Goal: Task Accomplishment & Management: Use online tool/utility

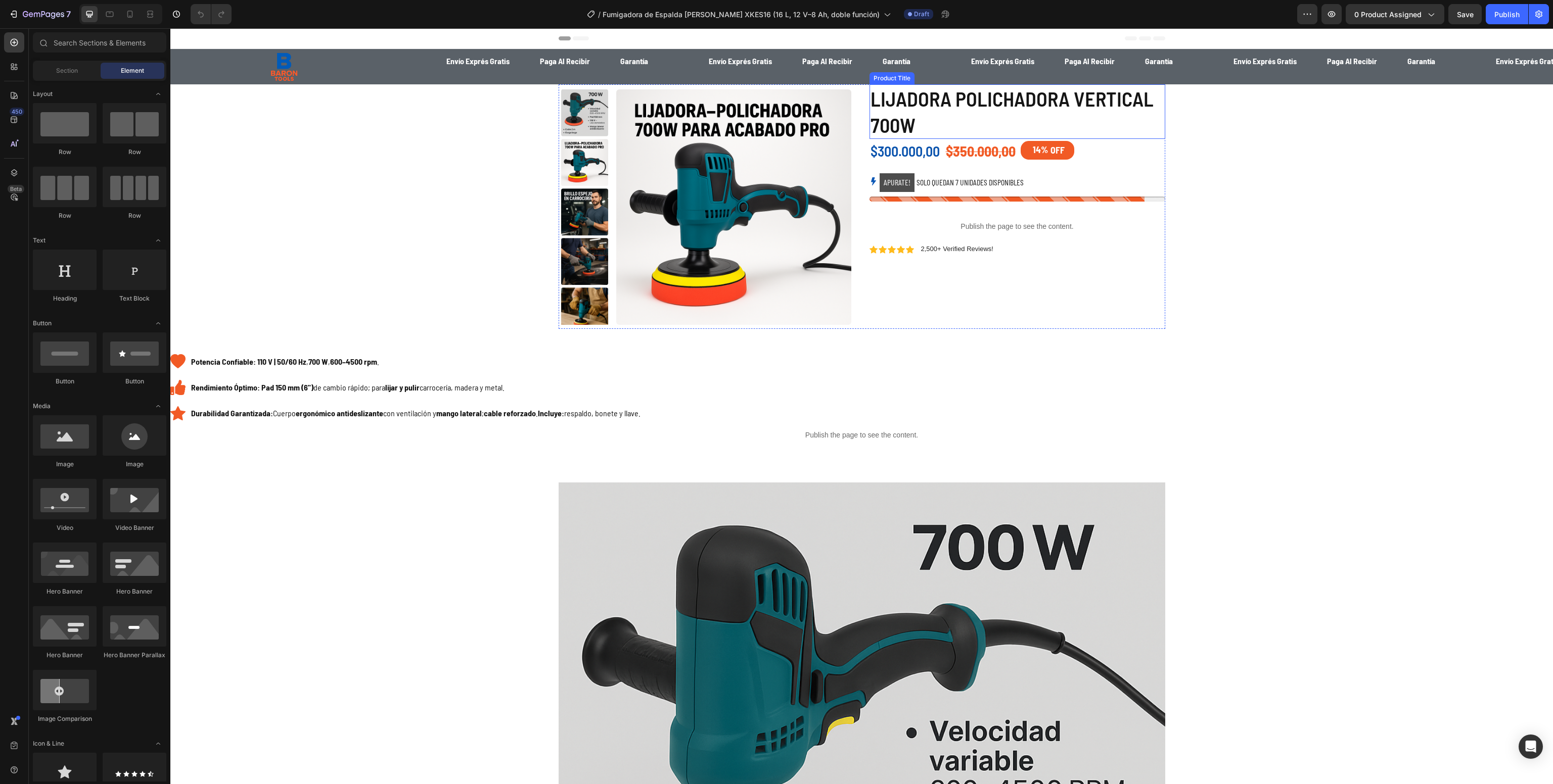
click at [923, 112] on h1 "LIJADORA POLICHADORA VERTICAL 700W" at bounding box center [1017, 111] width 296 height 55
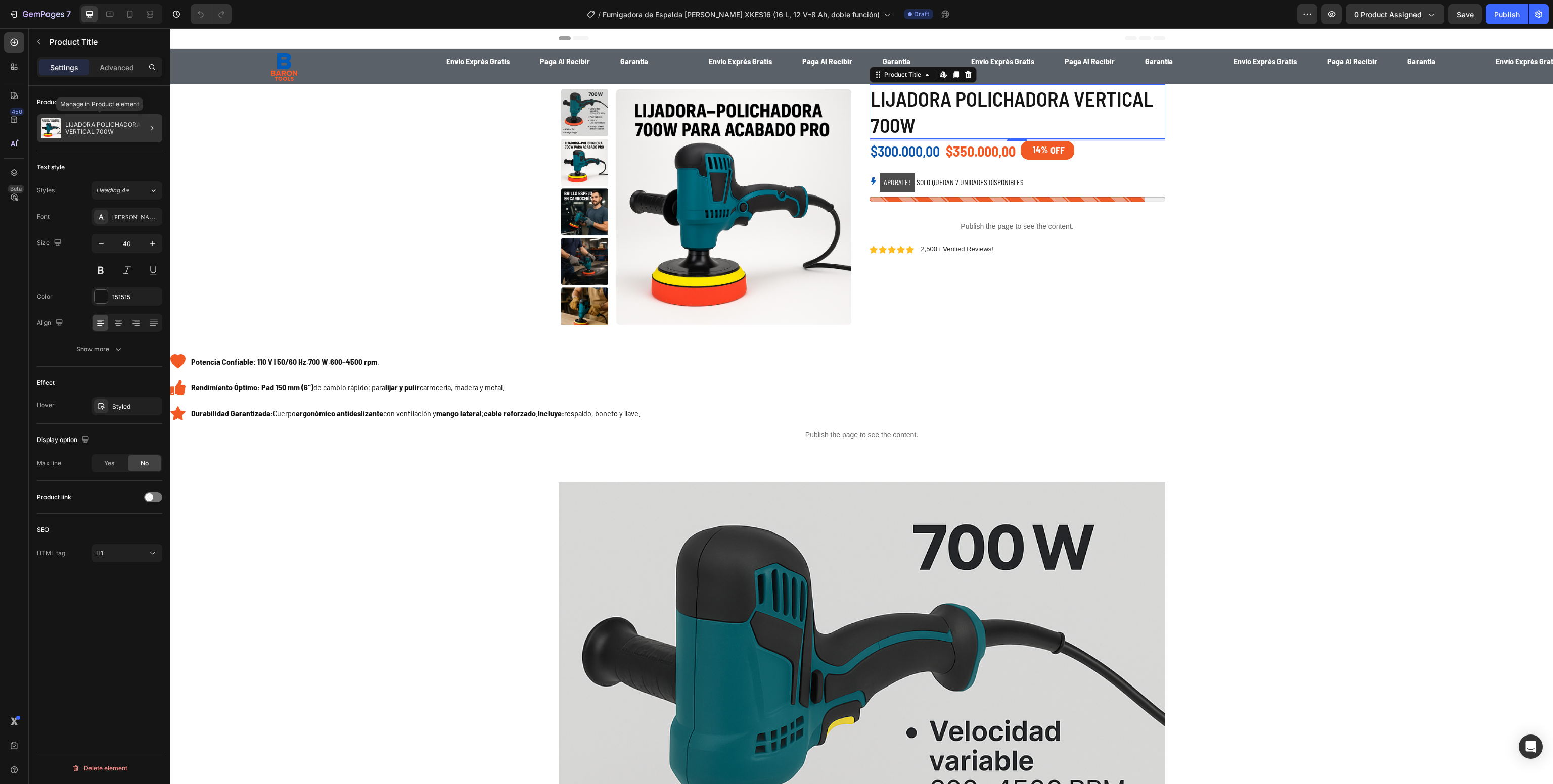
click at [107, 141] on div "LIJADORA POLICHADORA VERTICAL 700W" at bounding box center [99, 128] width 125 height 29
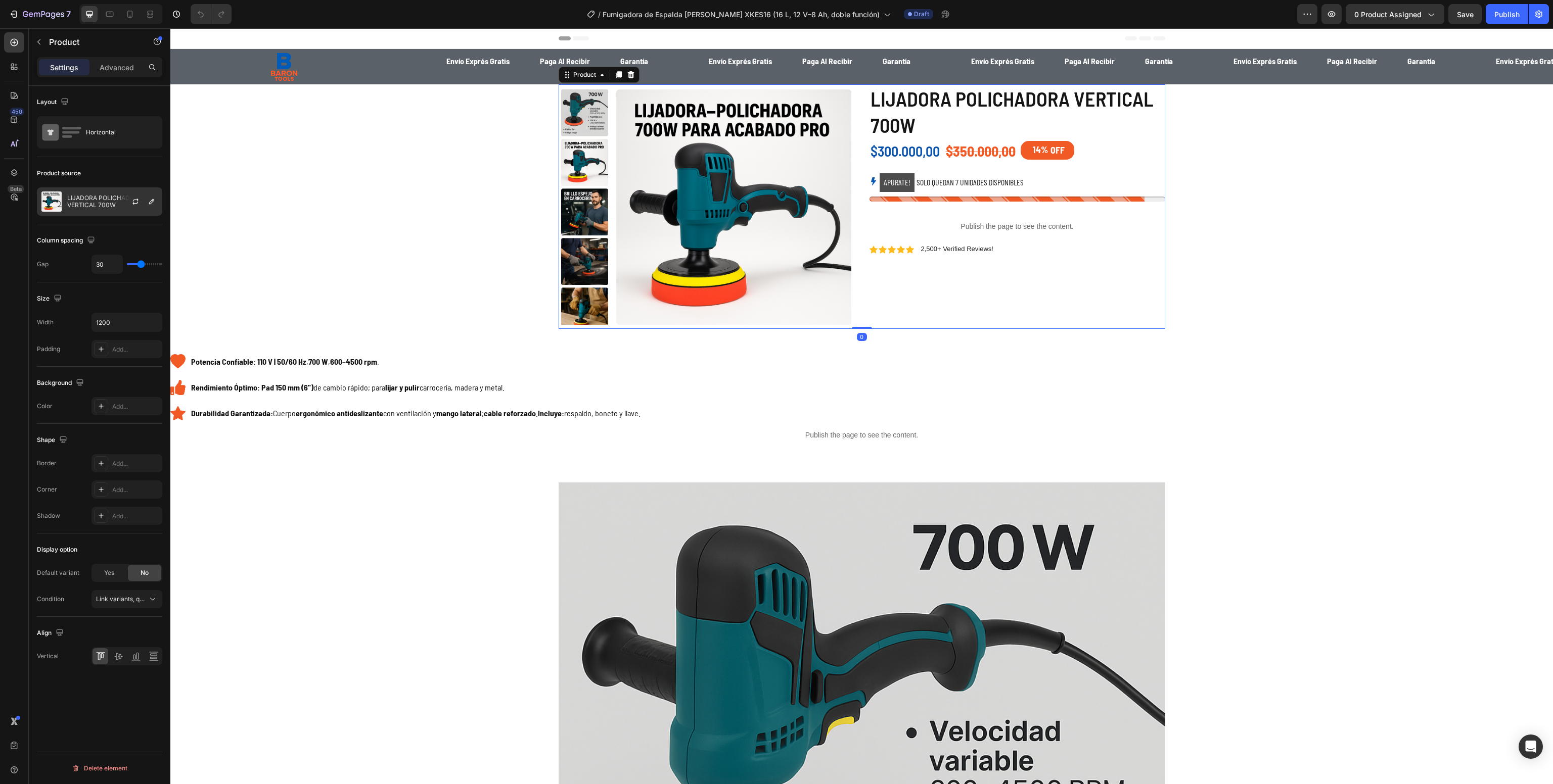
click at [101, 213] on div "LIJADORA POLICHADORA VERTICAL 700W" at bounding box center [99, 201] width 125 height 29
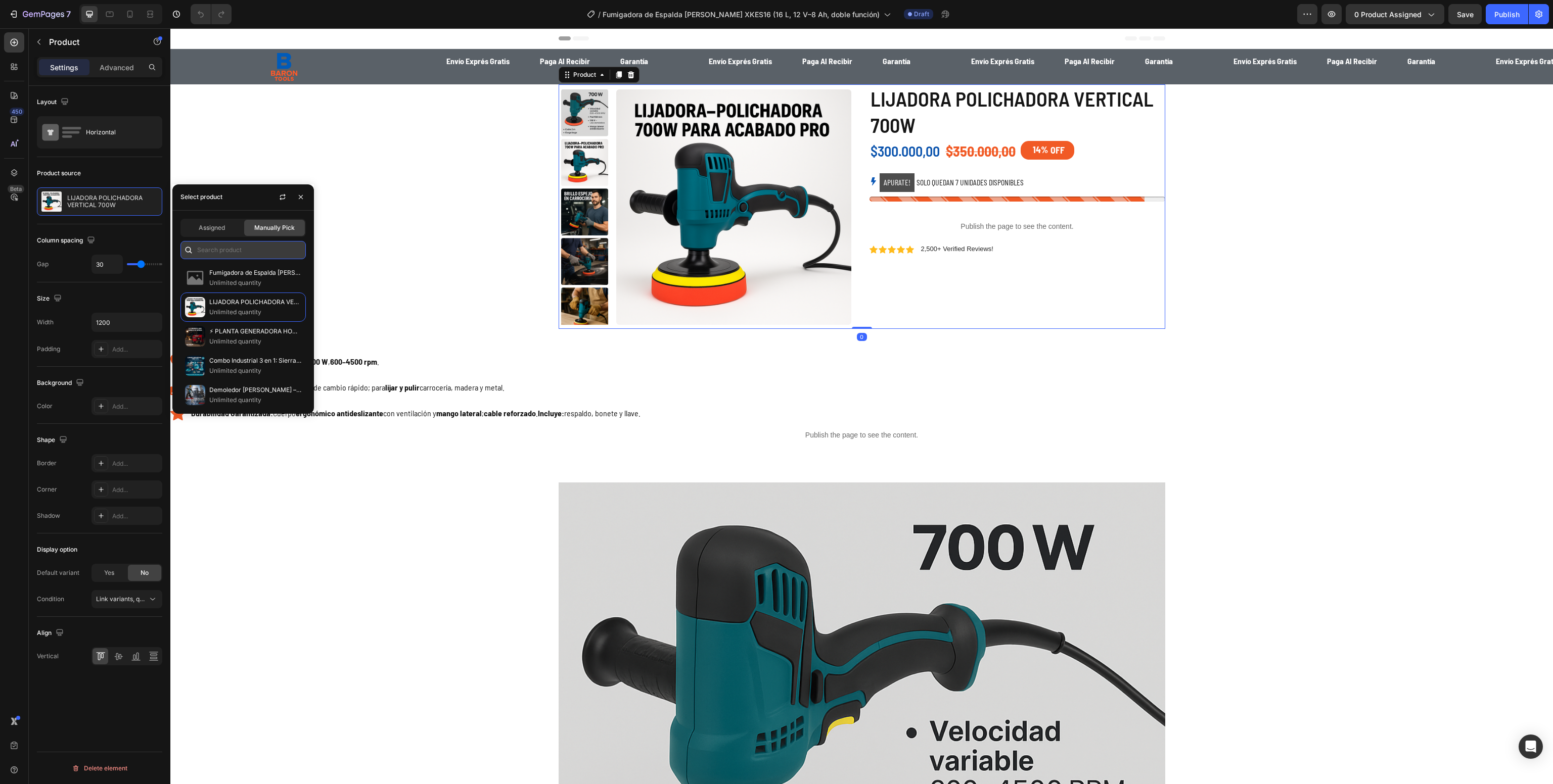
click at [236, 244] on input "text" at bounding box center [242, 250] width 125 height 18
paste input "Fumigadora de Espalda [PERSON_NAME] XKES16 (16 L, 12 V–8 Ah, doble función)"
type input "Fumigadora de Espalda [PERSON_NAME] XKES16 (16 L, 12 V–8 Ah, doble función)"
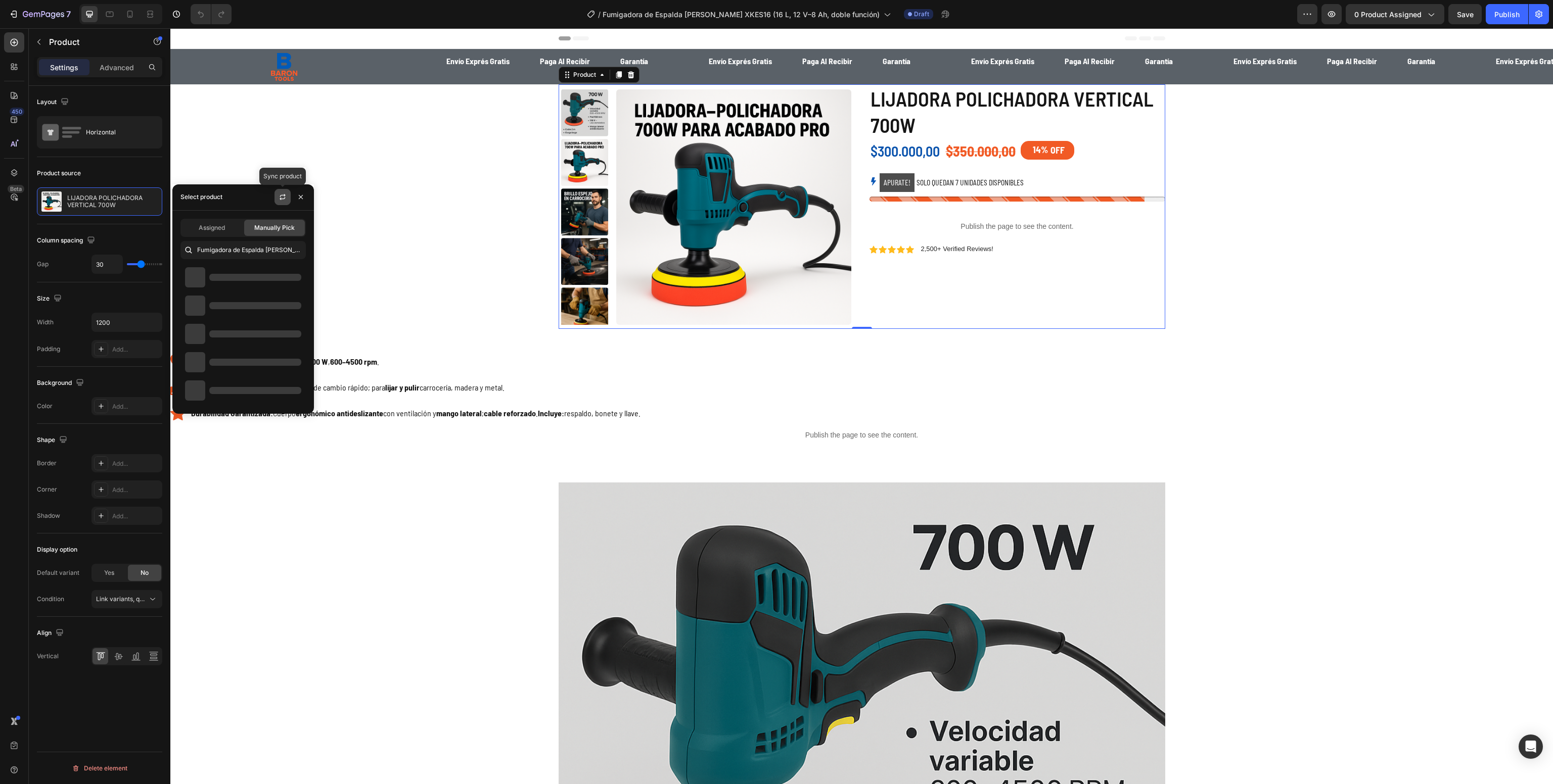
click at [281, 192] on button "button" at bounding box center [283, 197] width 16 height 16
click at [253, 270] on p "Fumigadora de Espalda [PERSON_NAME] XKES16 (16 L, 12 V–8 Ah, doble función)" at bounding box center [256, 273] width 92 height 10
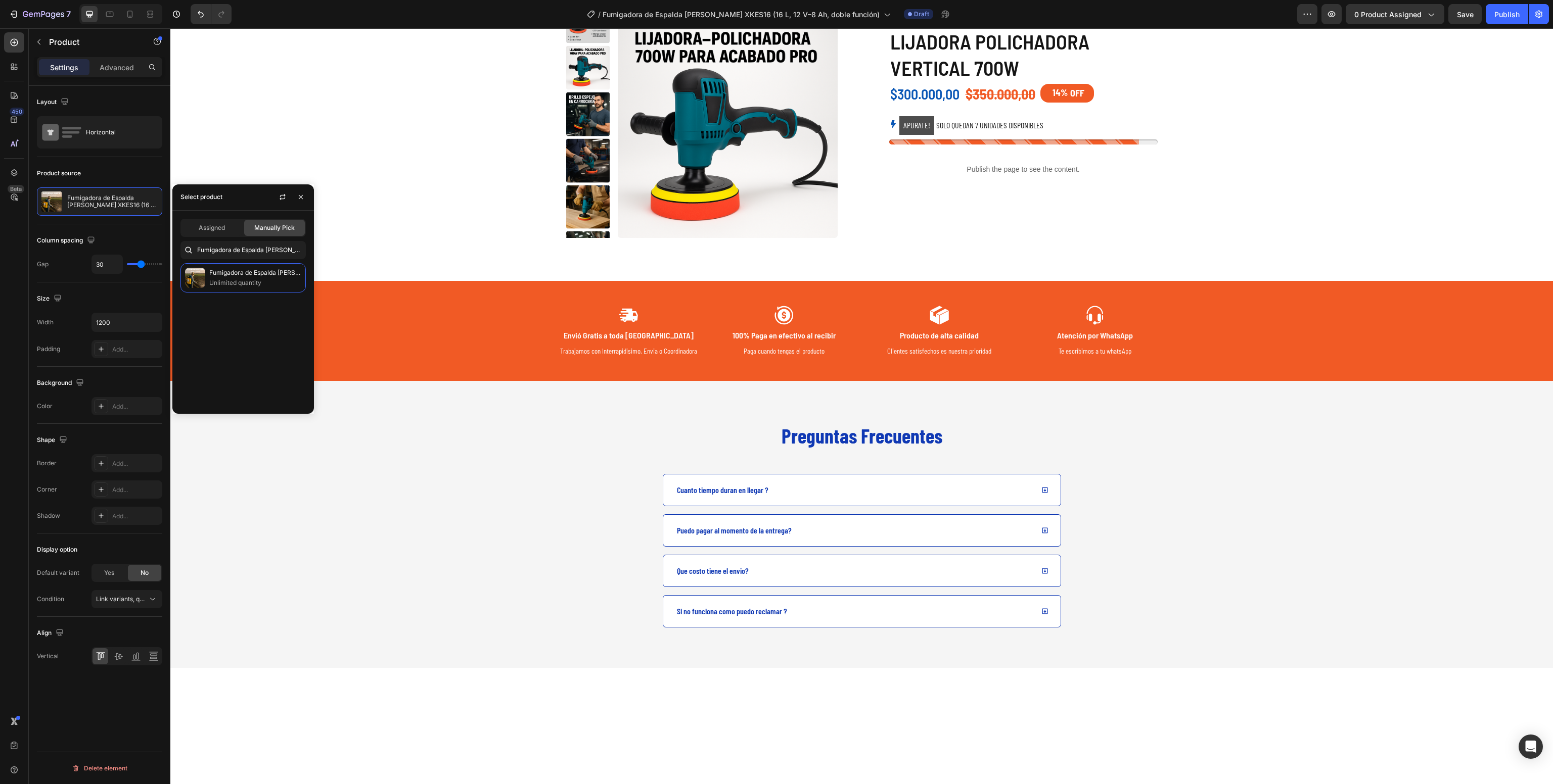
scroll to position [2160, 0]
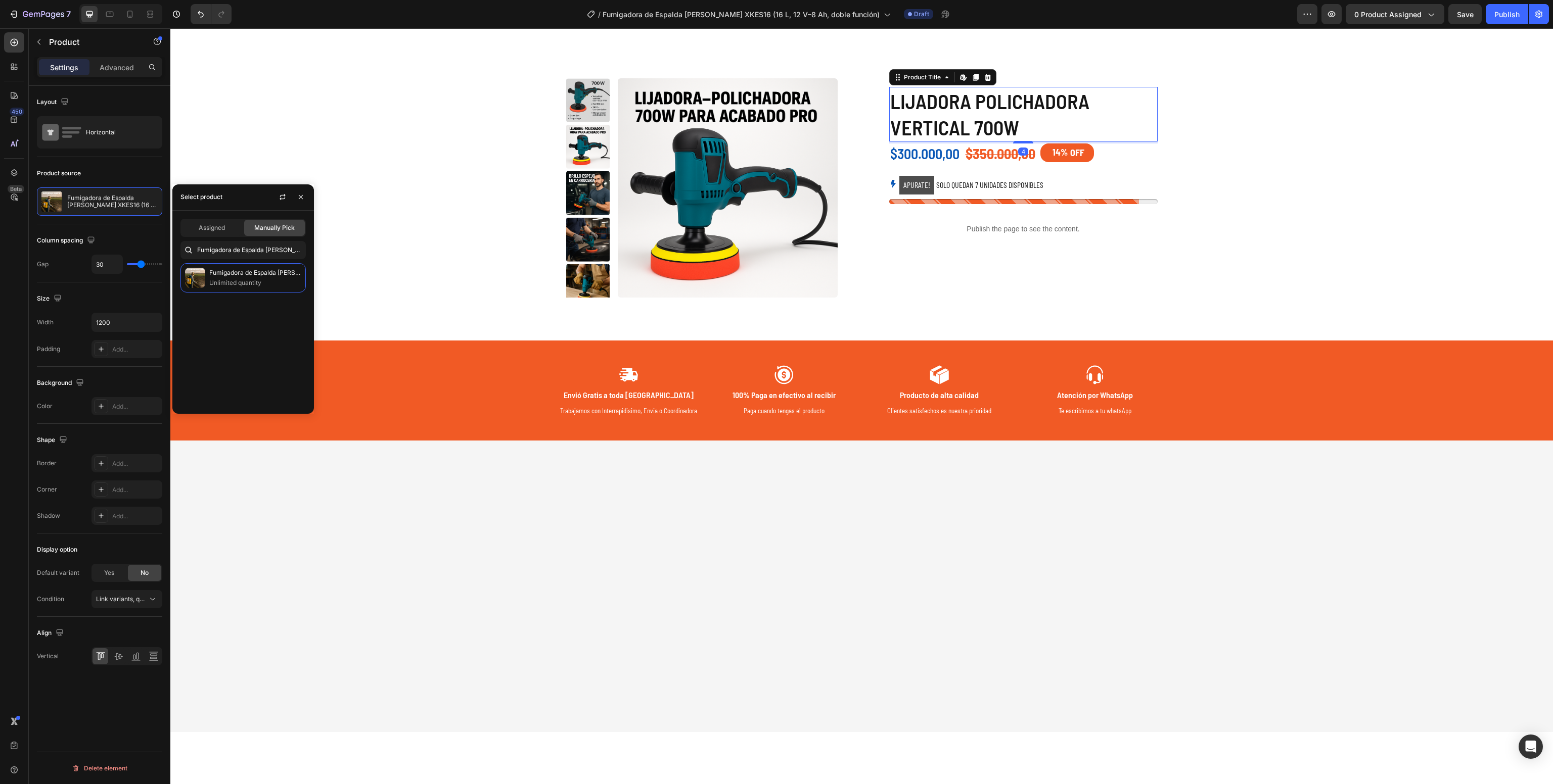
click at [924, 141] on h1 "LIJADORA POLICHADORA VERTICAL 700W" at bounding box center [1023, 114] width 269 height 55
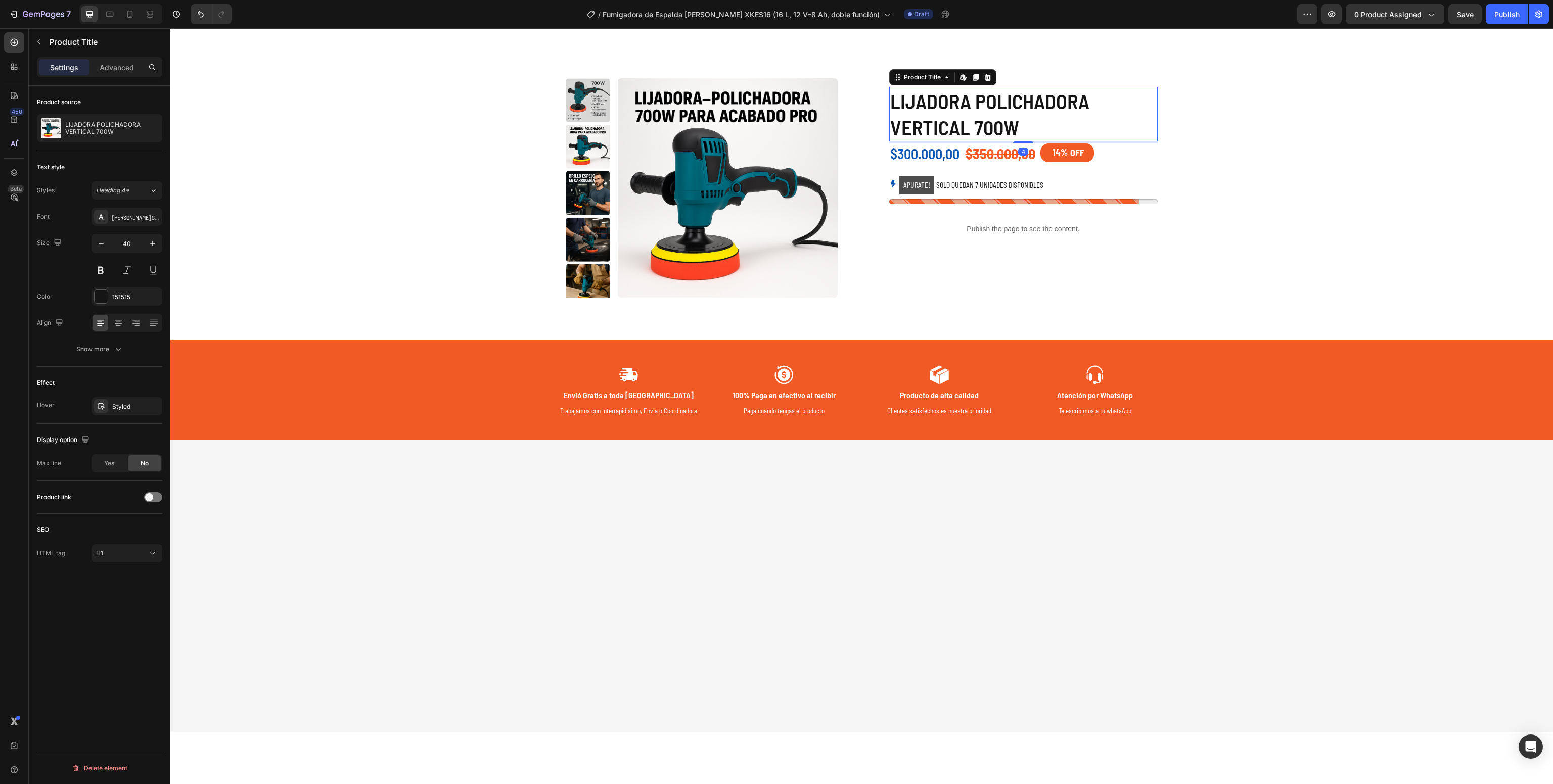
click at [92, 424] on div "Text style Styles Heading 4* Font [PERSON_NAME] Semi Condensed Size 40 Color 15…" at bounding box center [99, 452] width 125 height 57
click at [74, 130] on p "LIJADORA POLICHADORA VERTICAL 700W" at bounding box center [111, 128] width 93 height 14
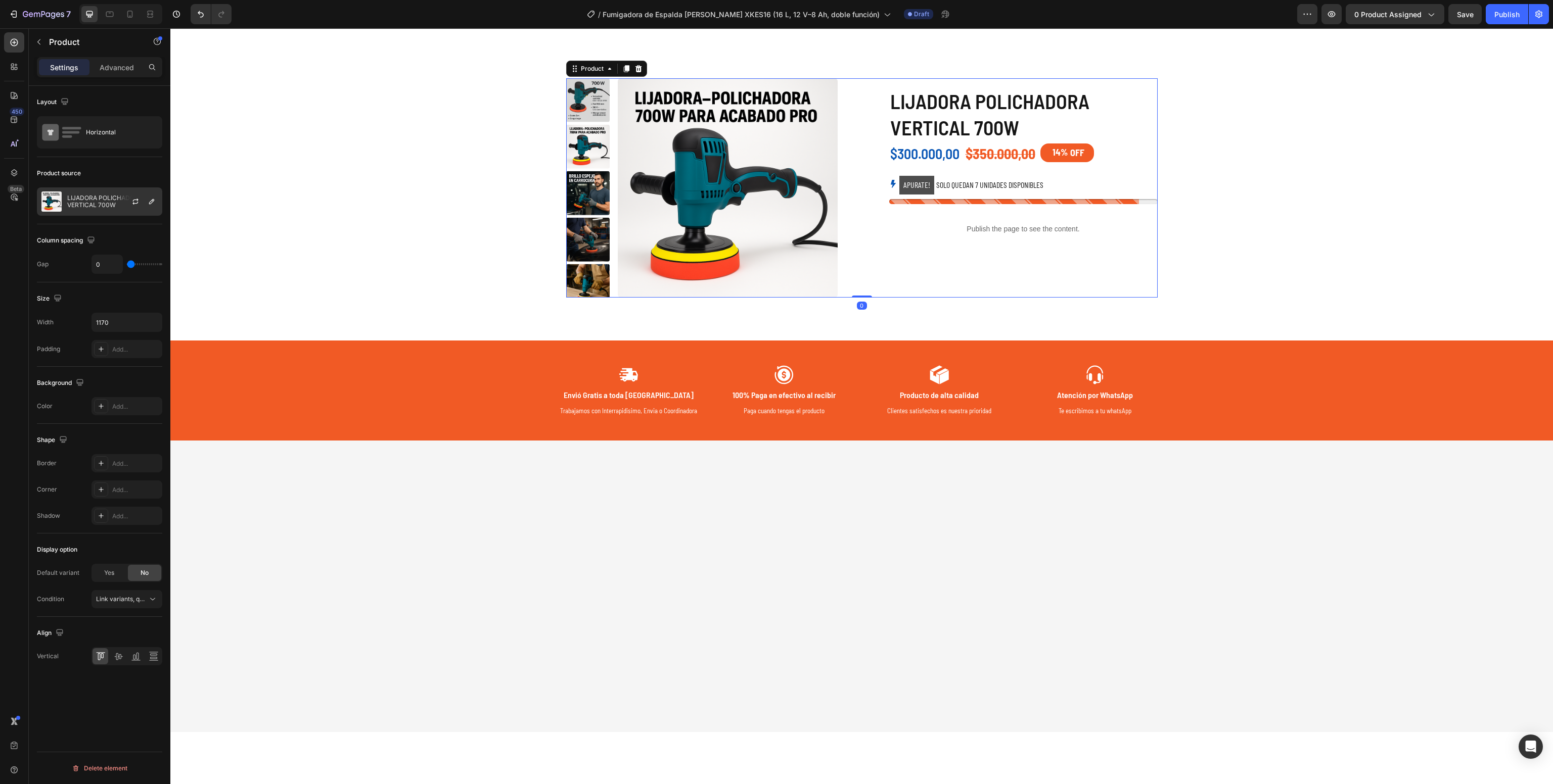
click at [105, 207] on p "LIJADORA POLICHADORA VERTICAL 700W" at bounding box center [113, 201] width 91 height 14
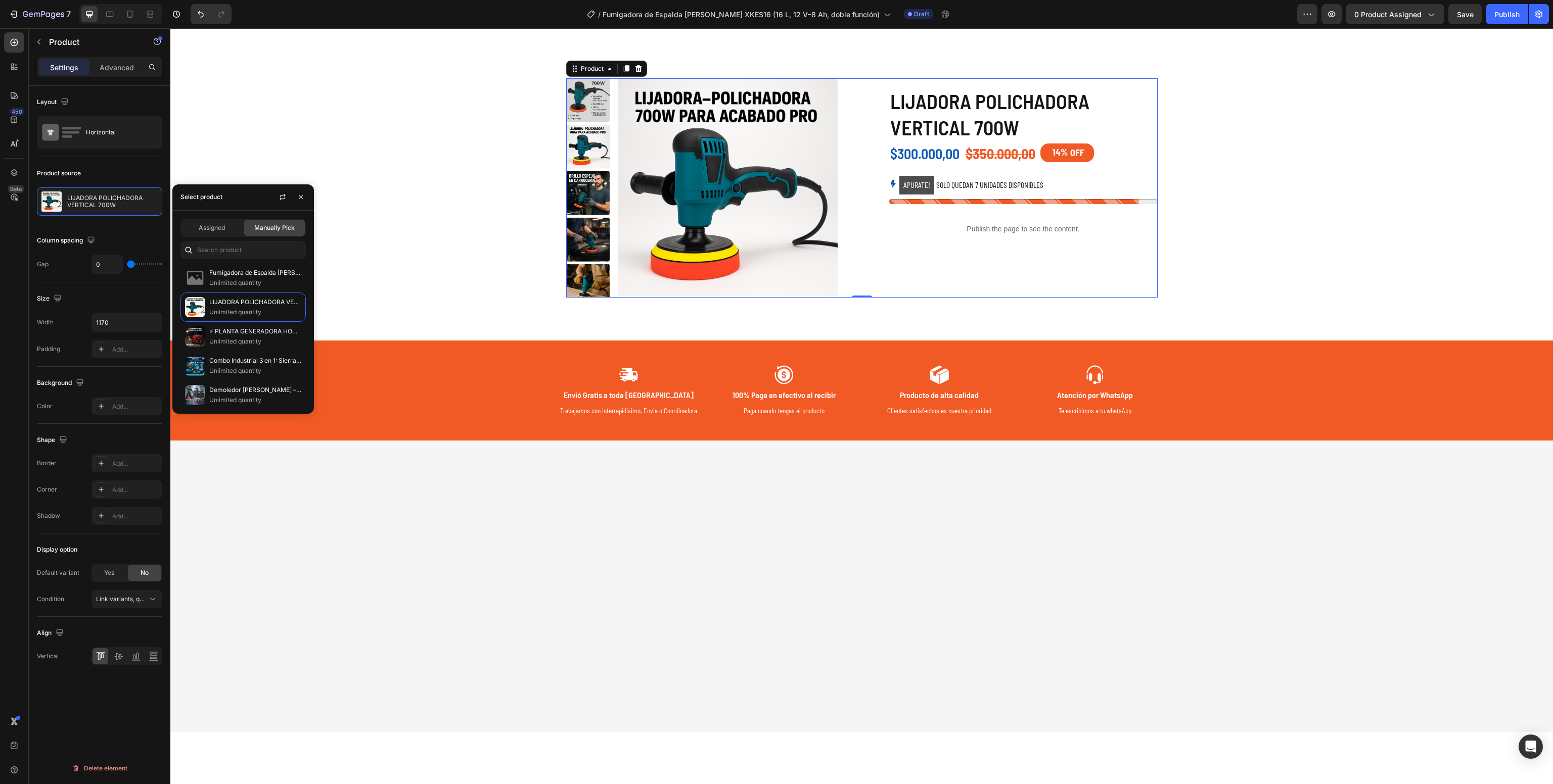
click at [235, 239] on div "Assigned Manually Pick Fumigadora de Espalda [PERSON_NAME] XKES16 (16 L, 12 V–8…" at bounding box center [242, 313] width 141 height 204
click at [250, 250] on input "text" at bounding box center [242, 250] width 125 height 18
paste input "Fumigadora de Espalda [PERSON_NAME] XKES16 (16 L, 12 V–8 Ah, doble función)"
type input "Fumigadora de Espalda [PERSON_NAME] XKES16 (16 L, 12 V–8 Ah, doble función)"
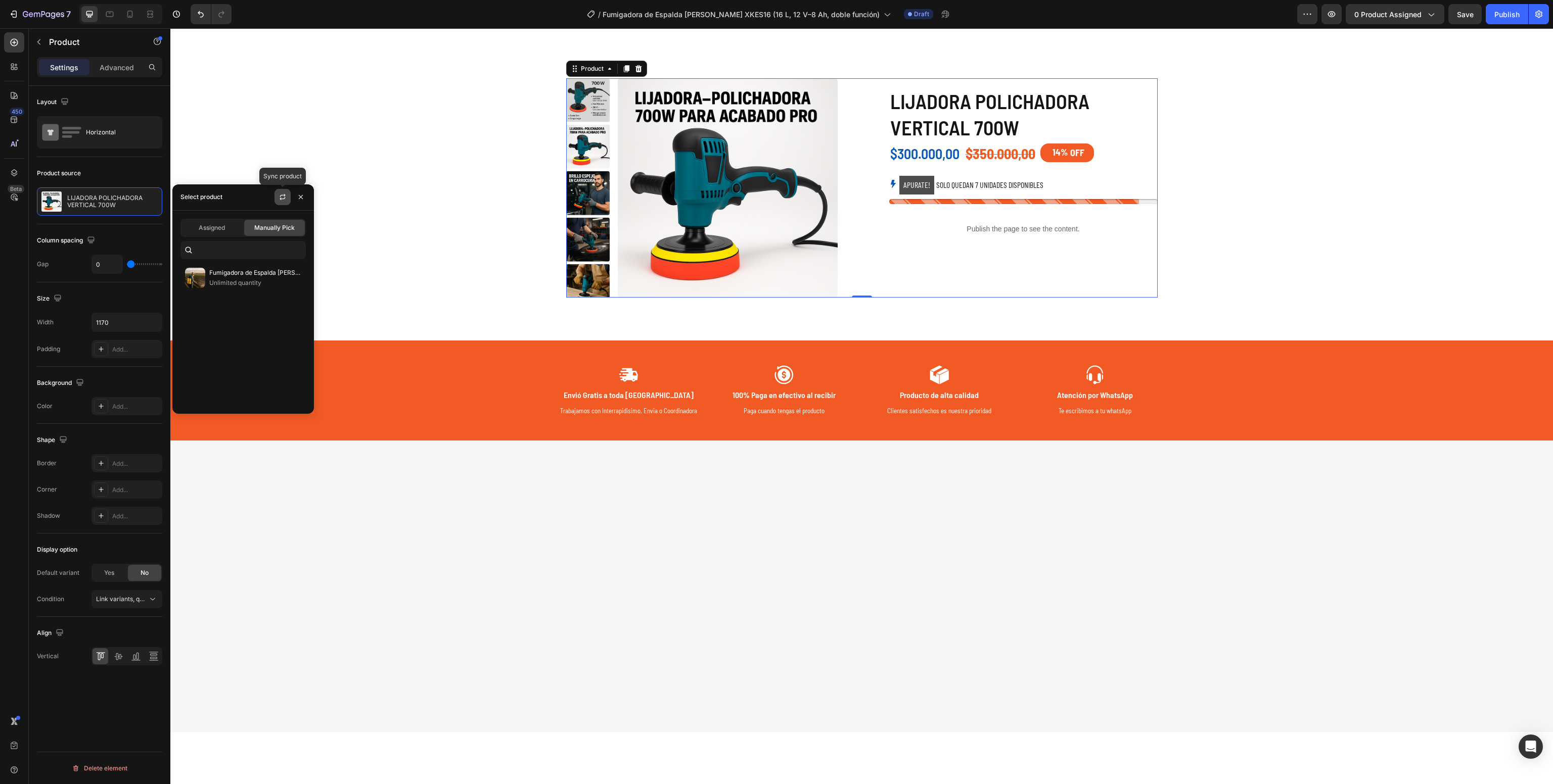
scroll to position [0, 0]
click at [279, 200] on icon "button" at bounding box center [282, 197] width 8 height 8
click at [271, 277] on p "Fumigadora de Espalda [PERSON_NAME] XKES16 (16 L, 12 V–8 Ah, doble función)" at bounding box center [256, 273] width 92 height 10
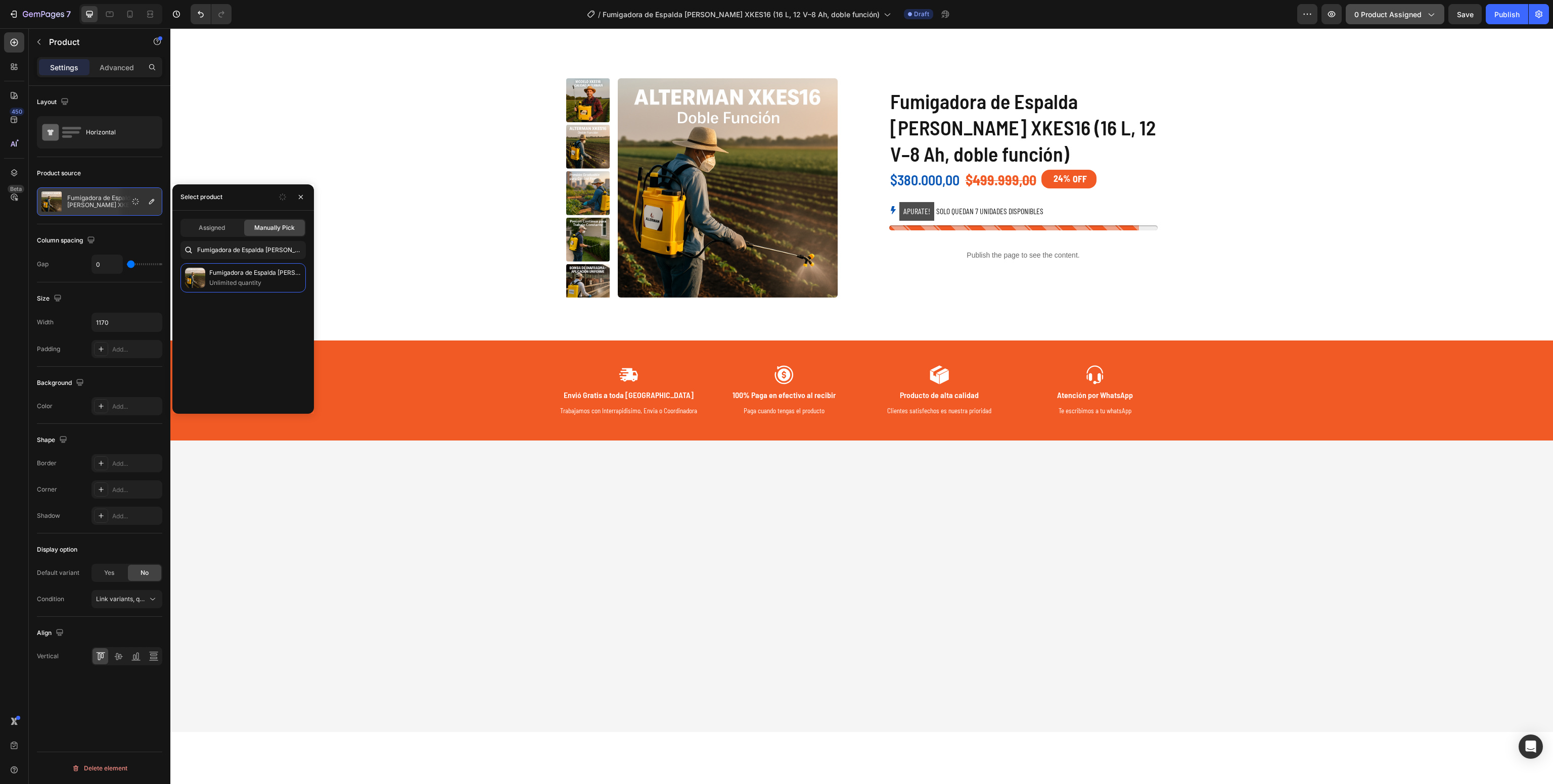
click at [1381, 10] on span "0 product assigned" at bounding box center [1388, 14] width 67 height 10
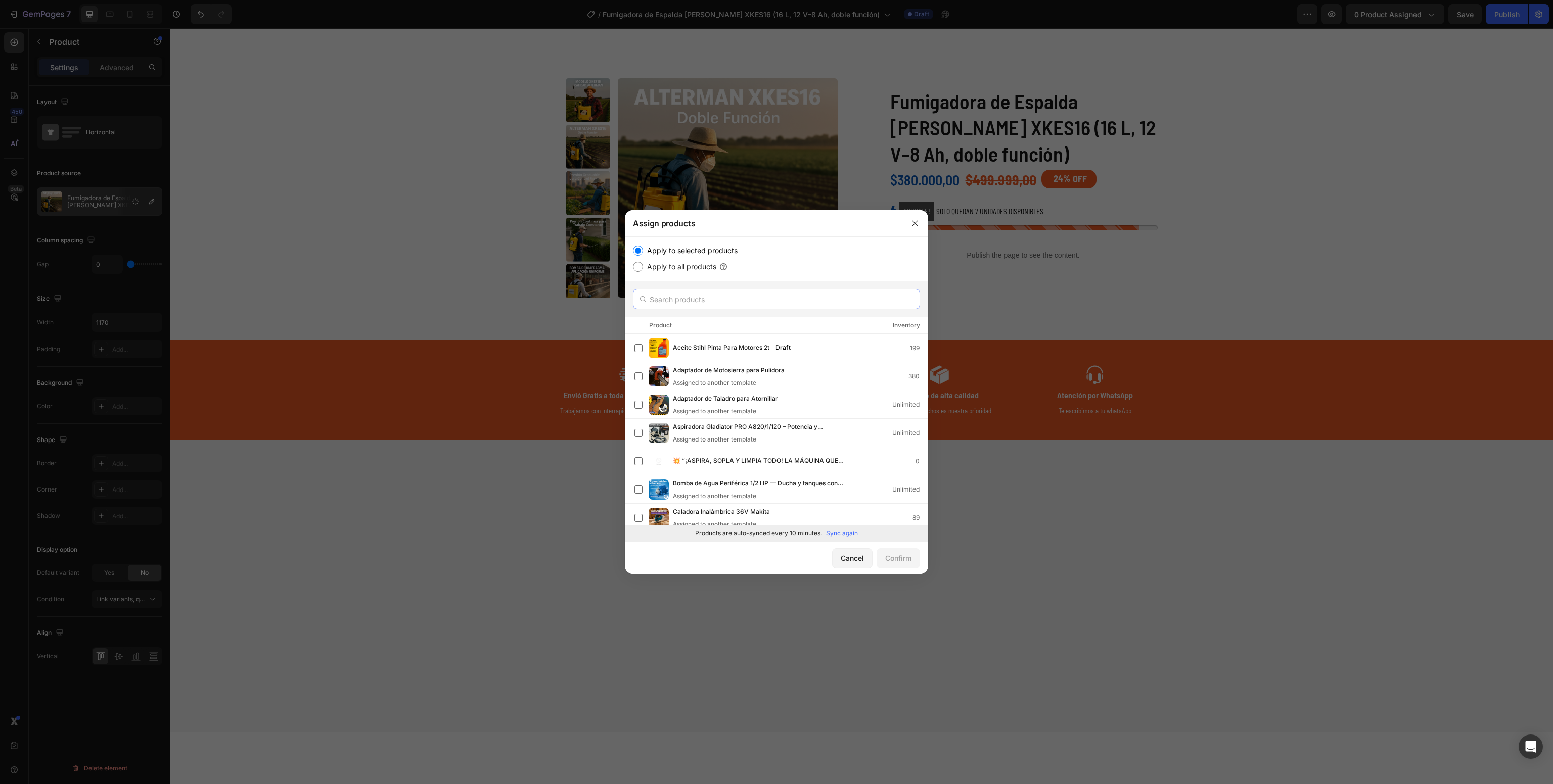
click at [728, 294] on input "text" at bounding box center [776, 299] width 287 height 20
paste input "Fumigadora de Espalda [PERSON_NAME] XKES16 (16 L, 12 V–8 Ah, doble función)"
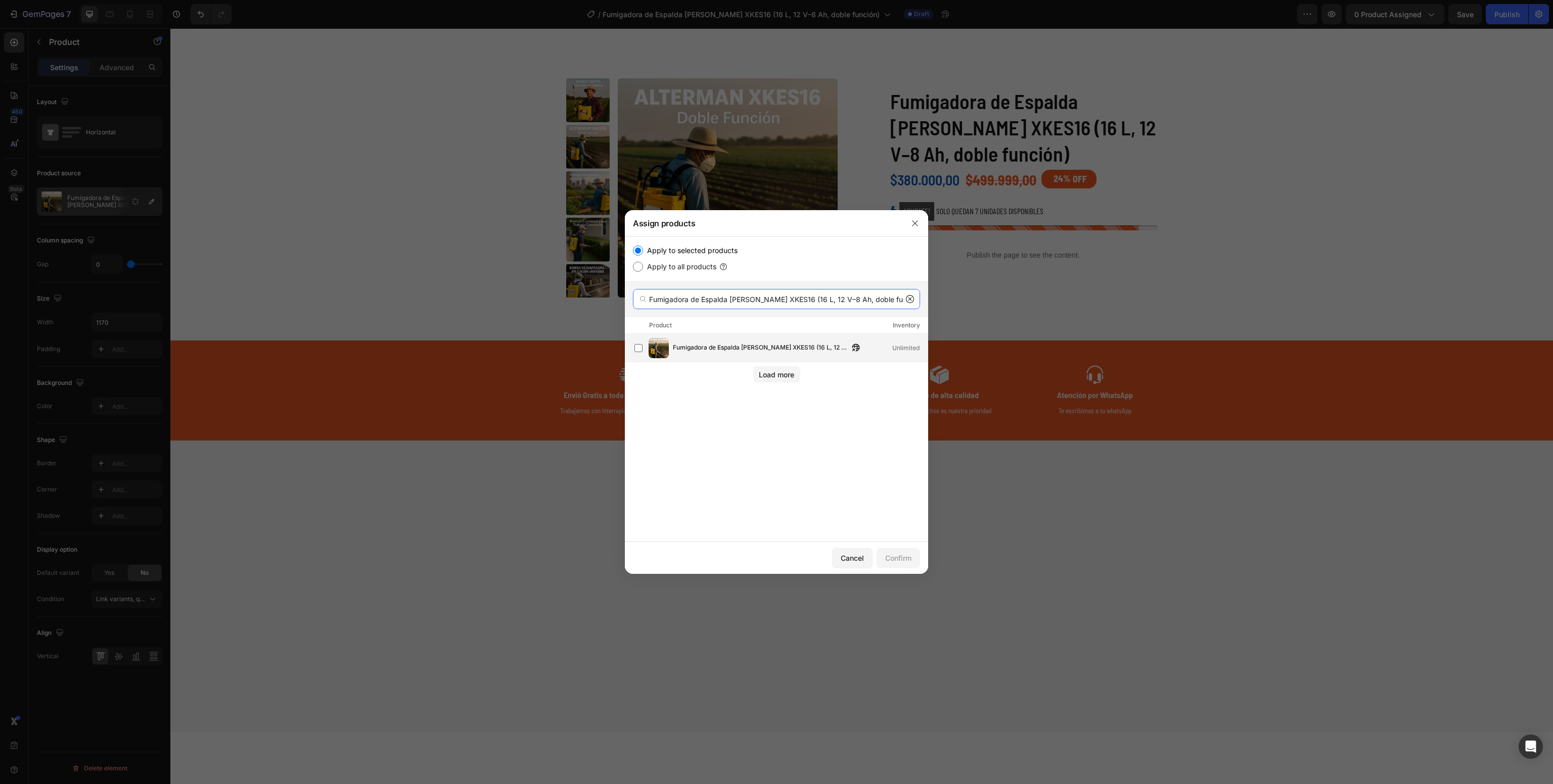
type input "Fumigadora de Espalda [PERSON_NAME] XKES16 (16 L, 12 V–8 Ah, doble función)"
click at [752, 347] on span "Fumigadora de Espalda [PERSON_NAME] XKES16 (16 L, 12 V–8 Ah, doble función)" at bounding box center [761, 348] width 176 height 11
click at [910, 545] on div "Cancel Confirm" at bounding box center [776, 558] width 303 height 32
click at [904, 566] on button "Confirm" at bounding box center [898, 559] width 43 height 20
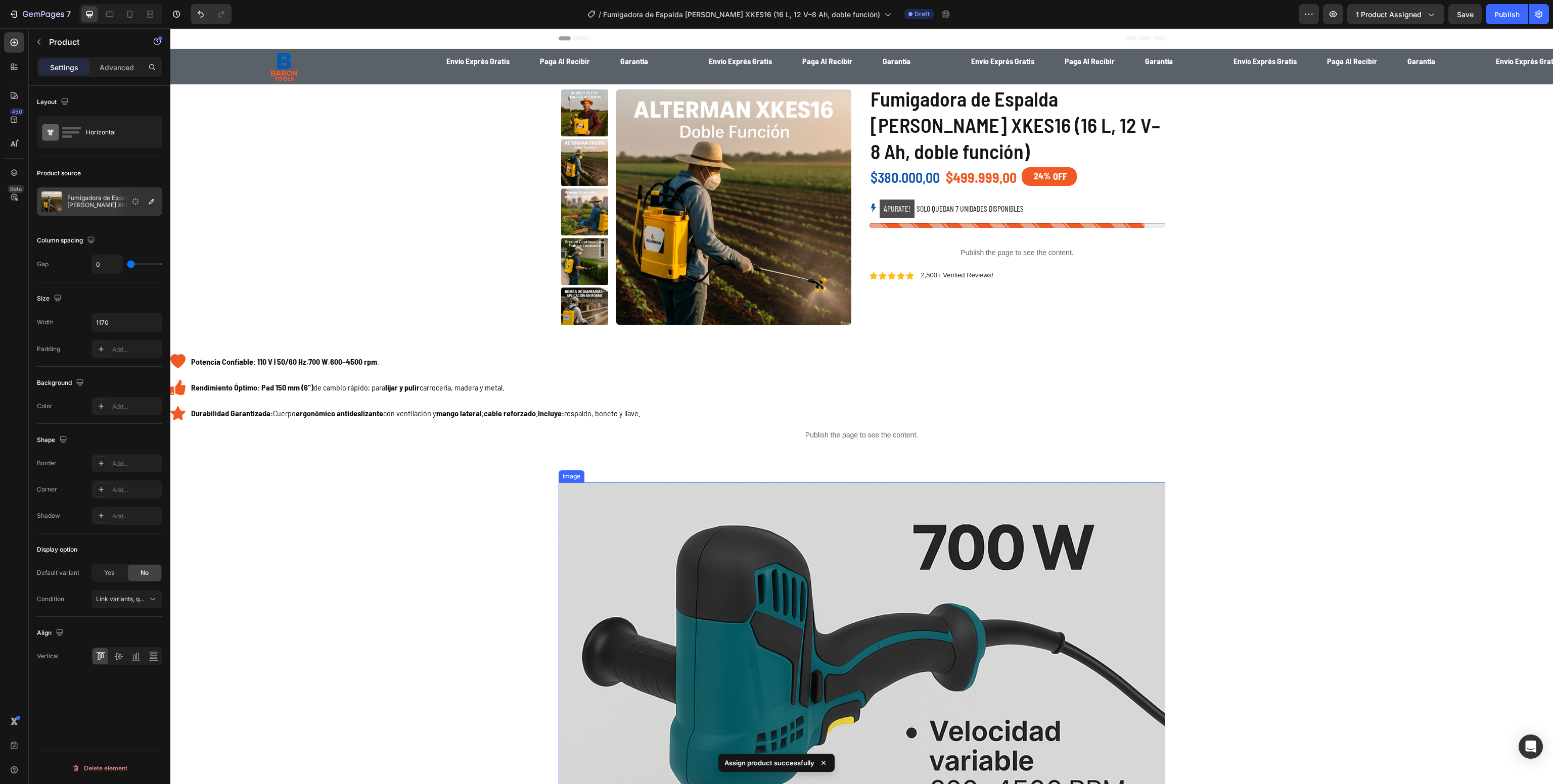
click at [870, 545] on img at bounding box center [862, 785] width 606 height 606
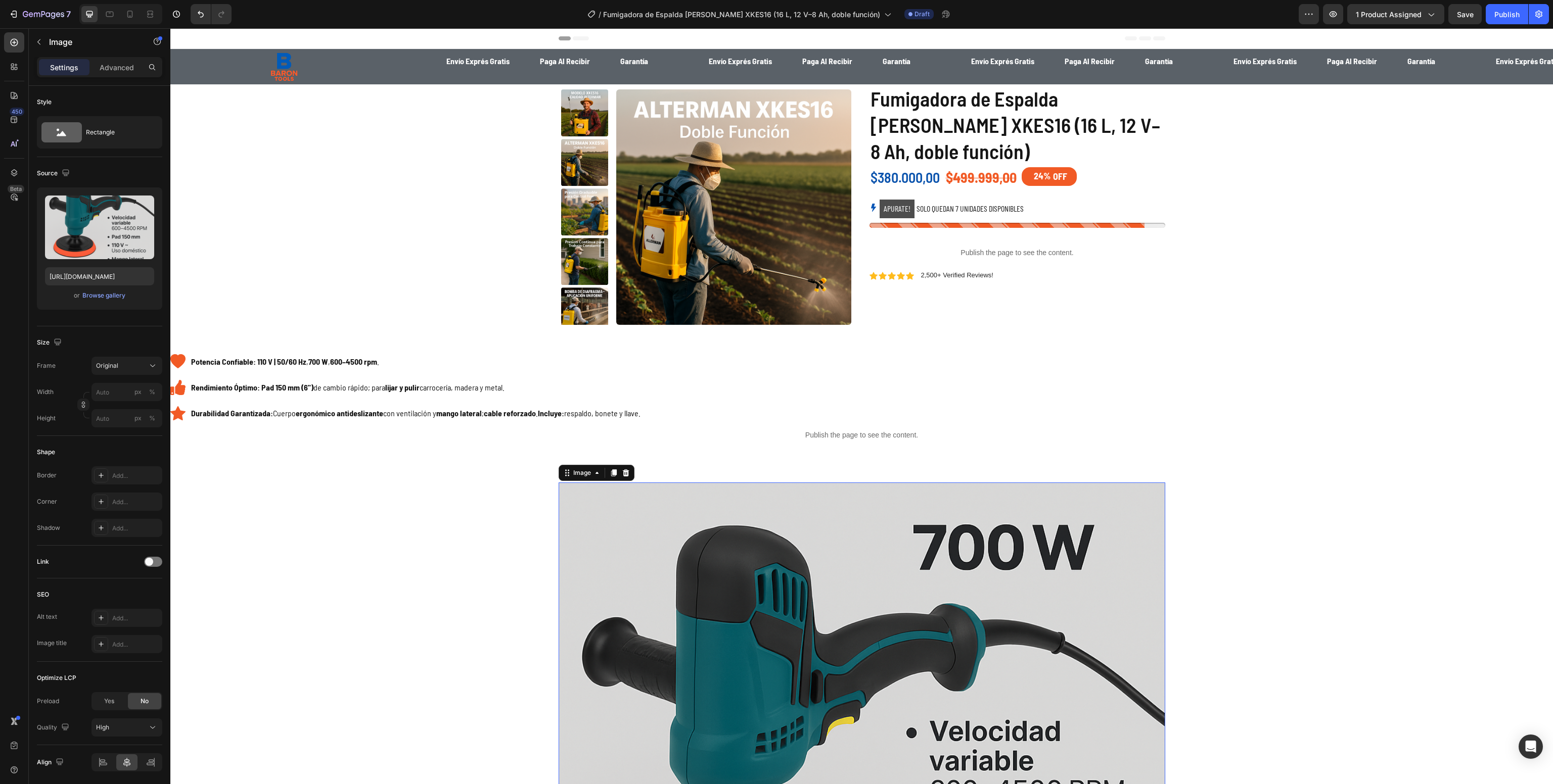
click at [720, 533] on img at bounding box center [862, 785] width 606 height 606
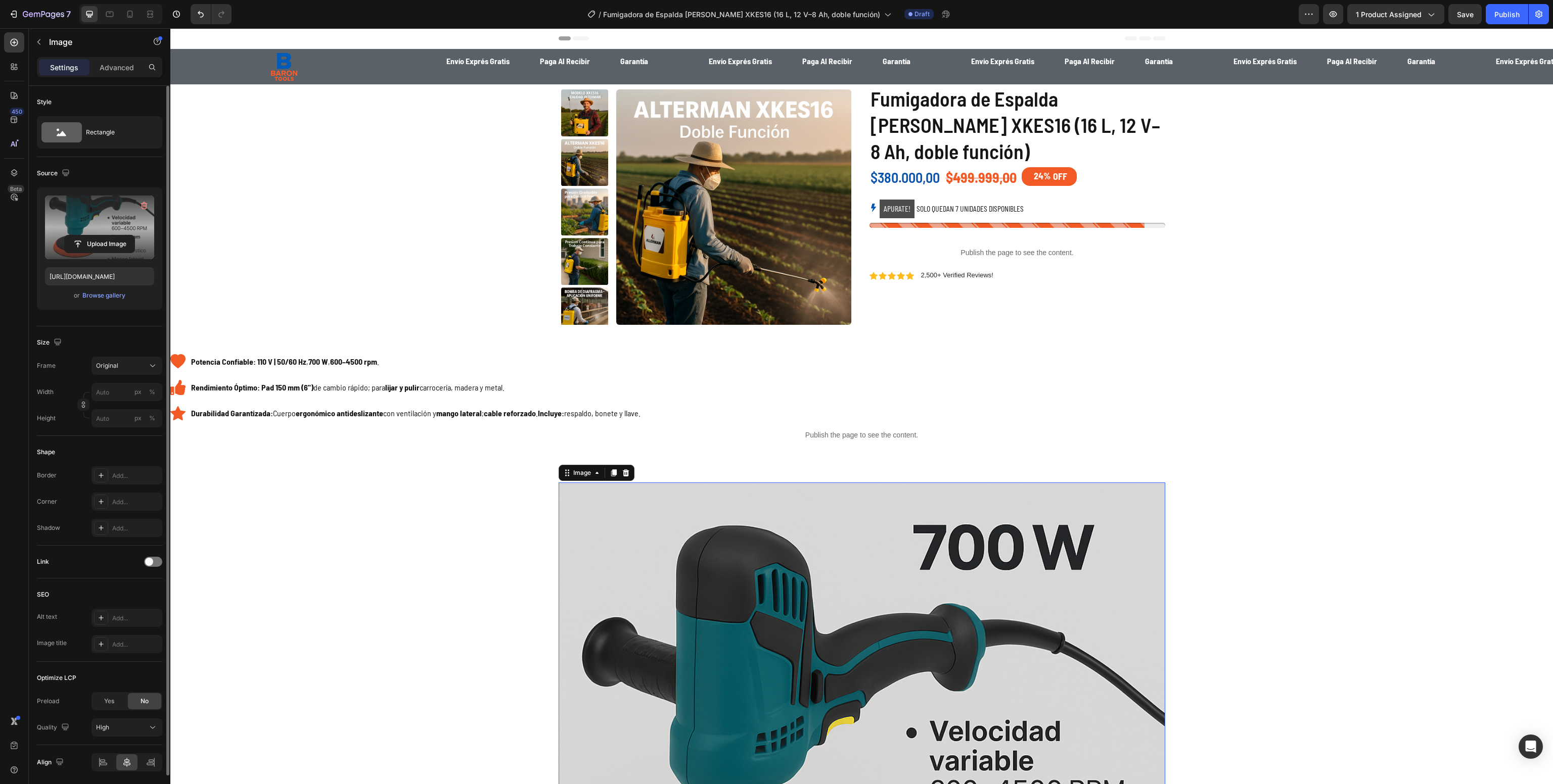
click at [94, 224] on label at bounding box center [99, 227] width 109 height 64
click at [94, 236] on input "file" at bounding box center [99, 244] width 70 height 17
type input "[URL][DOMAIN_NAME]"
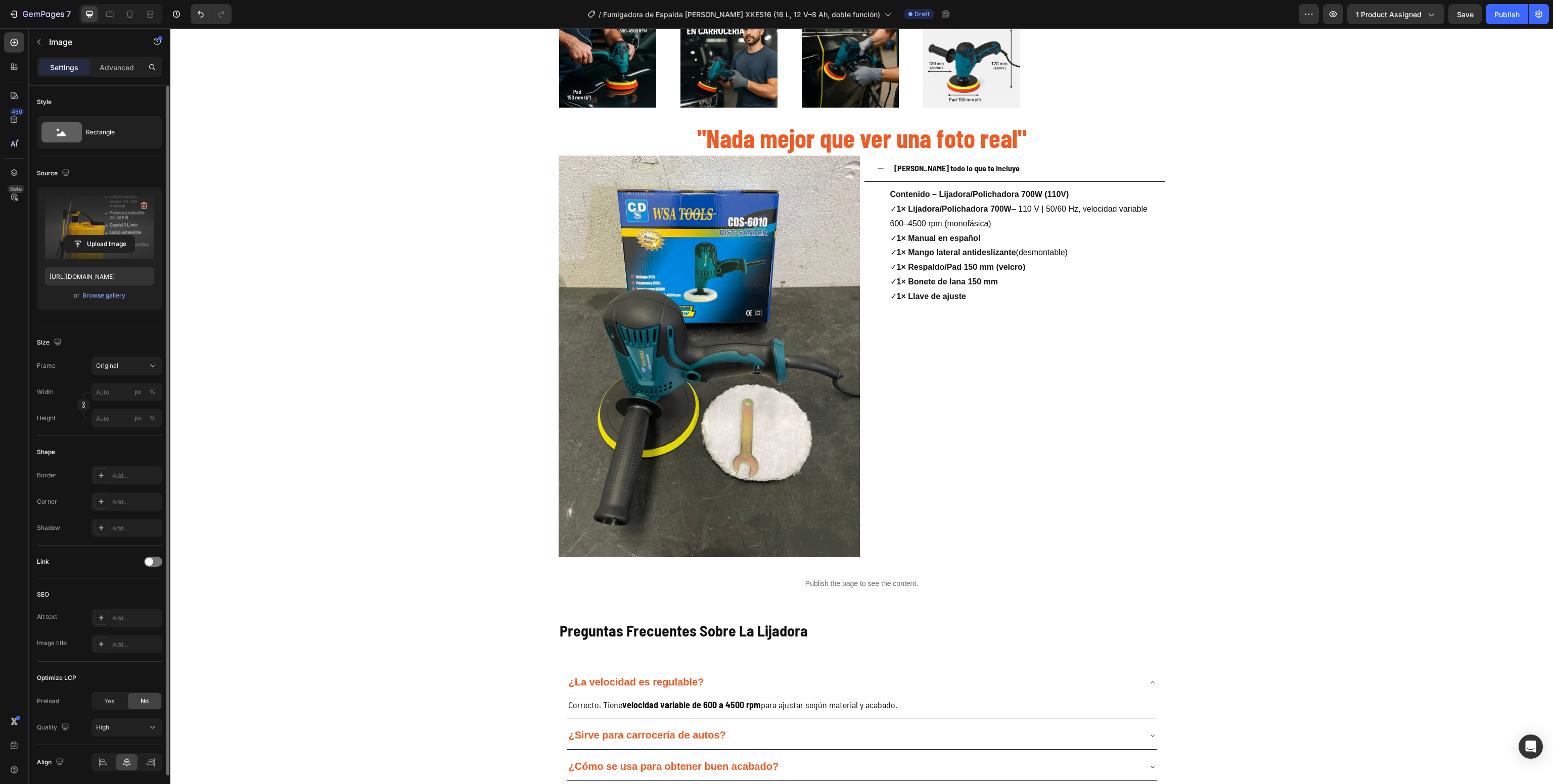
scroll to position [1514, 0]
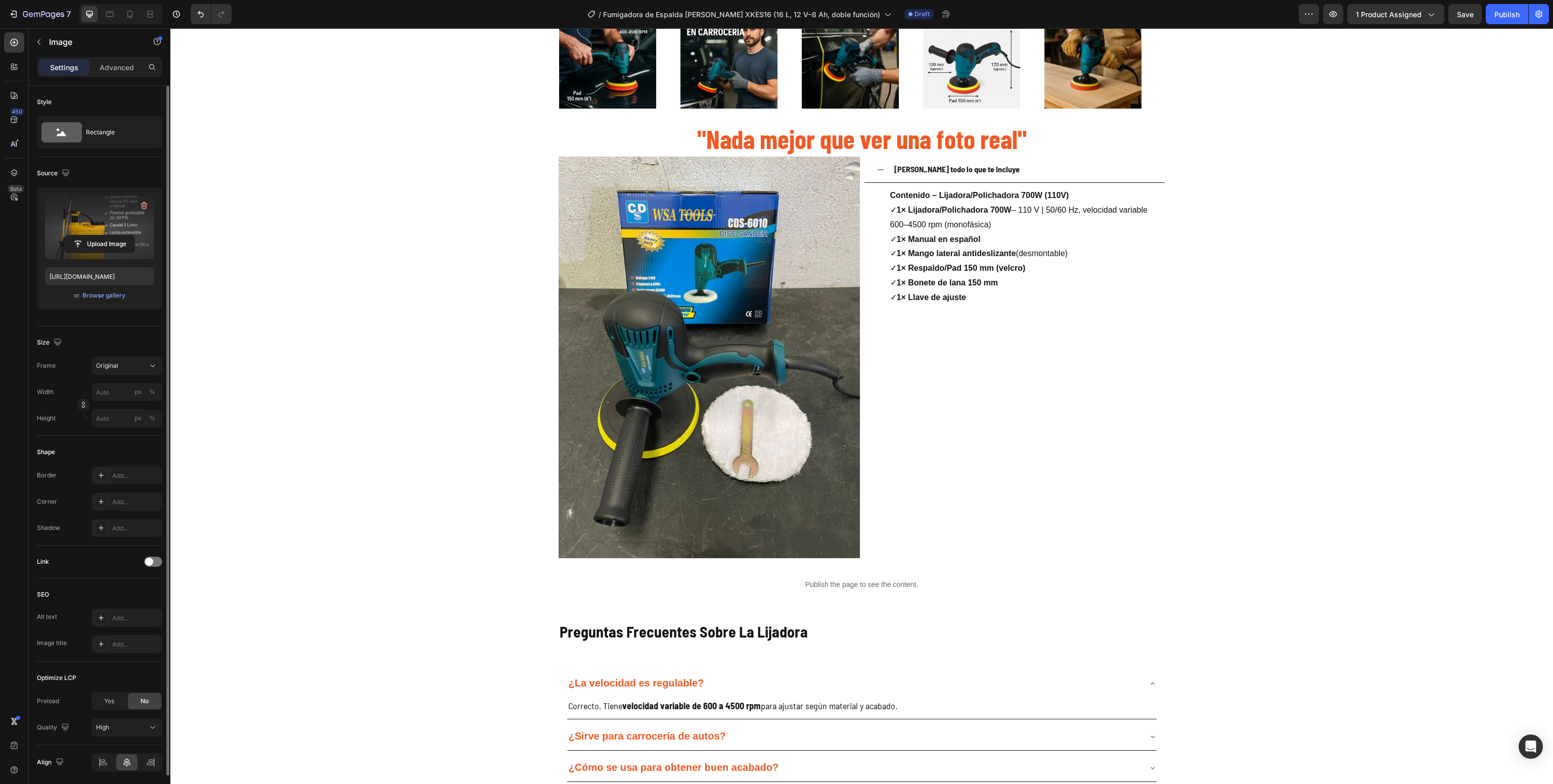
click at [711, 391] on img at bounding box center [709, 357] width 301 height 402
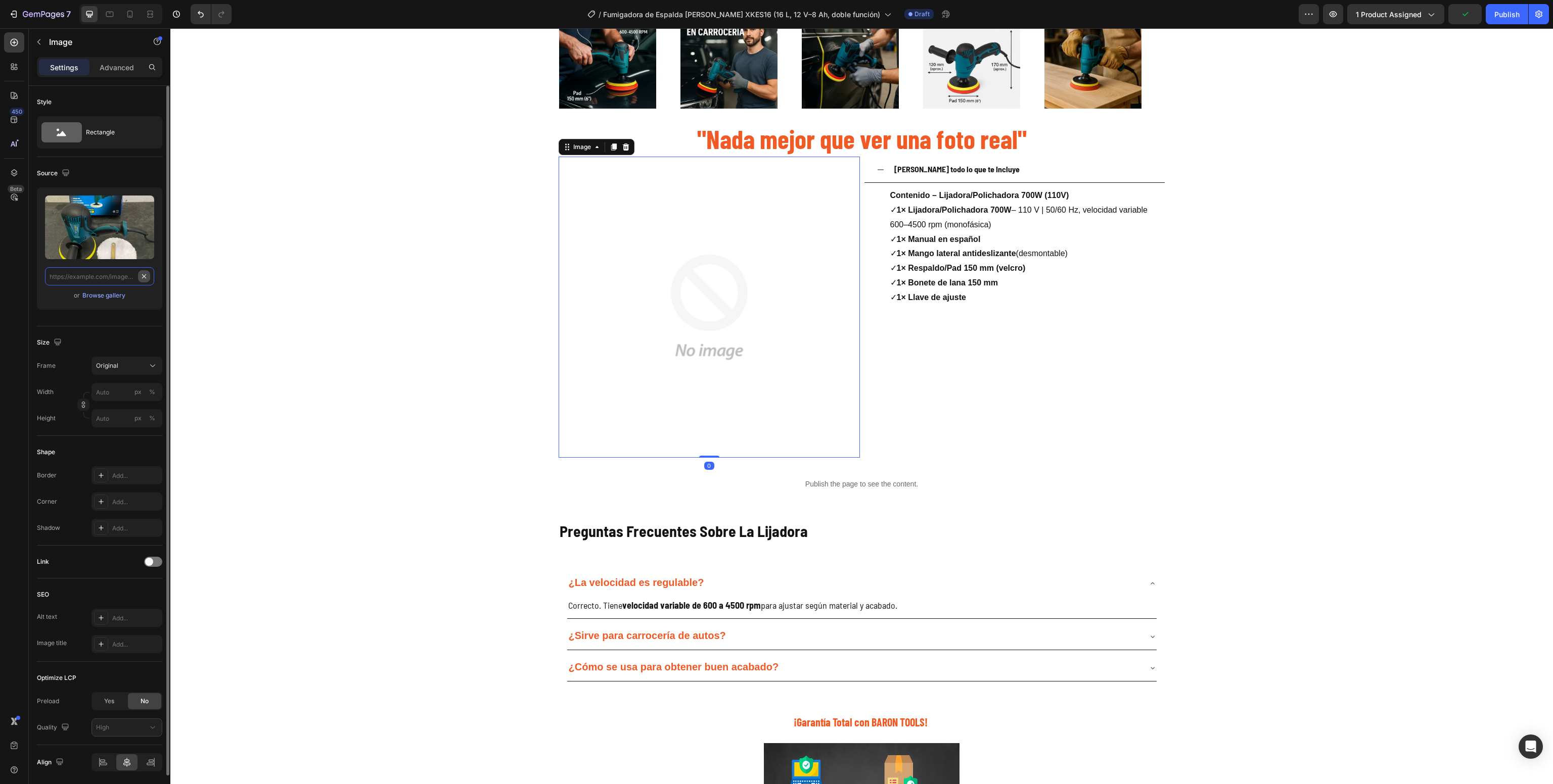
scroll to position [0, 0]
paste input "[URL][DOMAIN_NAME]"
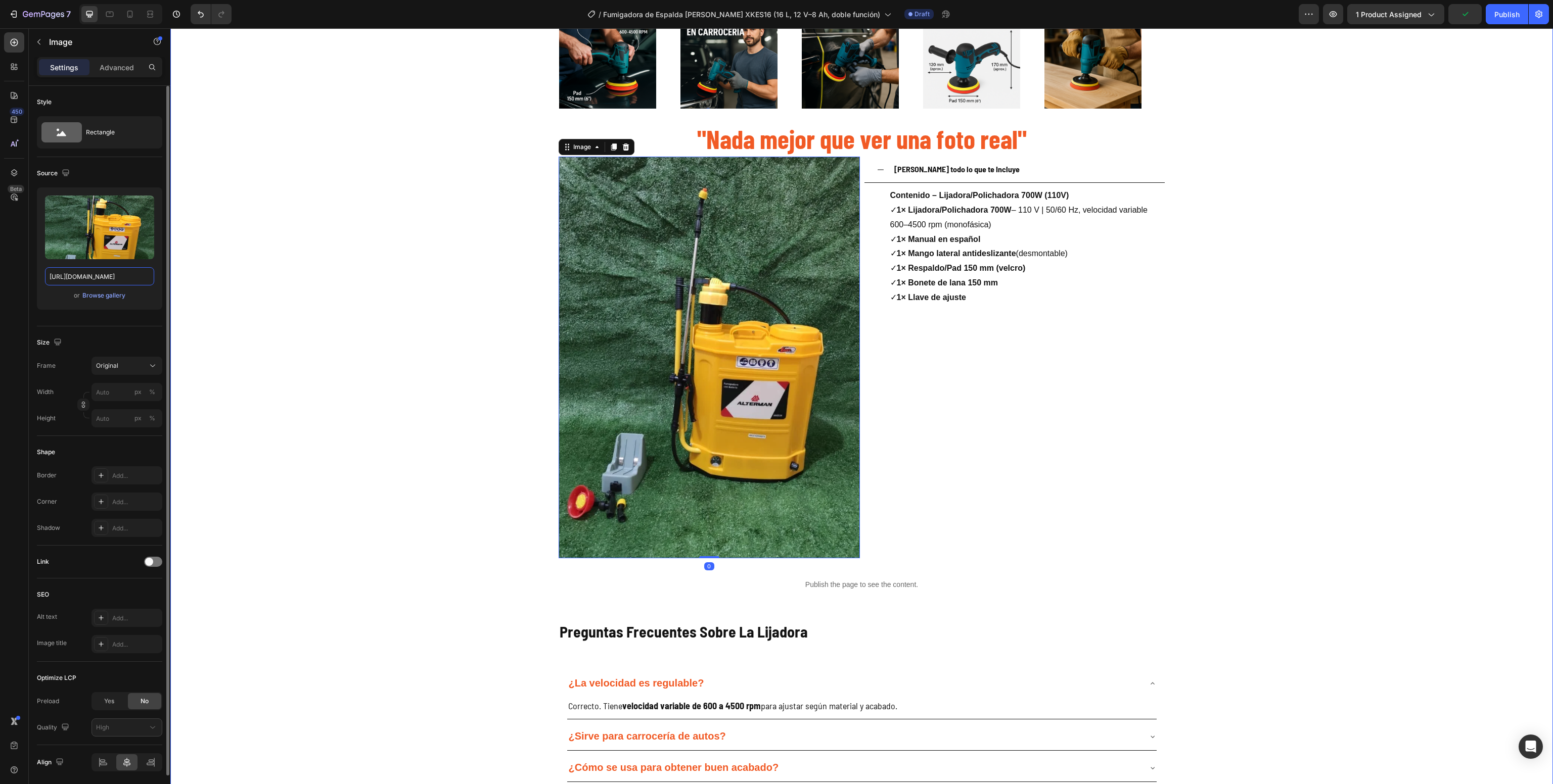
type input "[URL][DOMAIN_NAME]"
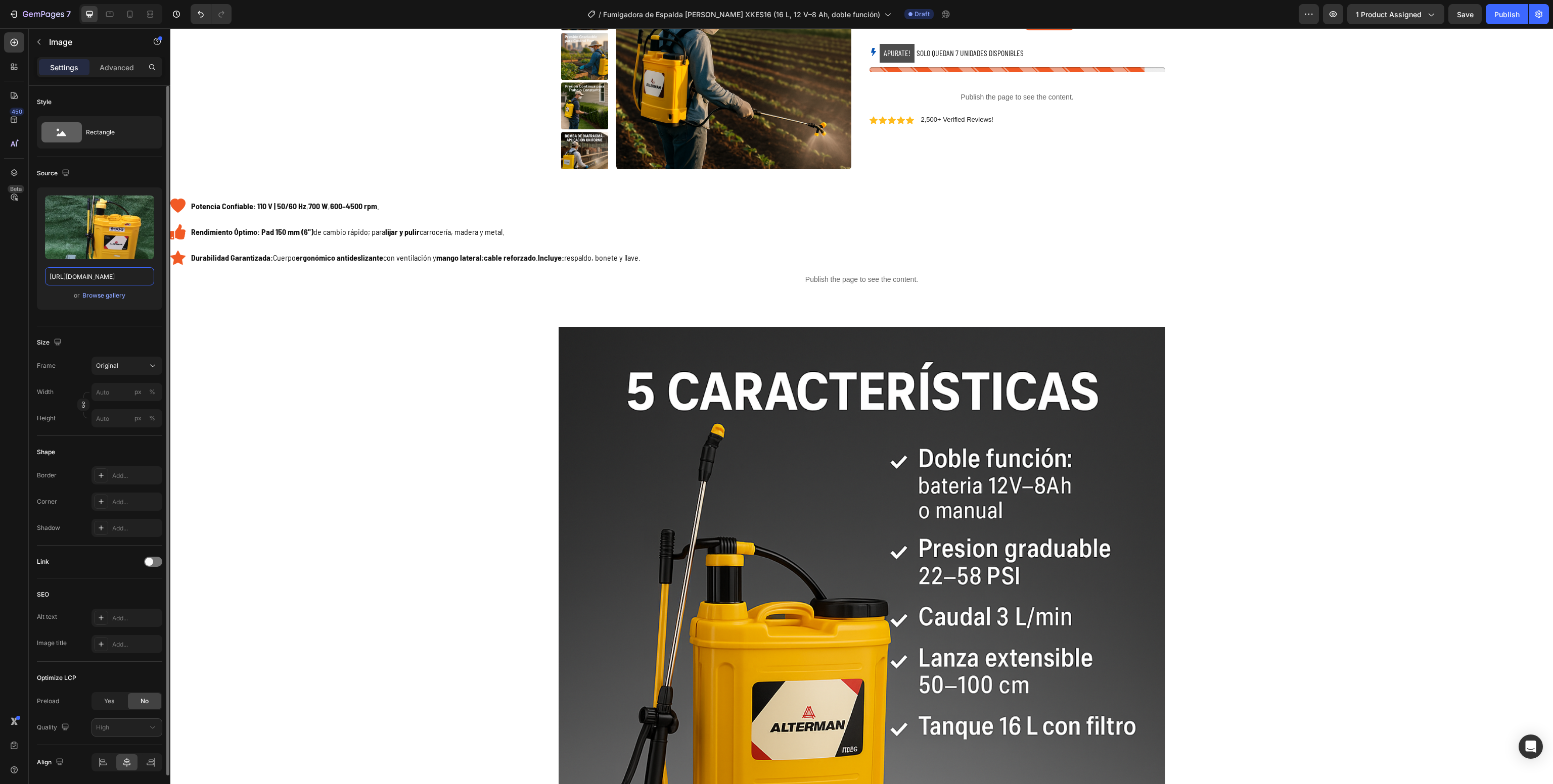
scroll to position [154, 0]
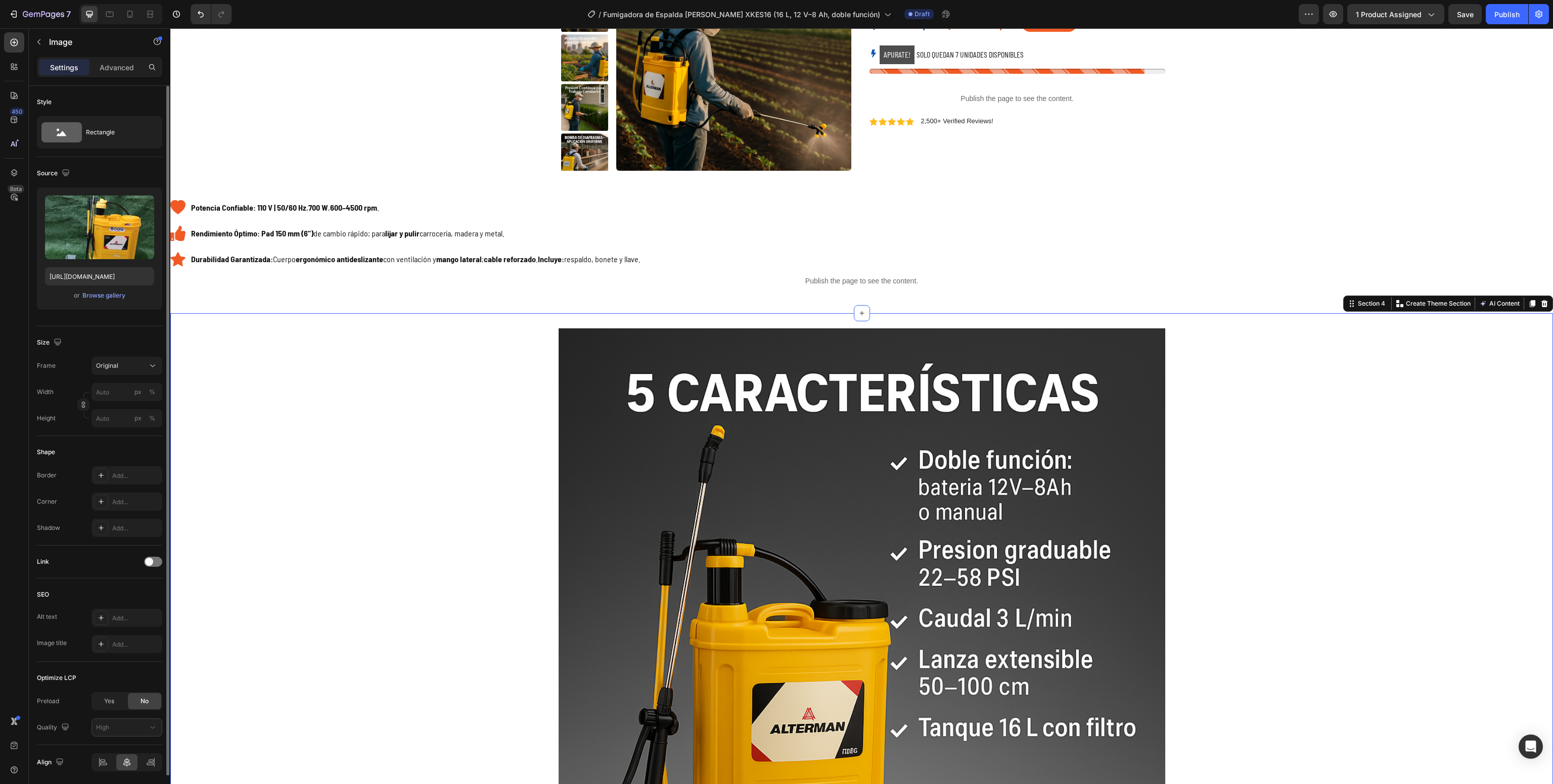
click at [384, 611] on div "Image Row" at bounding box center [861, 632] width 1377 height 606
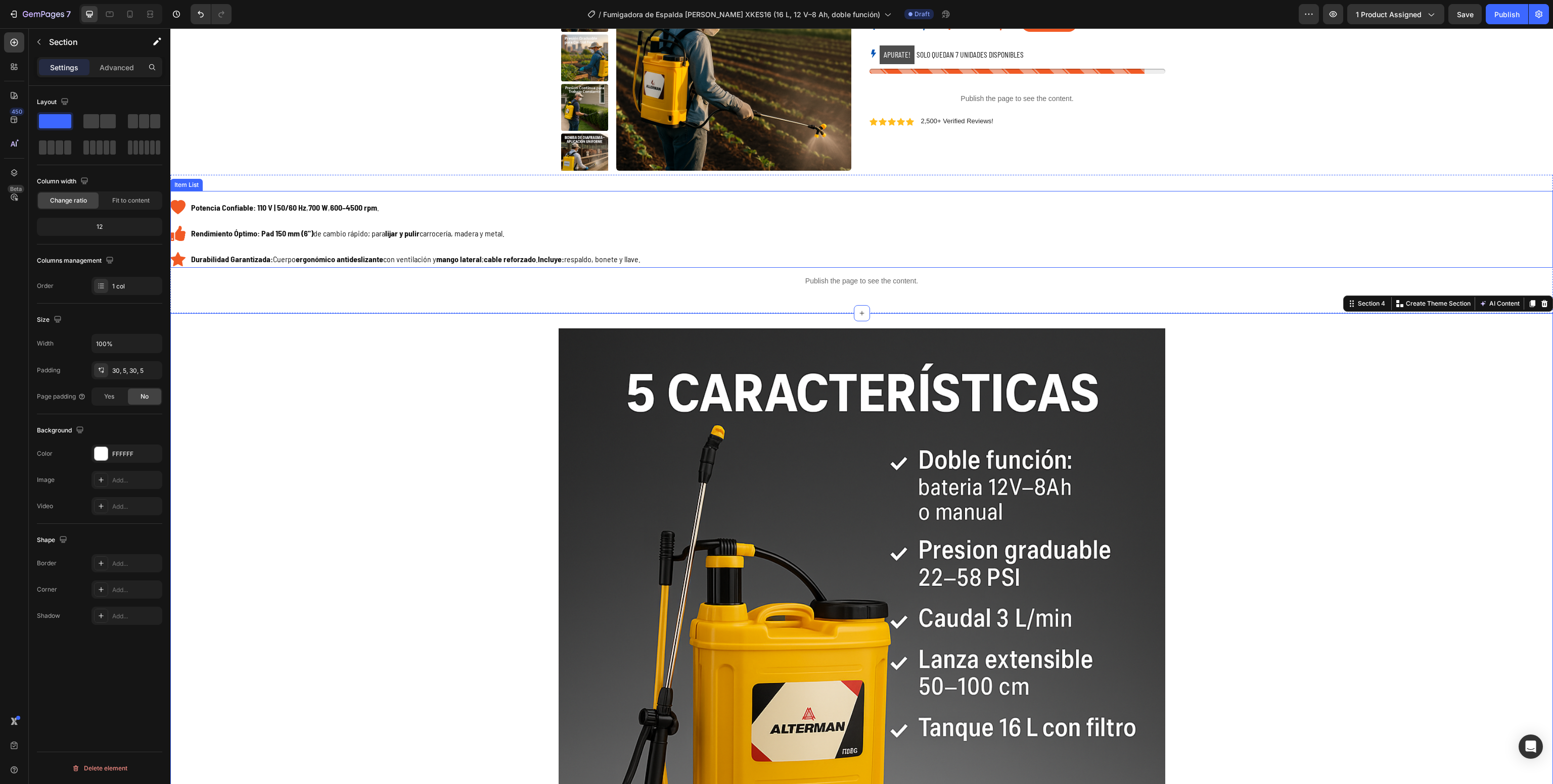
click at [373, 204] on strong "600–4500 rpm" at bounding box center [354, 207] width 47 height 10
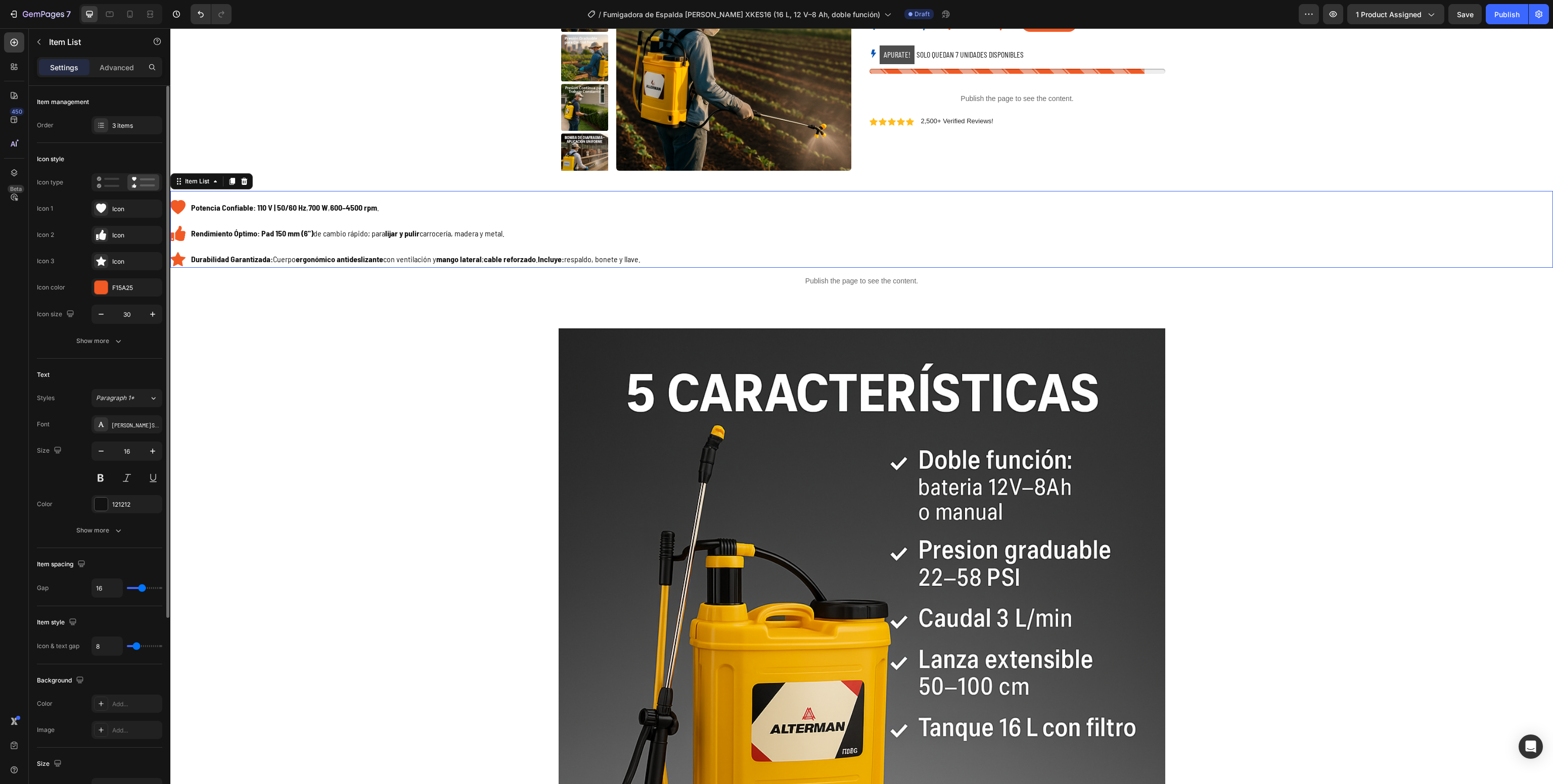
click at [373, 204] on strong "600–4500 rpm" at bounding box center [354, 207] width 47 height 10
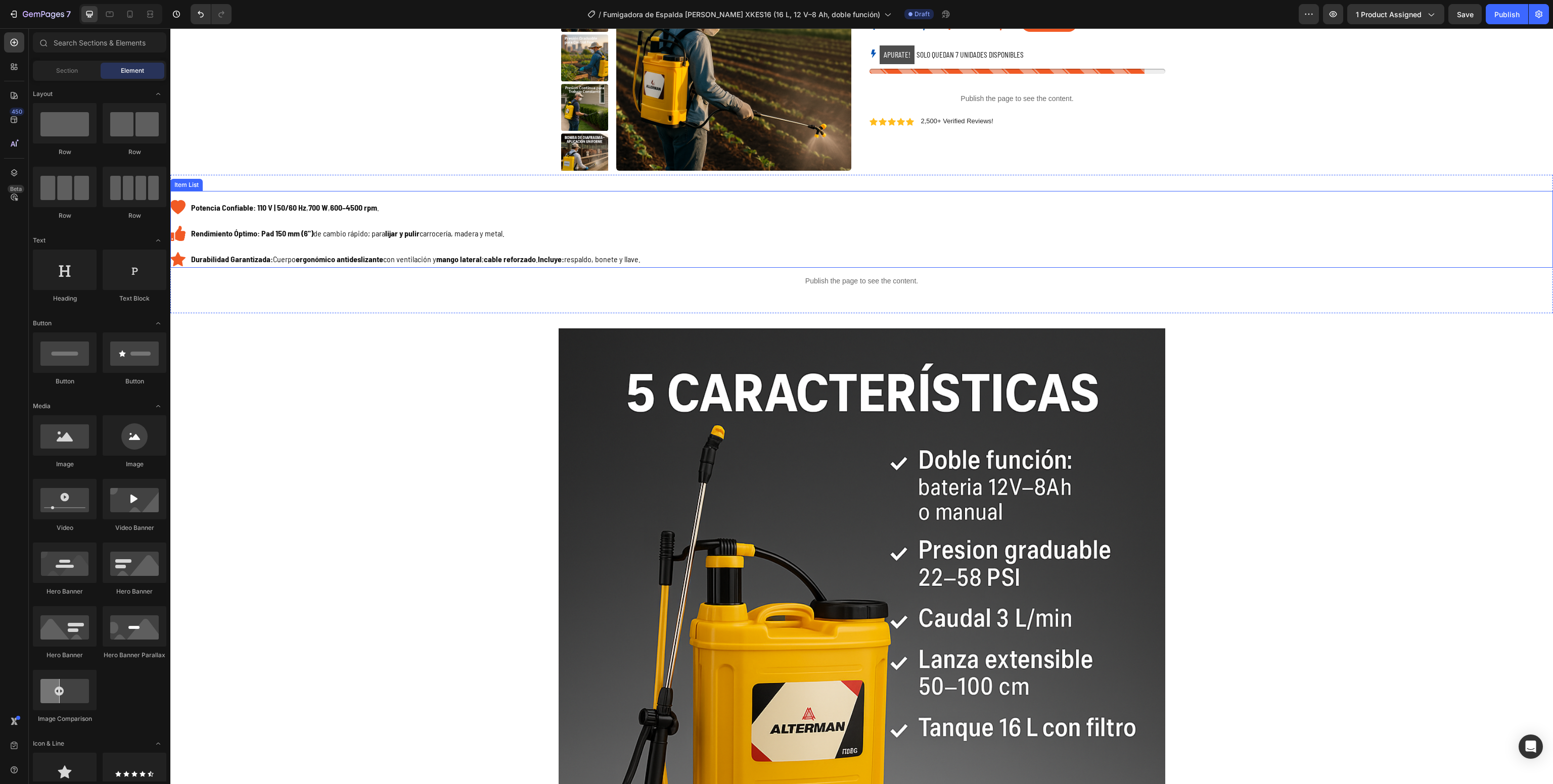
click at [346, 208] on strong "600–4500 rpm" at bounding box center [354, 207] width 47 height 10
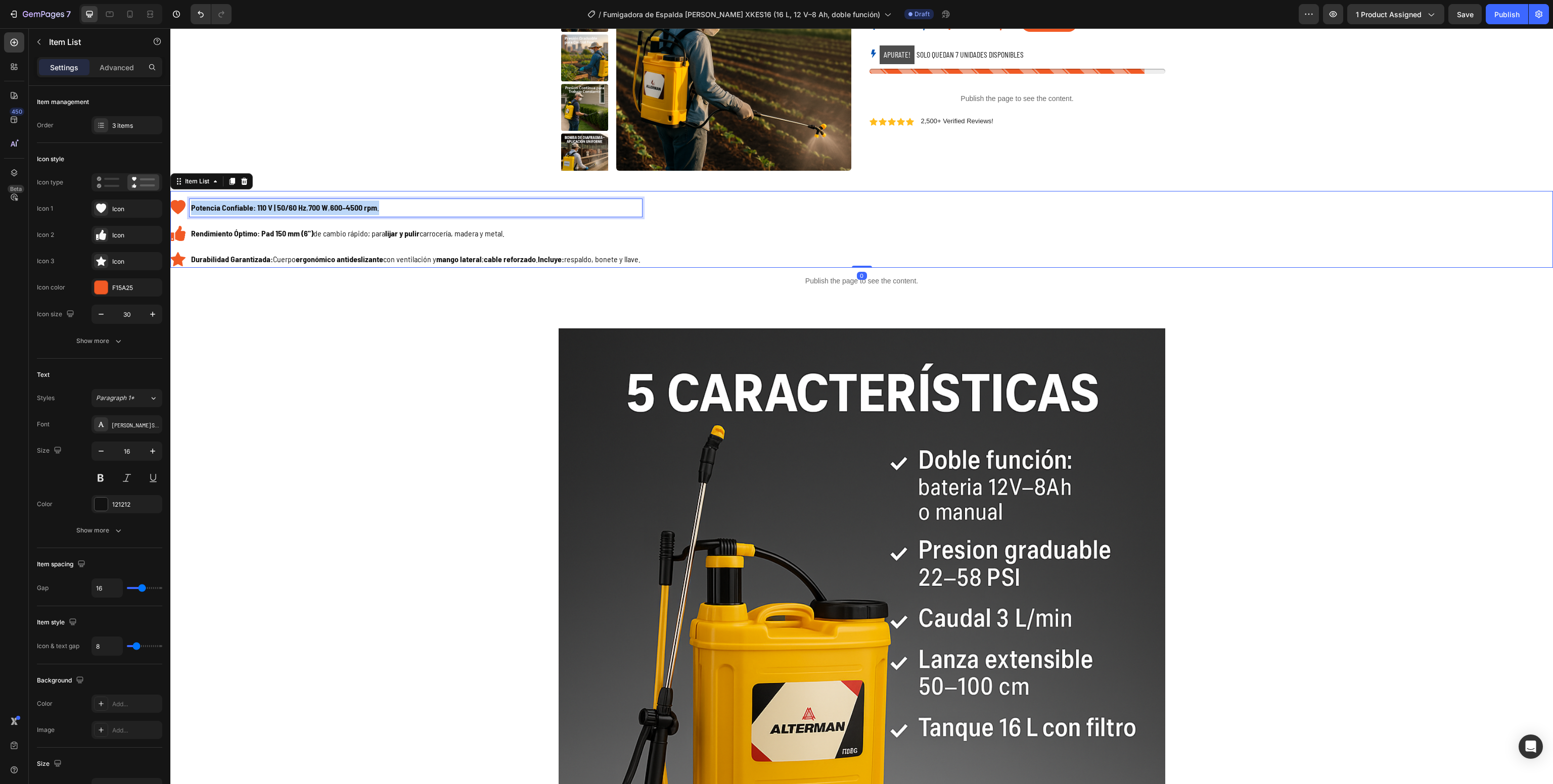
click at [346, 208] on strong "600–4500 rpm" at bounding box center [354, 207] width 47 height 10
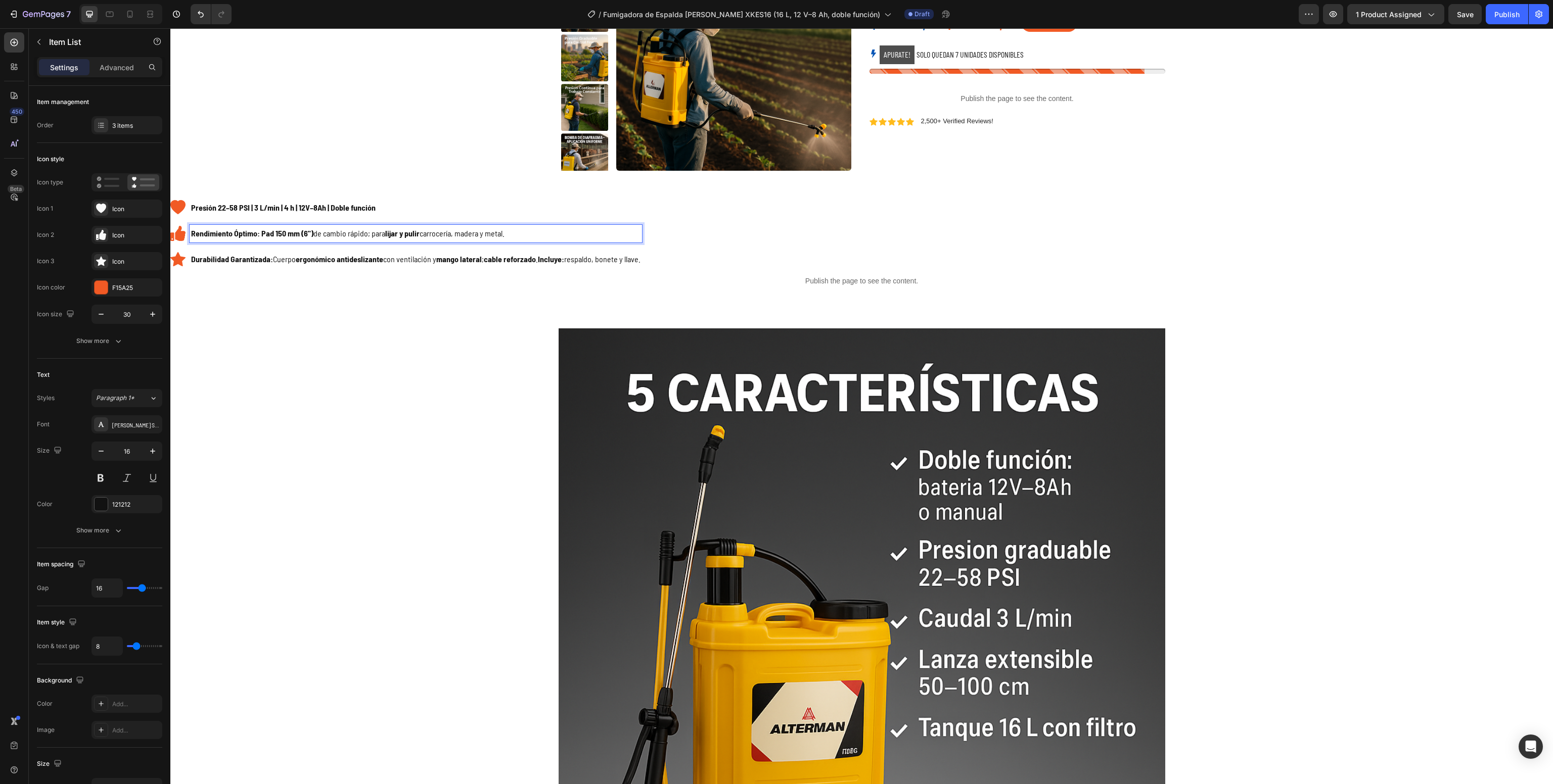
click at [287, 229] on strong "Pad 150 mm (6")" at bounding box center [287, 233] width 52 height 10
click at [455, 256] on strong "mango lateral" at bounding box center [459, 258] width 45 height 10
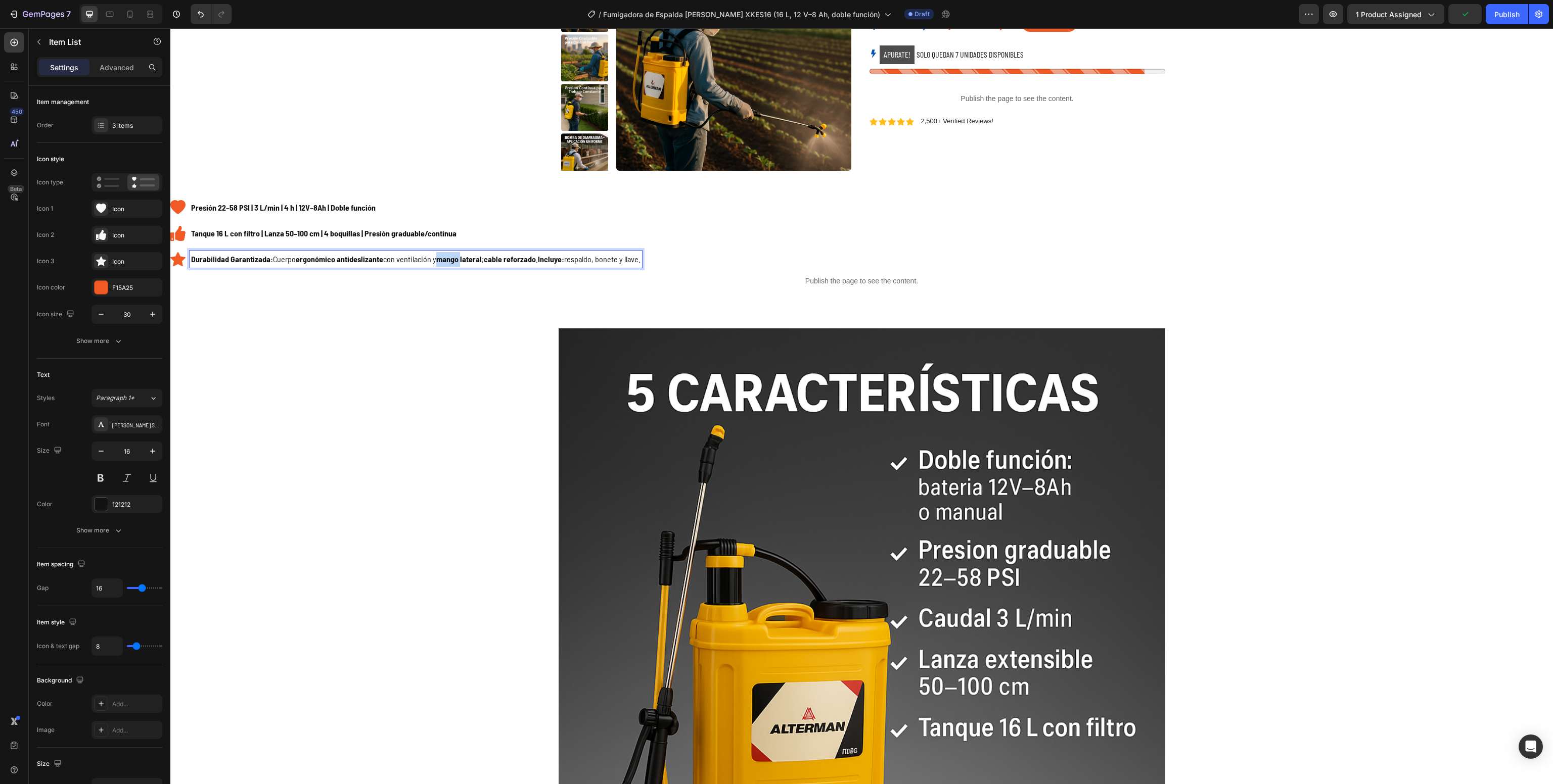
click at [455, 256] on strong "mango lateral" at bounding box center [459, 258] width 45 height 10
click at [403, 447] on div "Image Row" at bounding box center [861, 632] width 1377 height 606
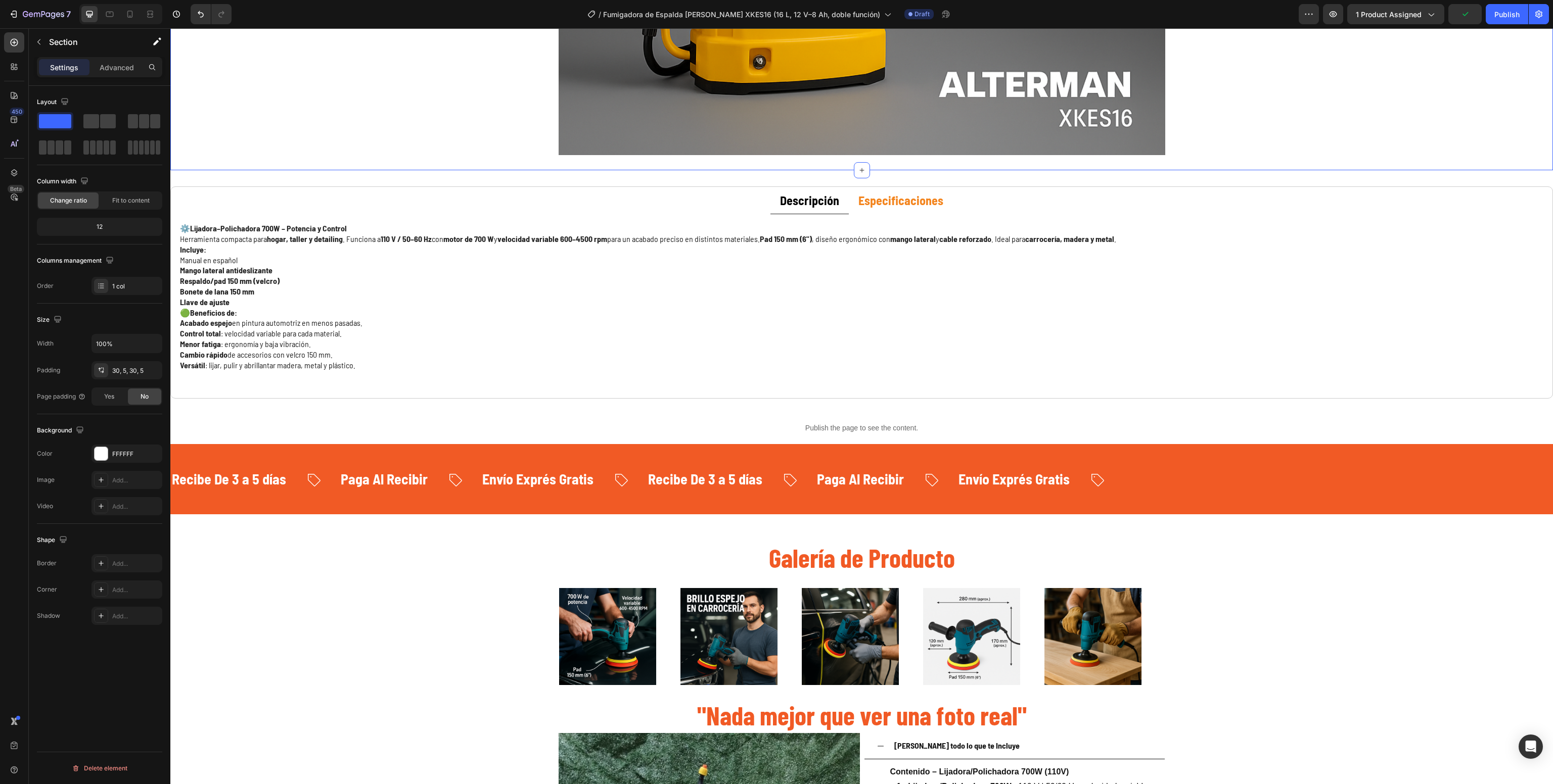
scroll to position [959, 0]
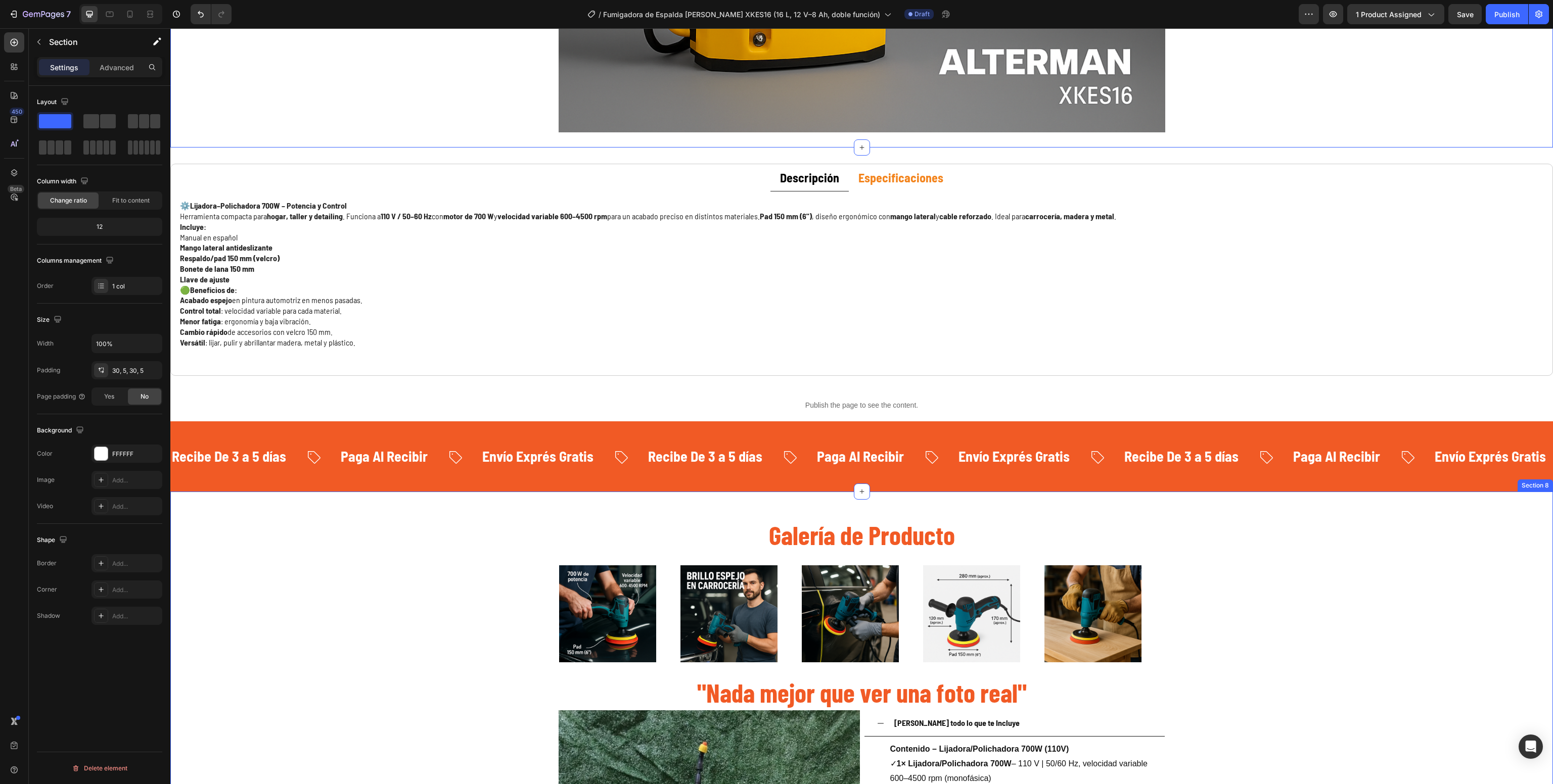
click at [871, 184] on strong "Especificaciones" at bounding box center [901, 178] width 85 height 15
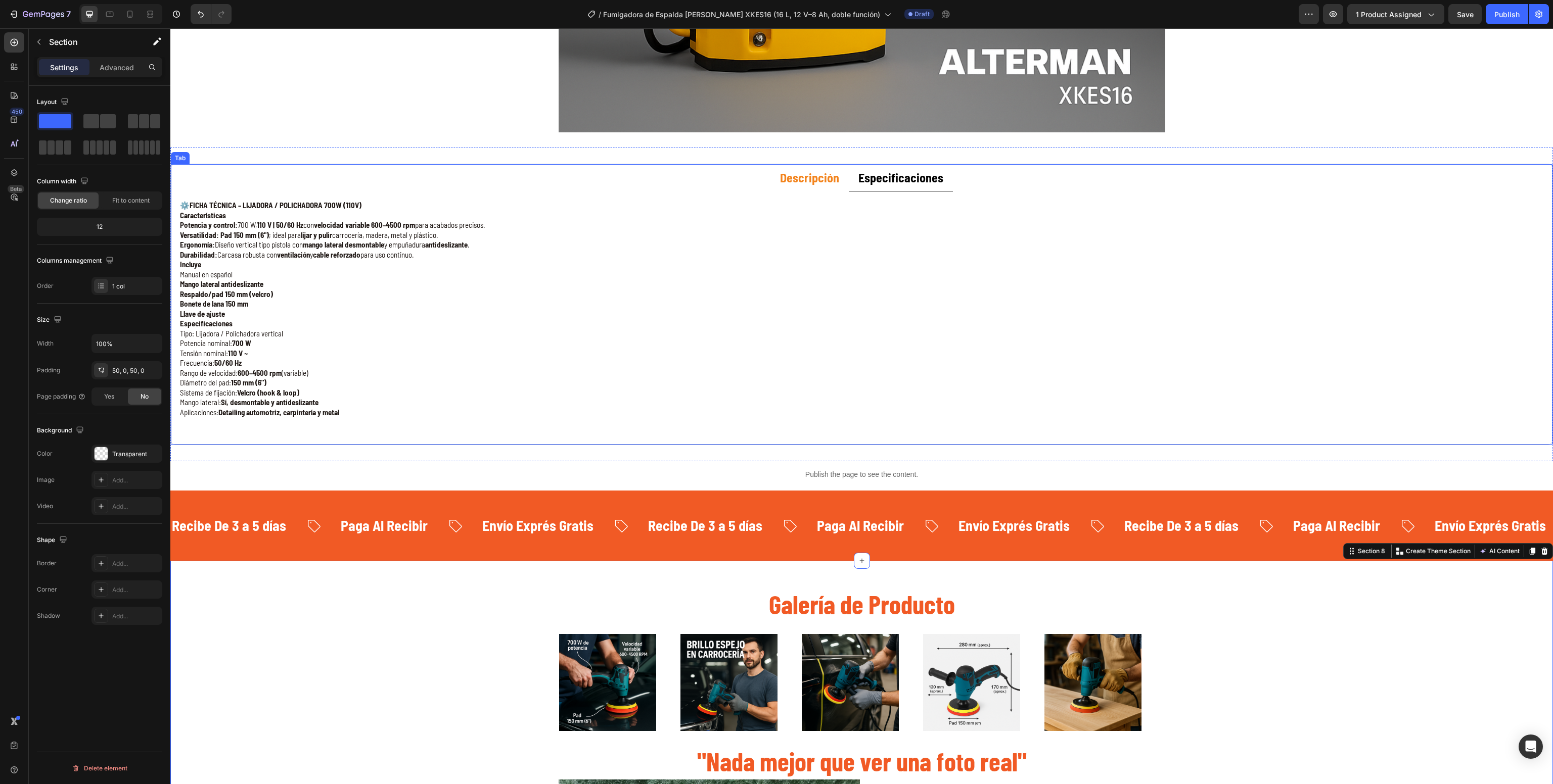
click at [858, 181] on strong "Especificaciones" at bounding box center [901, 178] width 85 height 15
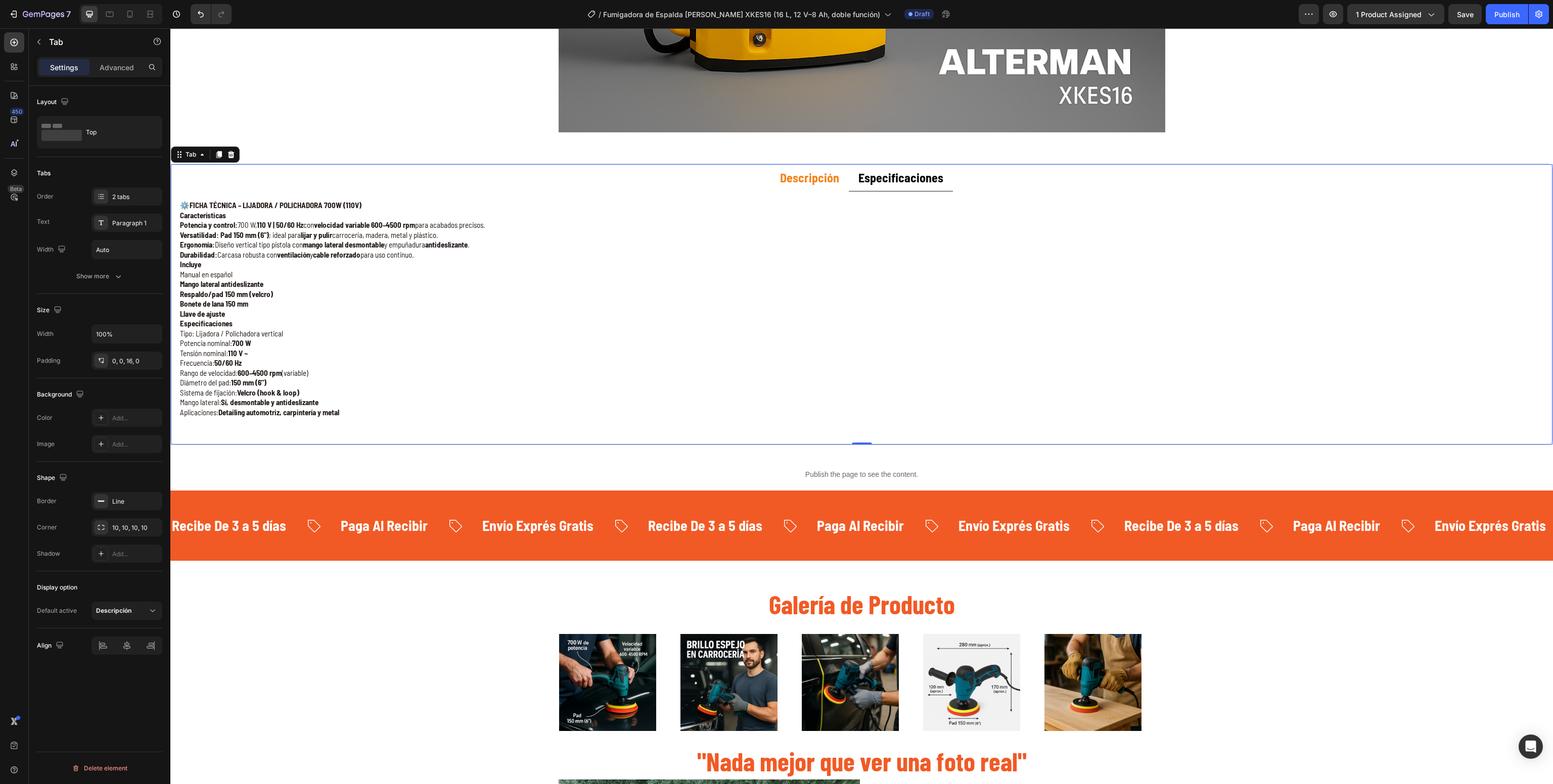
click at [308, 441] on div "Descripción Especificaciones ⚙️ Lijadora–Polichadora 700W – Potencia y Control …" at bounding box center [862, 305] width 1382 height 282
click at [310, 407] on strong "Sí, desmontable y antideslizante" at bounding box center [269, 402] width 97 height 9
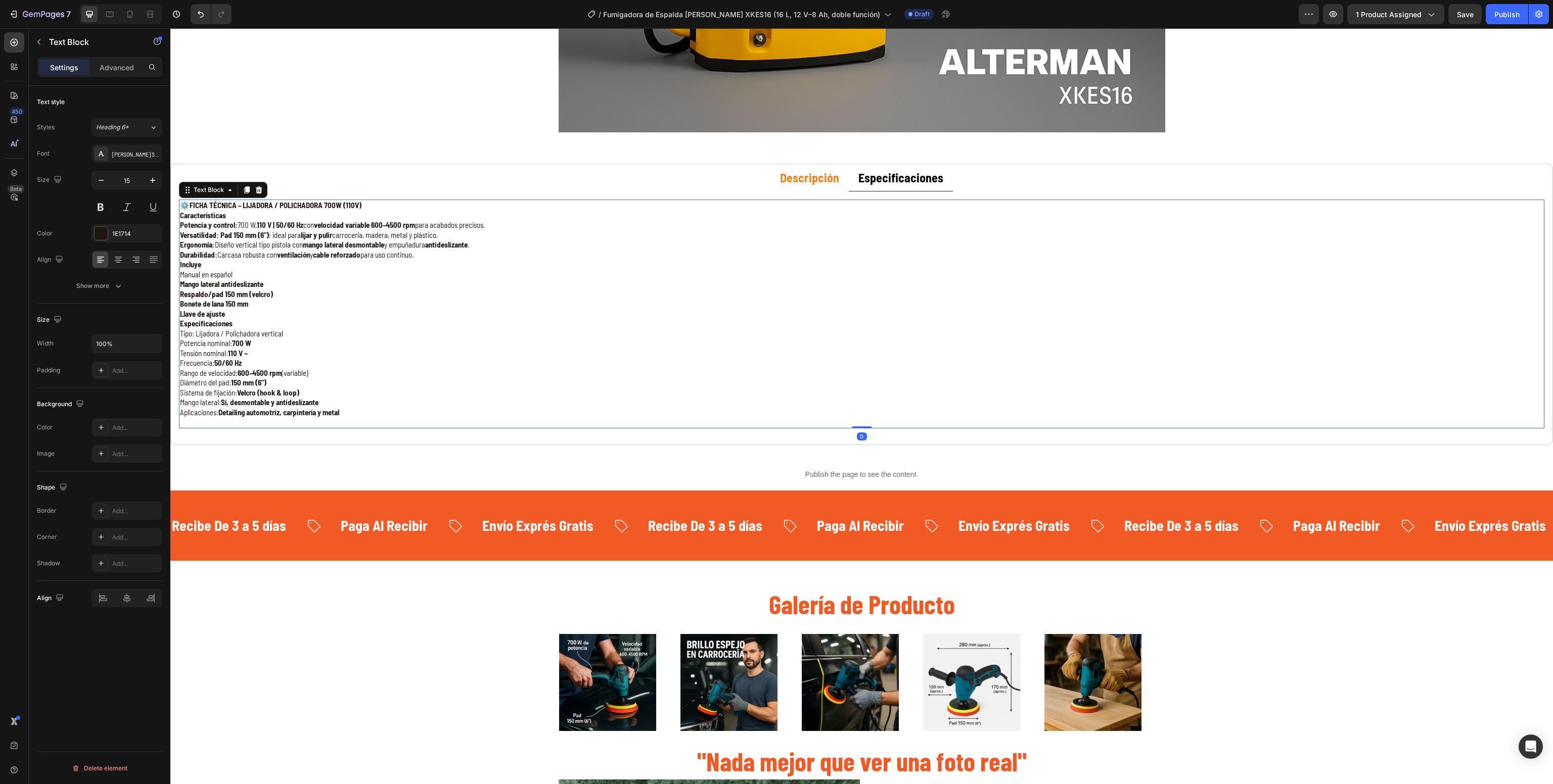
click at [302, 401] on strong "Sí, desmontable y antideslizante" at bounding box center [269, 402] width 97 height 9
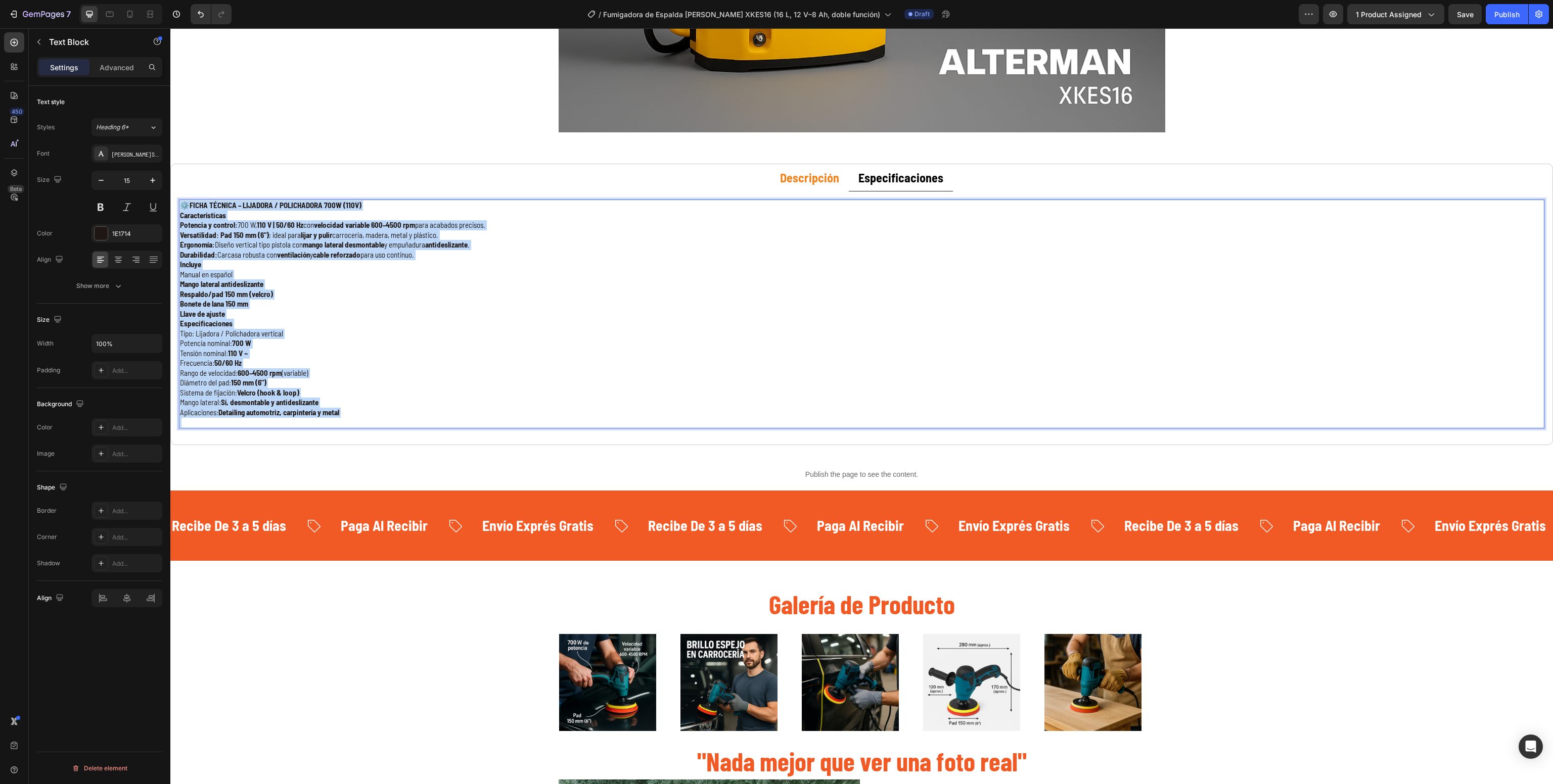
drag, startPoint x: 447, startPoint y: 422, endPoint x: 61, endPoint y: 115, distance: 493.2
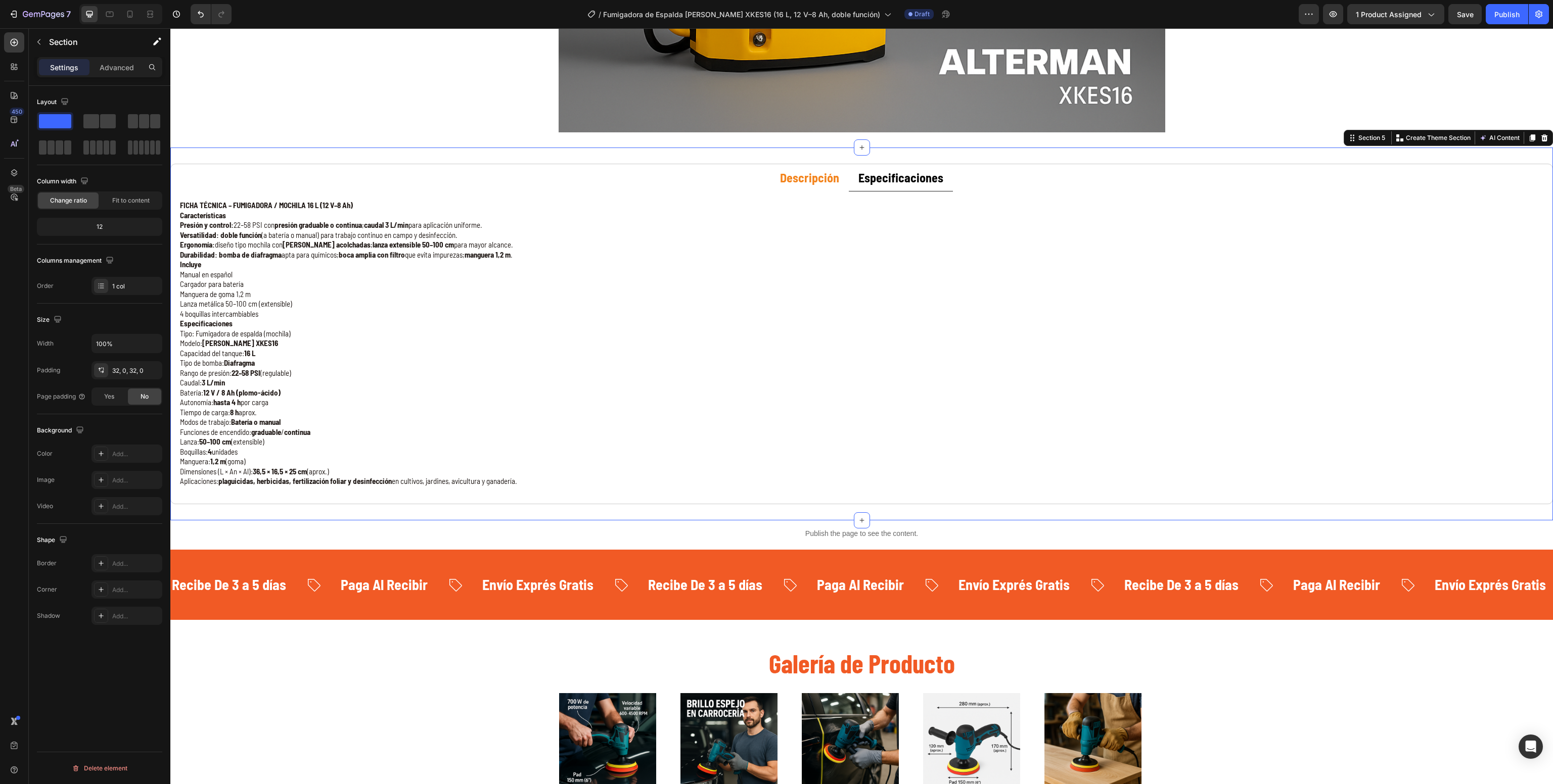
click at [364, 507] on div "Descripción Especificaciones ⚙️ Lijadora–Polichadora 700W – Potencia y Control …" at bounding box center [862, 335] width 1382 height 373
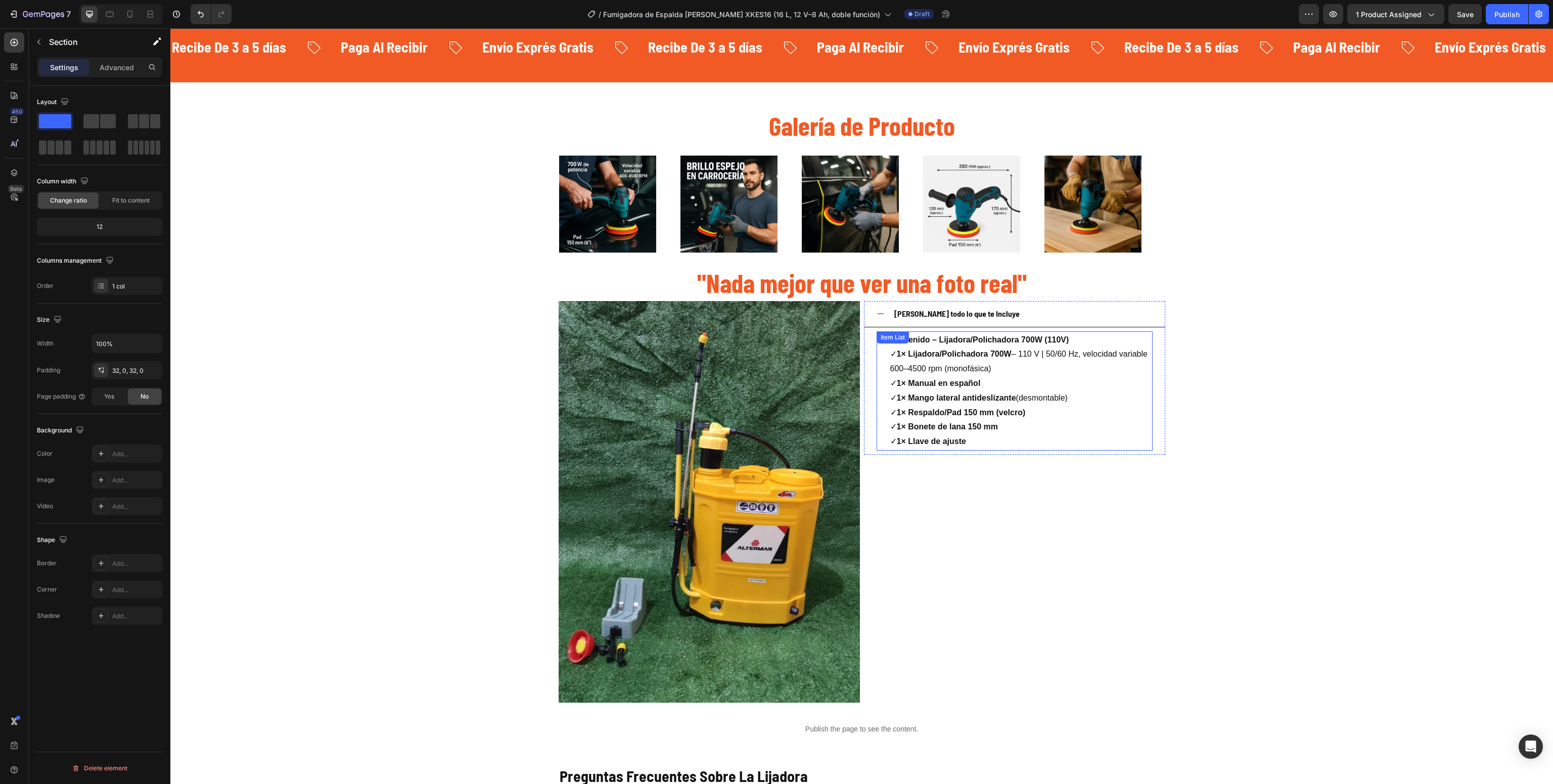
click at [1001, 437] on p "Contenido – Lijadora/Polichadora 700W (110V) ✓ 1× Lijadora/Polichadora 700W – 1…" at bounding box center [1021, 391] width 261 height 116
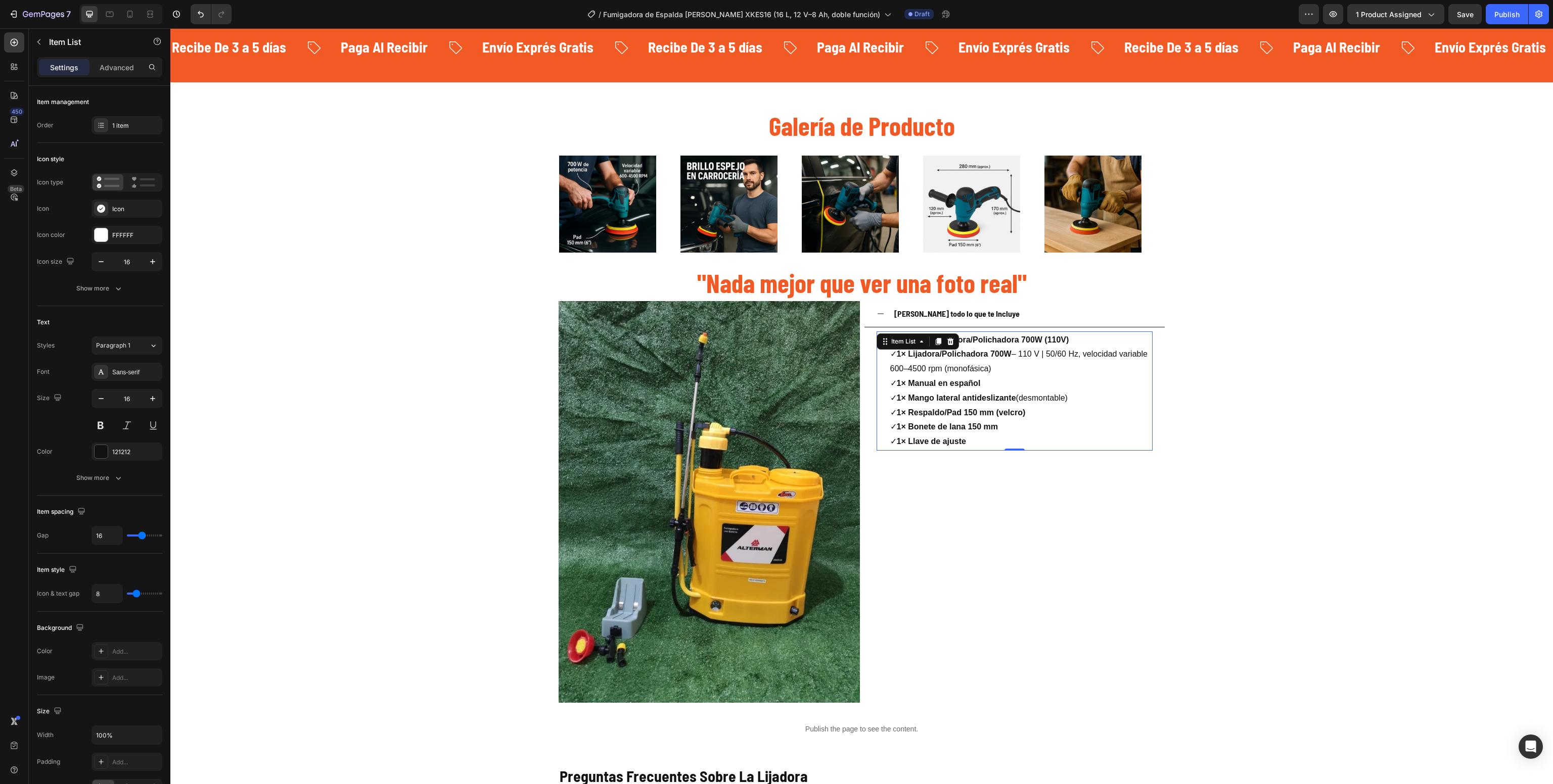
click at [1001, 437] on p "Contenido – Lijadora/Polichadora 700W (110V) ✓ 1× Lijadora/Polichadora 700W – 1…" at bounding box center [1021, 391] width 261 height 116
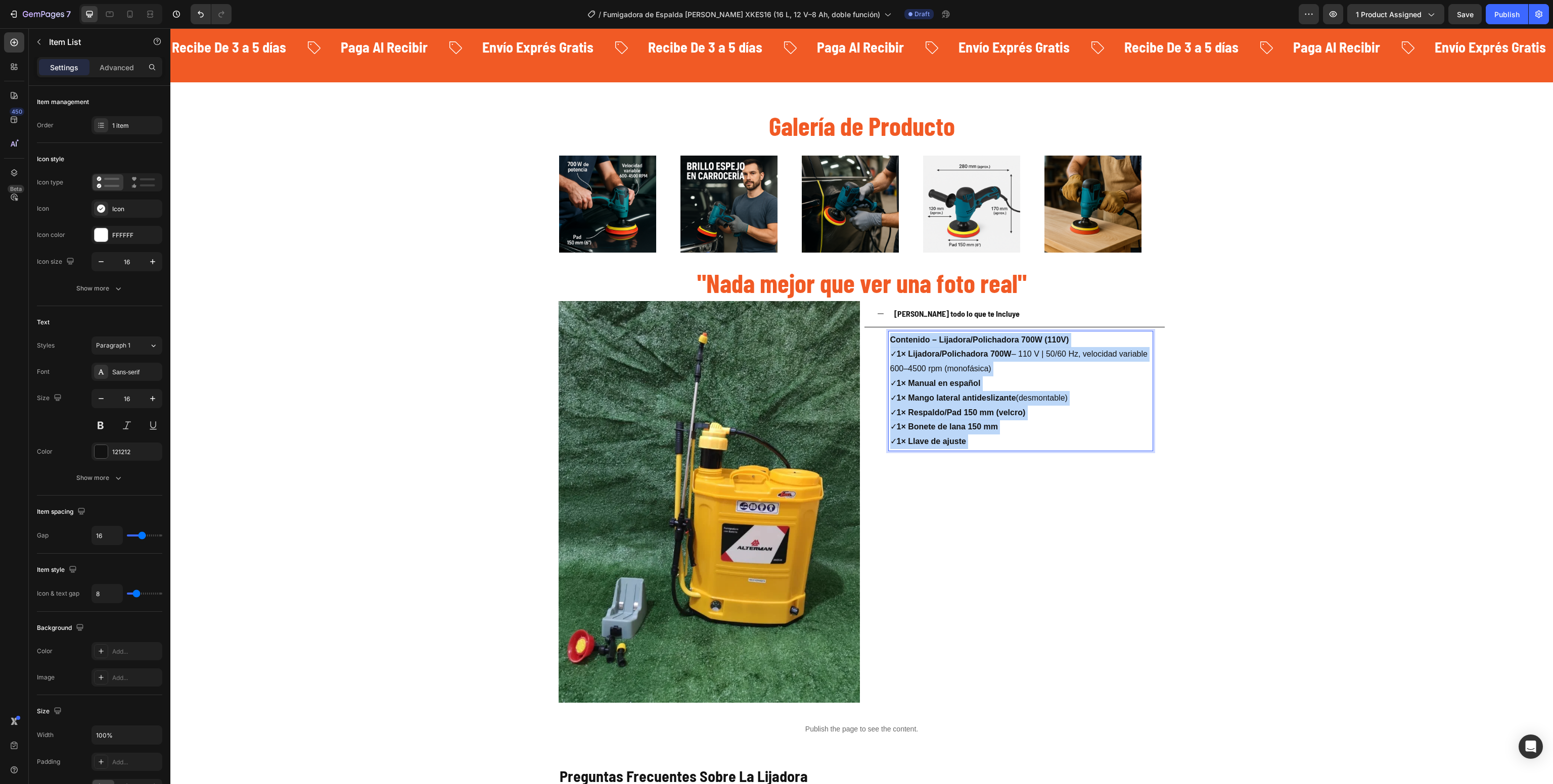
drag, startPoint x: 985, startPoint y: 444, endPoint x: 923, endPoint y: 416, distance: 68.0
click at [923, 416] on p "Contenido – Lijadora/Polichadora 700W (110V) ✓ 1× Lijadora/Polichadora 700W – 1…" at bounding box center [1021, 391] width 261 height 116
drag, startPoint x: 991, startPoint y: 446, endPoint x: 841, endPoint y: 300, distance: 209.3
click at [841, 300] on div "Image Image Image Image Image Image Image Image Image Image Marquee "Nada mejor…" at bounding box center [862, 666] width 606 height 1046
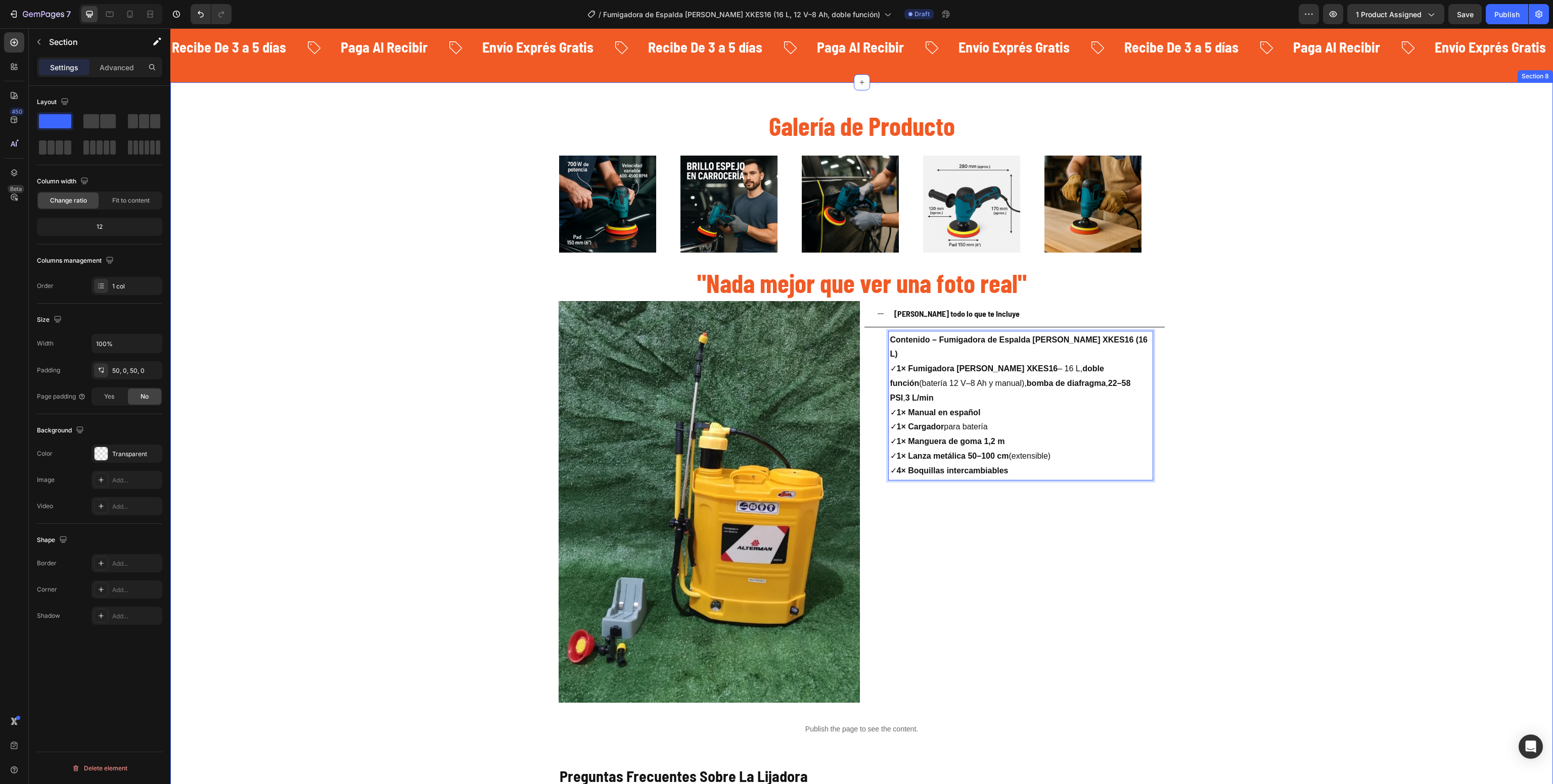
click at [1213, 444] on div "Galería de Producto Heading Image Image Image Image Image Image Image Image Ima…" at bounding box center [862, 649] width 1382 height 1082
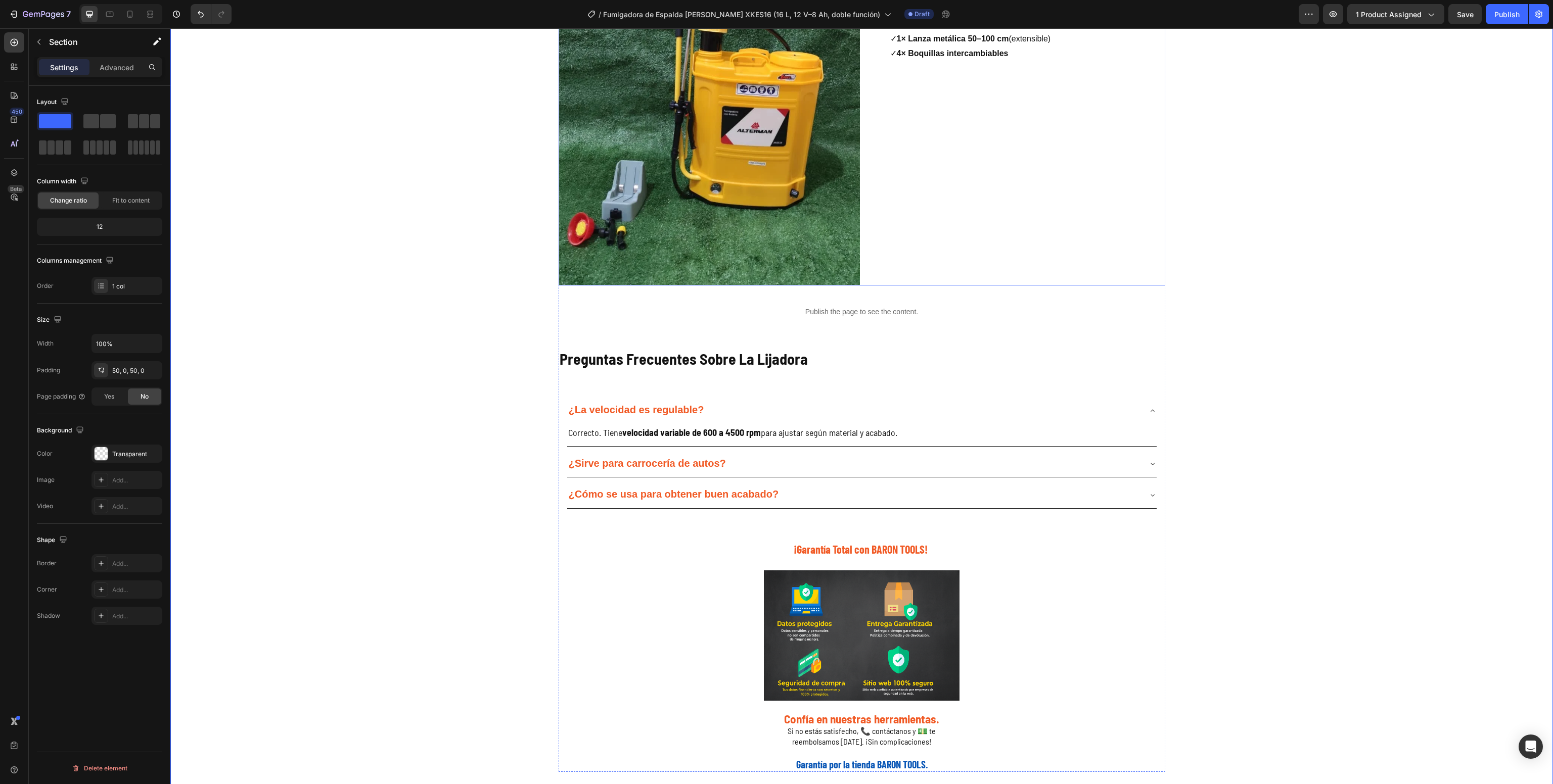
scroll to position [1927, 0]
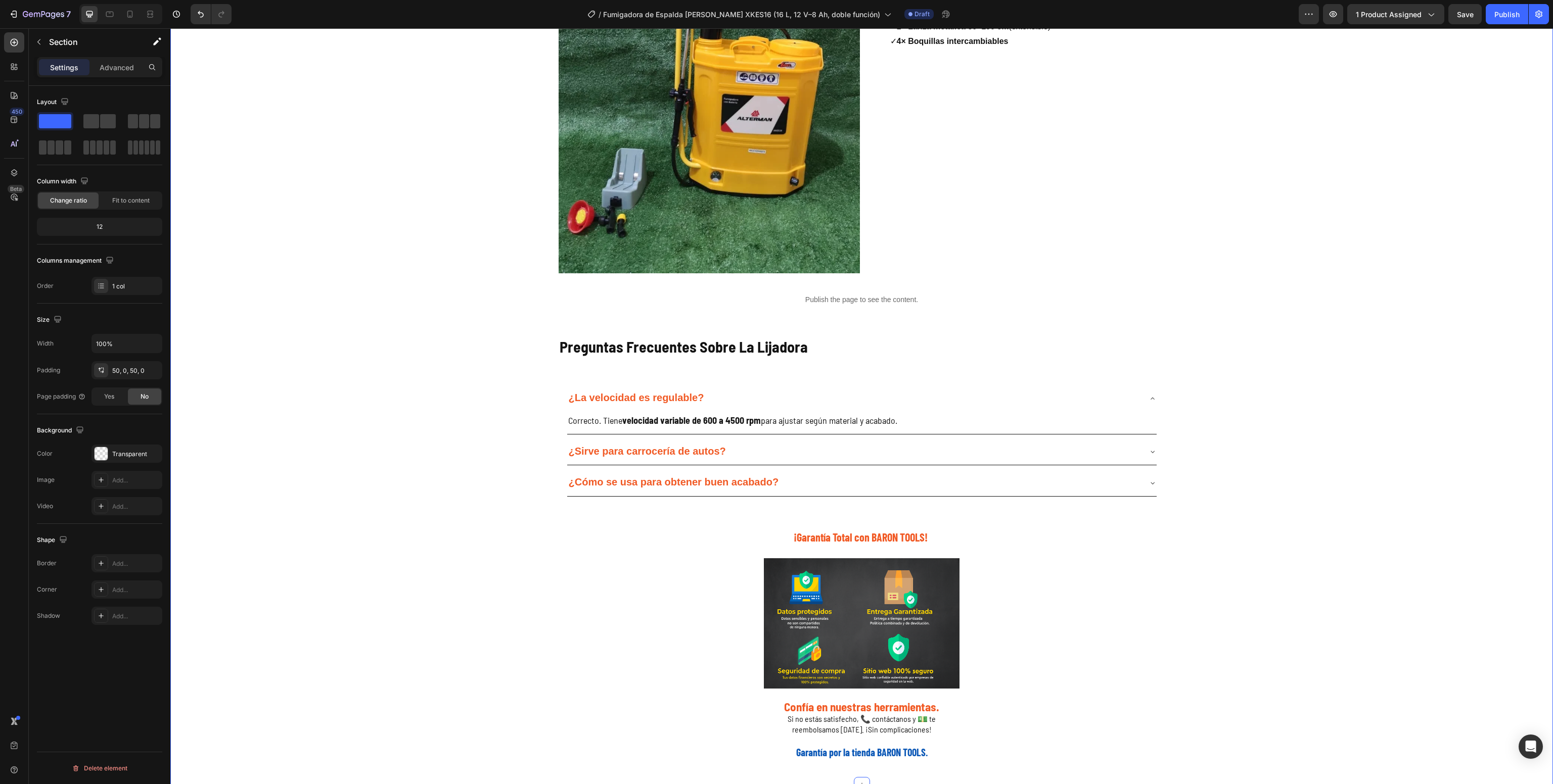
click at [453, 569] on div "Galería de Producto Heading Image Image Image Image Image Image Image Image Ima…" at bounding box center [862, 219] width 1382 height 1082
click at [641, 399] on strong "¿La velocidad es regulable?" at bounding box center [636, 397] width 135 height 11
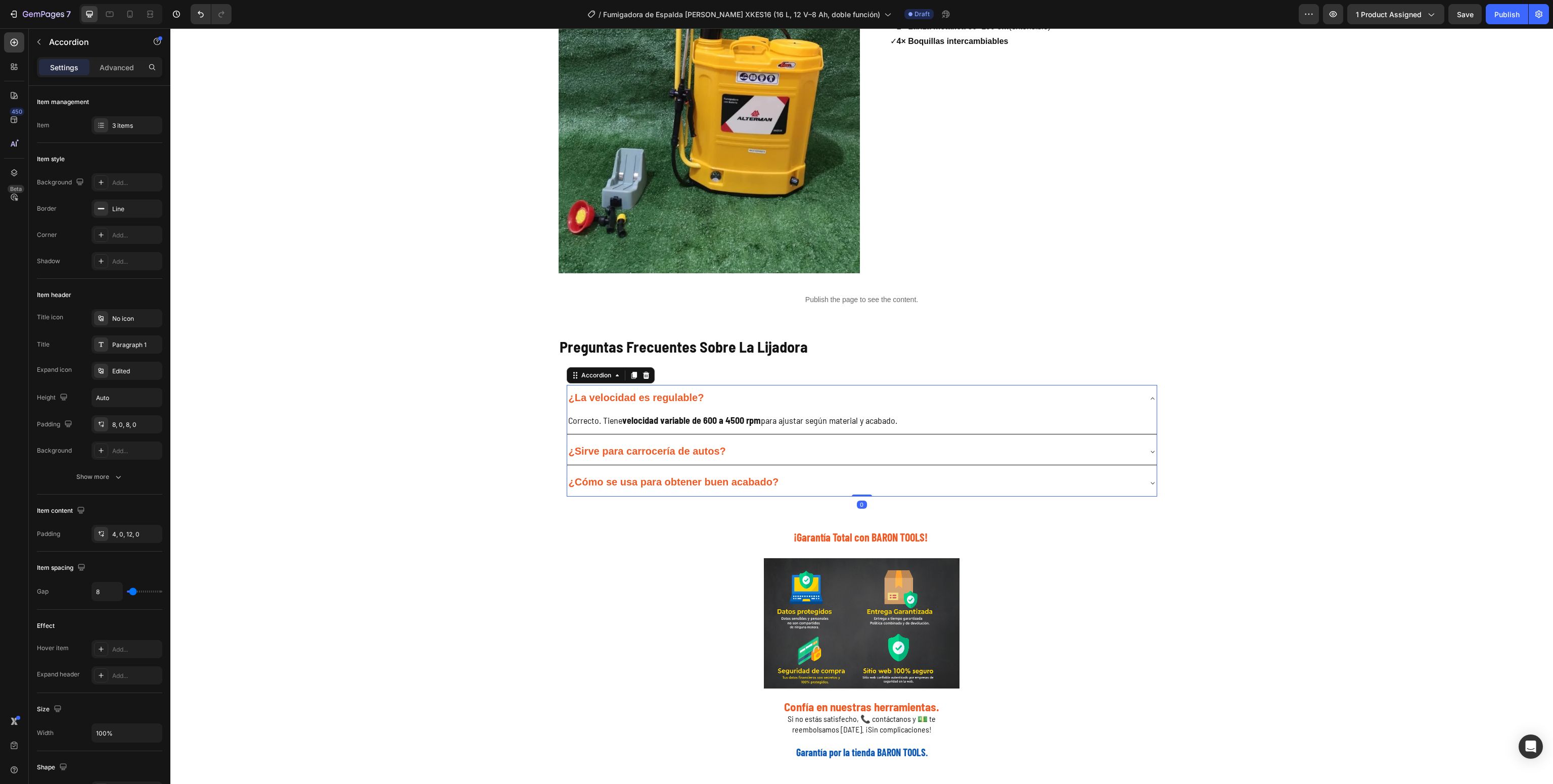
click at [641, 399] on strong "¿La velocidad es regulable?" at bounding box center [636, 397] width 135 height 11
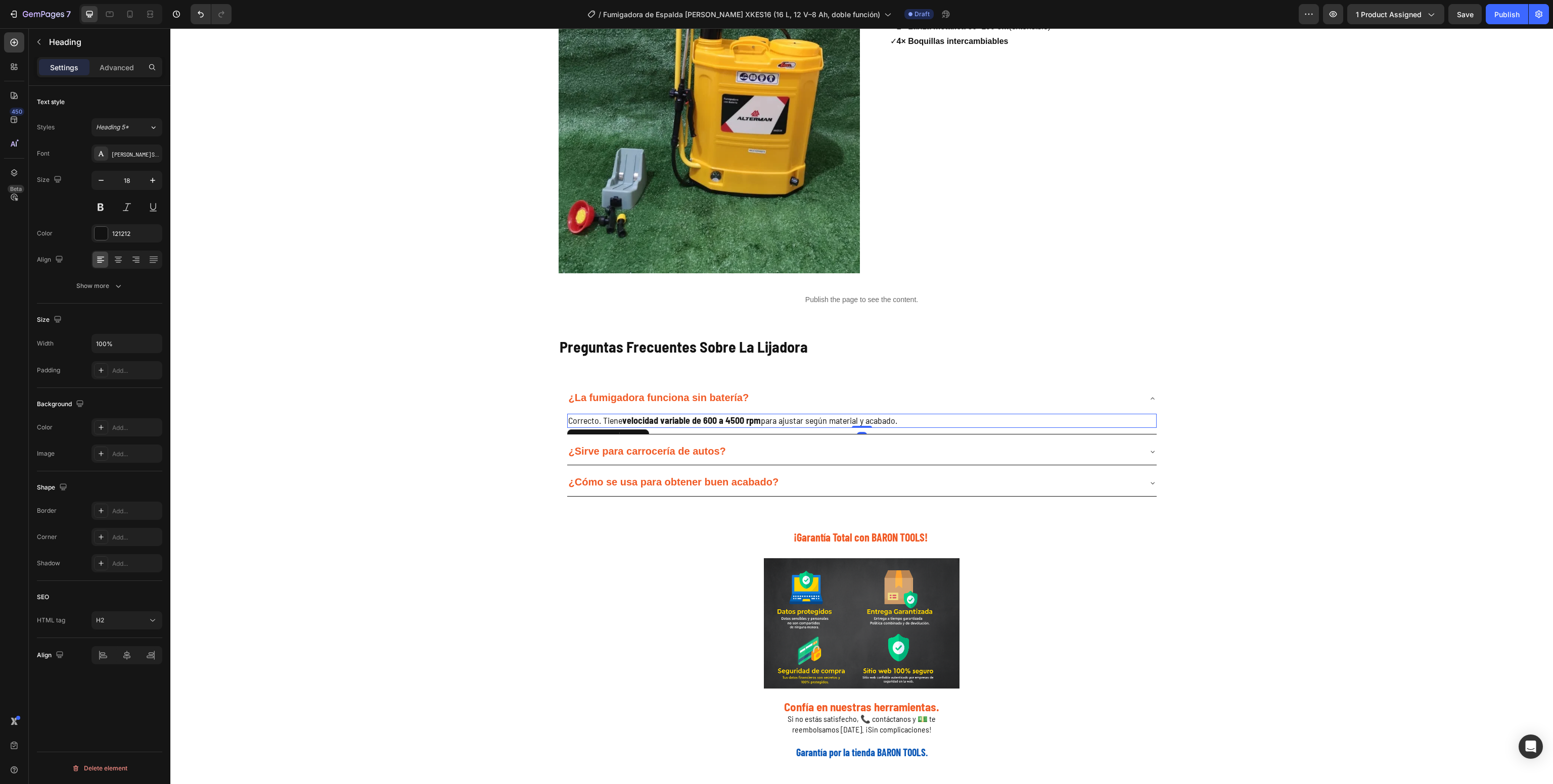
click at [693, 419] on strong "velocidad variable de 600 a 4500 rpm" at bounding box center [691, 420] width 138 height 11
click at [700, 452] on strong "¿Sirve para carrocería de autos?" at bounding box center [647, 451] width 157 height 11
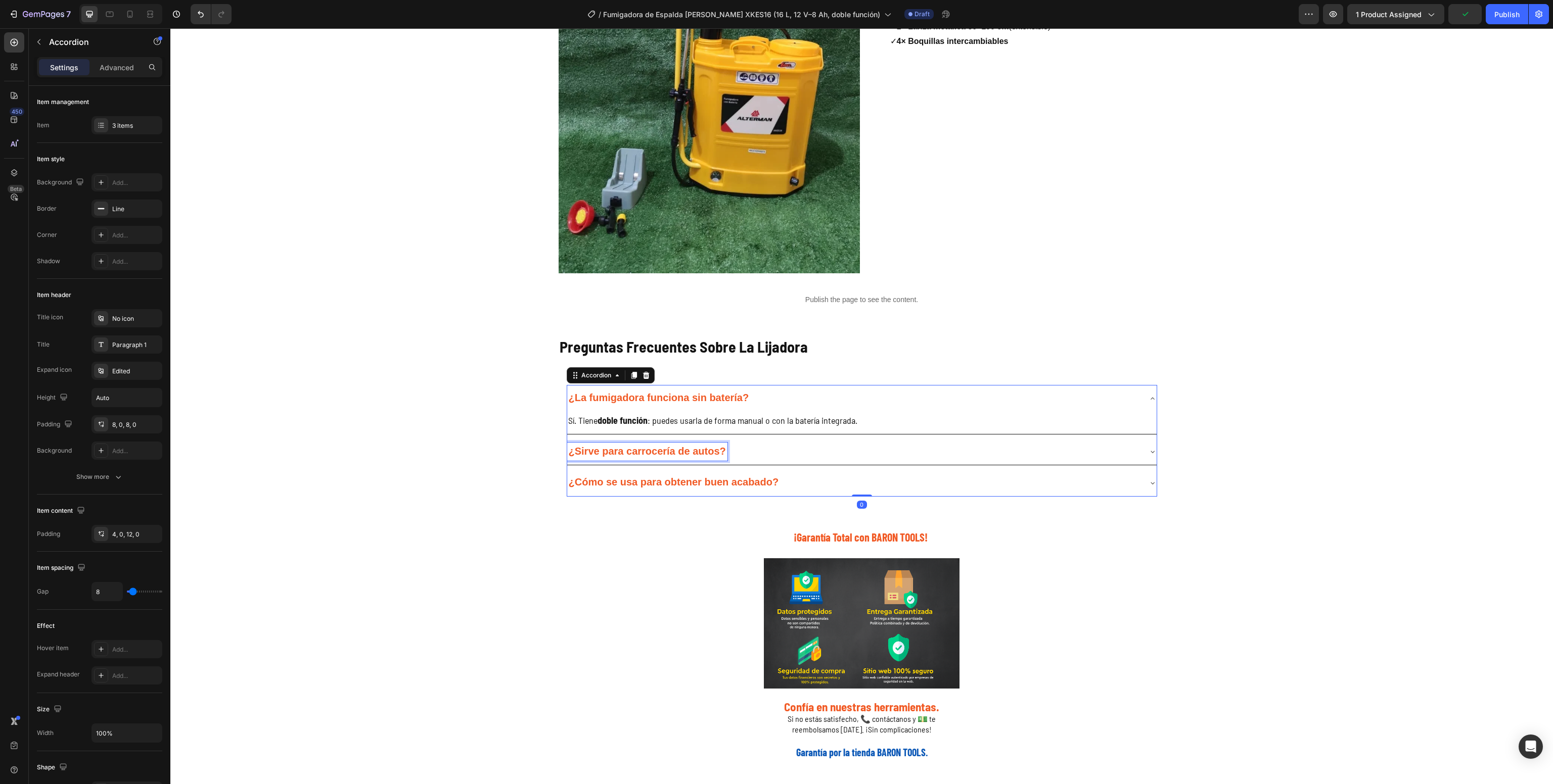
click at [700, 452] on strong "¿Sirve para carrocería de autos?" at bounding box center [647, 451] width 157 height 11
click at [794, 452] on div "¿Cuánto dura la batería por carga?" at bounding box center [854, 452] width 573 height 19
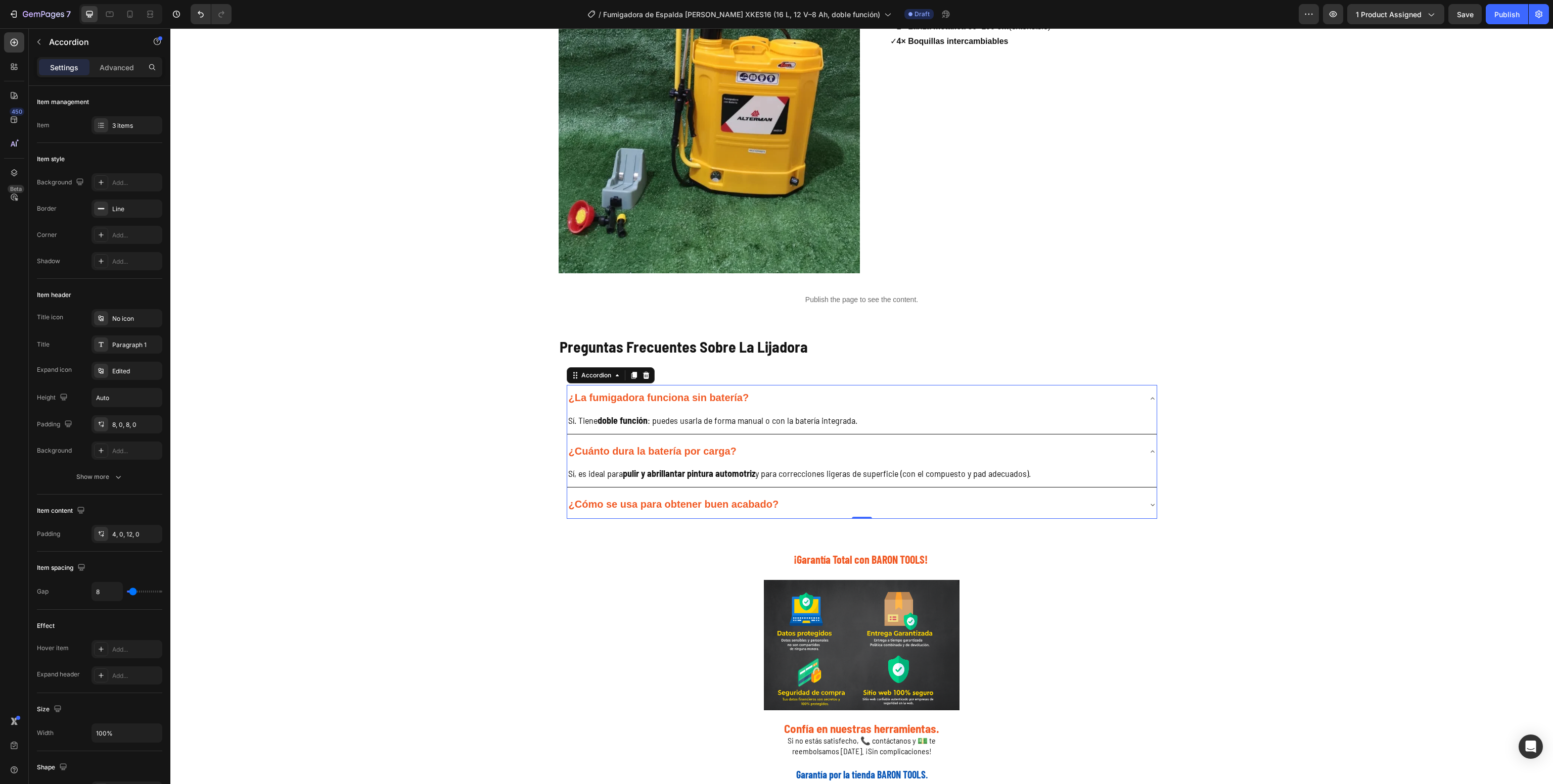
click at [706, 482] on div "Sí, es ideal para pulir y abrillantar pintura automotriz y para correcciones li…" at bounding box center [862, 476] width 589 height 22
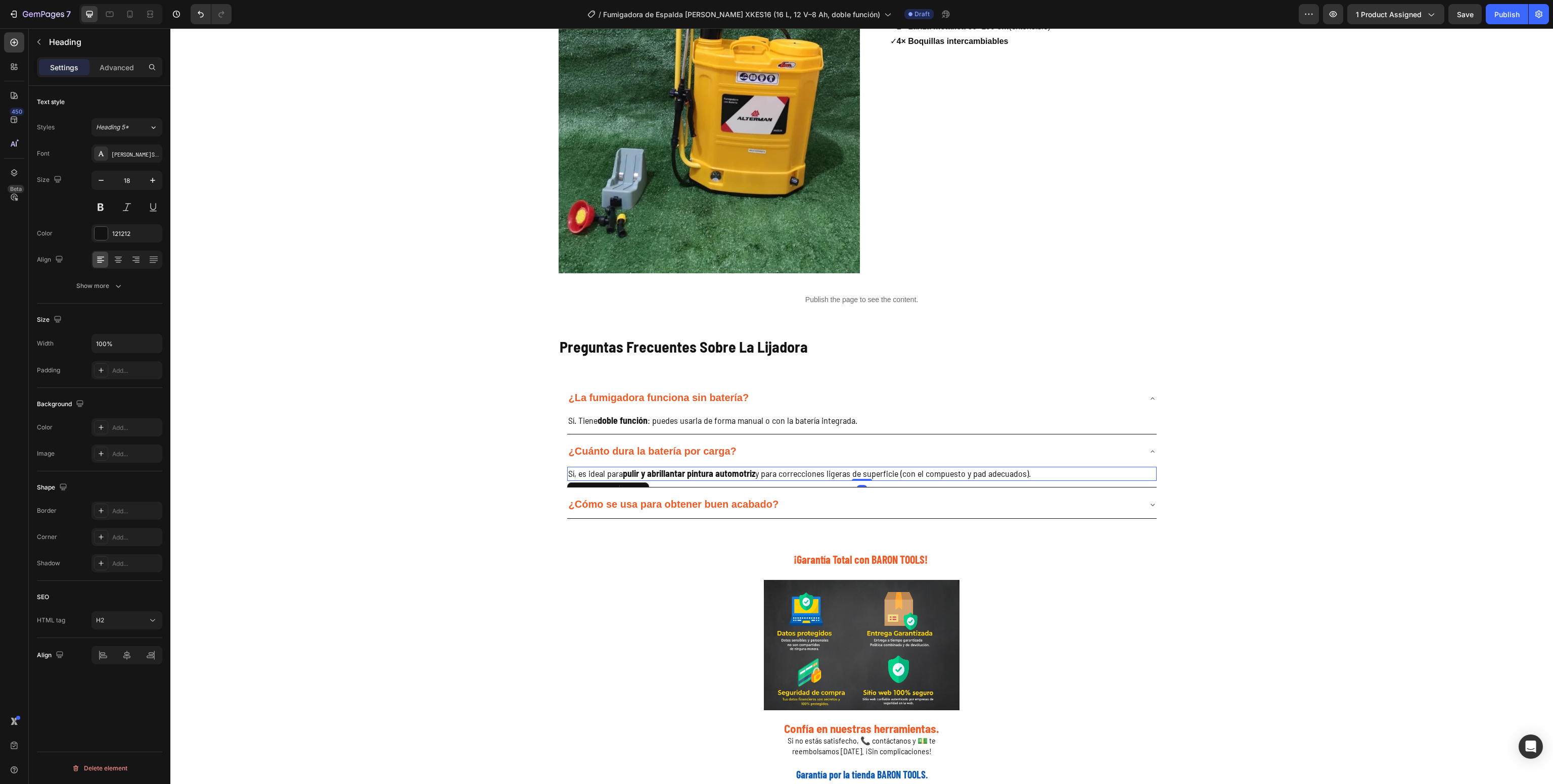
click at [703, 476] on strong "pulir y abrillantar pintura automotriz" at bounding box center [689, 473] width 133 height 11
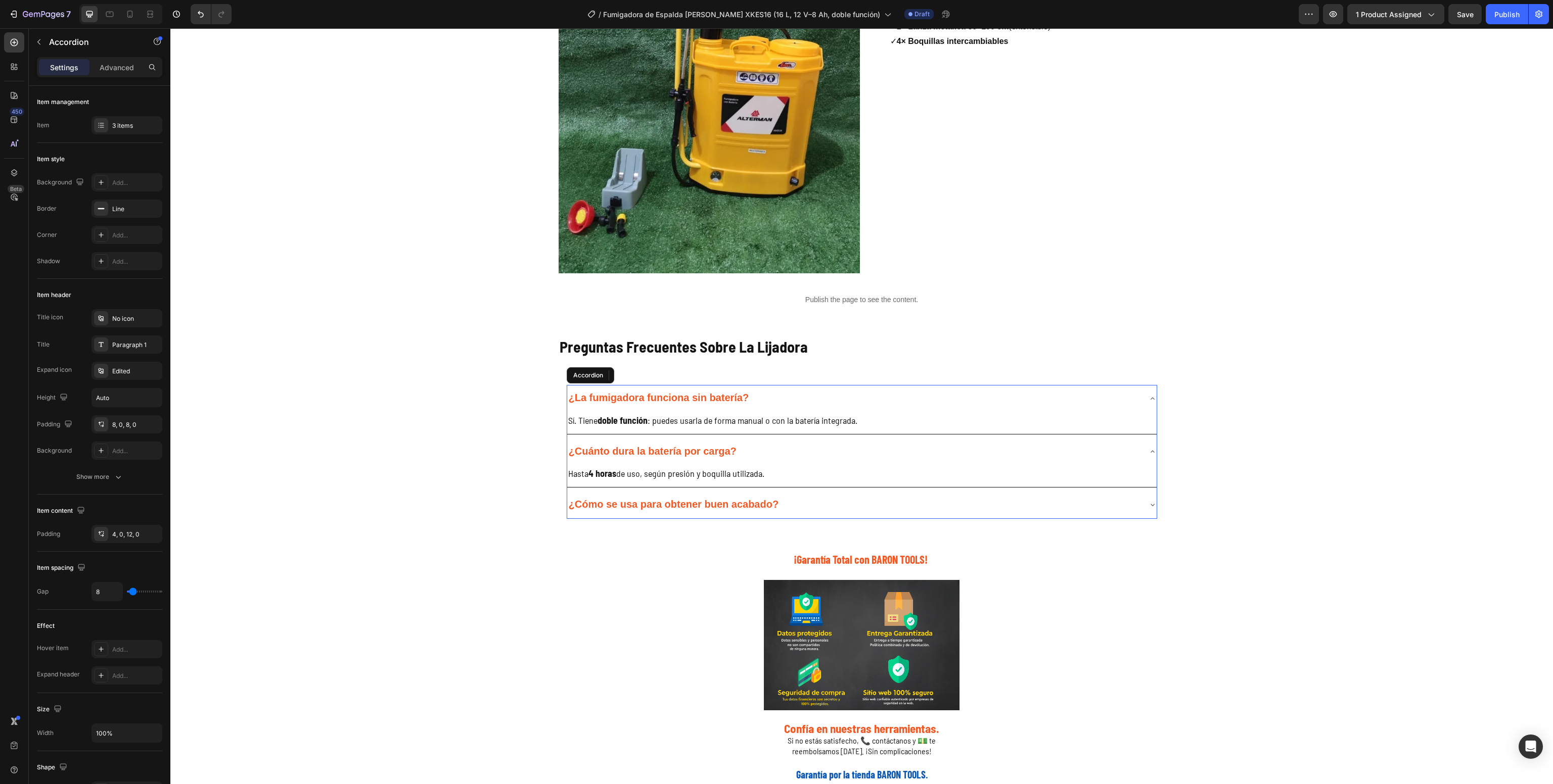
click at [816, 500] on div "¿Cómo se usa para obtener buen acabado?" at bounding box center [854, 505] width 573 height 19
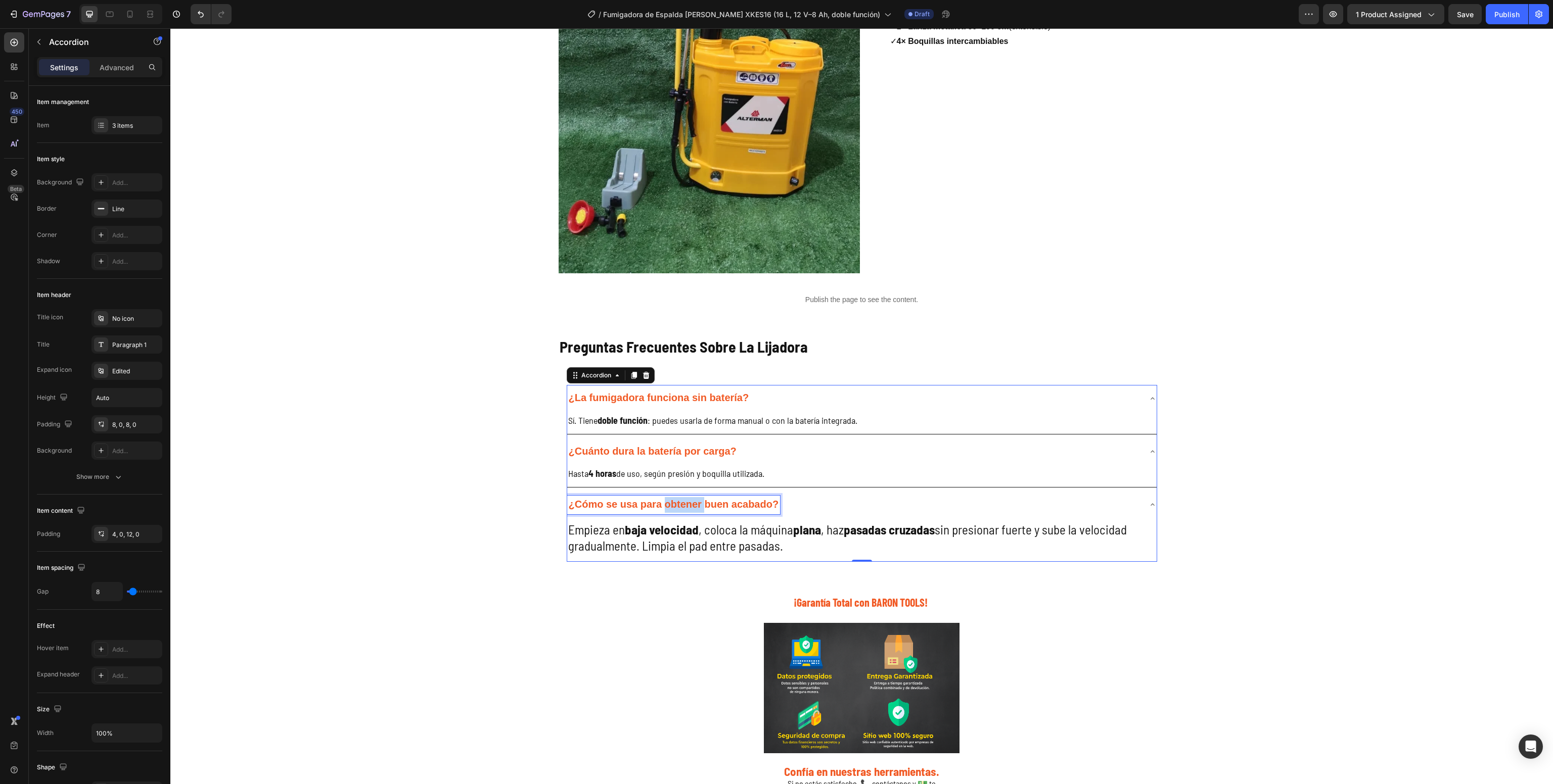
click at [688, 510] on strong "¿Cómo se usa para obtener buen acabado?" at bounding box center [674, 504] width 210 height 11
click at [633, 551] on h2 "Empieza en baja velocidad , coloca la máquina plana , haz pasadas cruzadas sin …" at bounding box center [862, 538] width 589 height 35
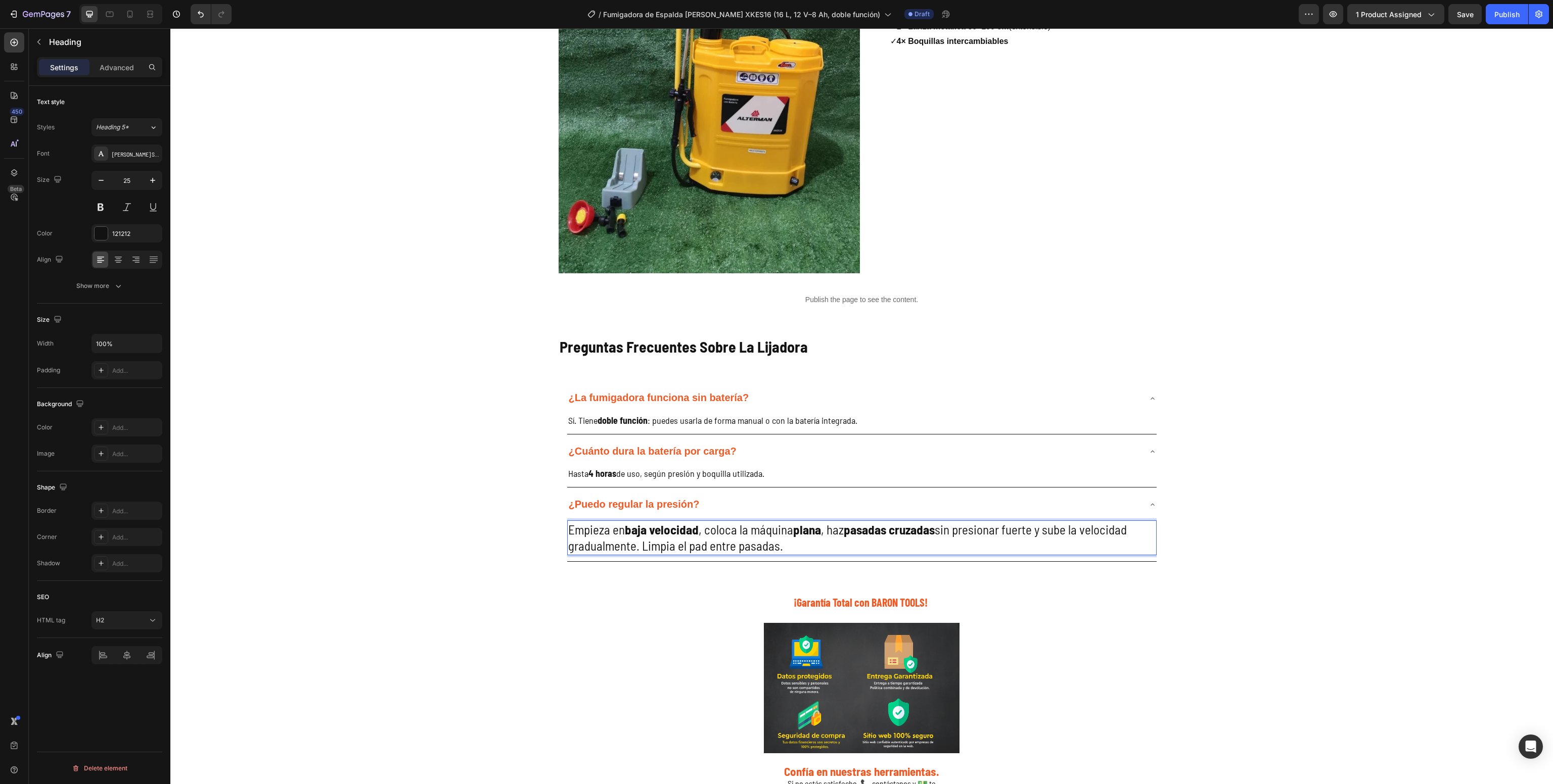
click at [633, 551] on h2 "Empieza en baja velocidad , coloca la máquina plana , haz pasadas cruzadas sin …" at bounding box center [862, 538] width 589 height 35
click at [633, 551] on p "Empieza en baja velocidad , coloca la máquina plana , haz pasadas cruzadas sin …" at bounding box center [862, 537] width 587 height 33
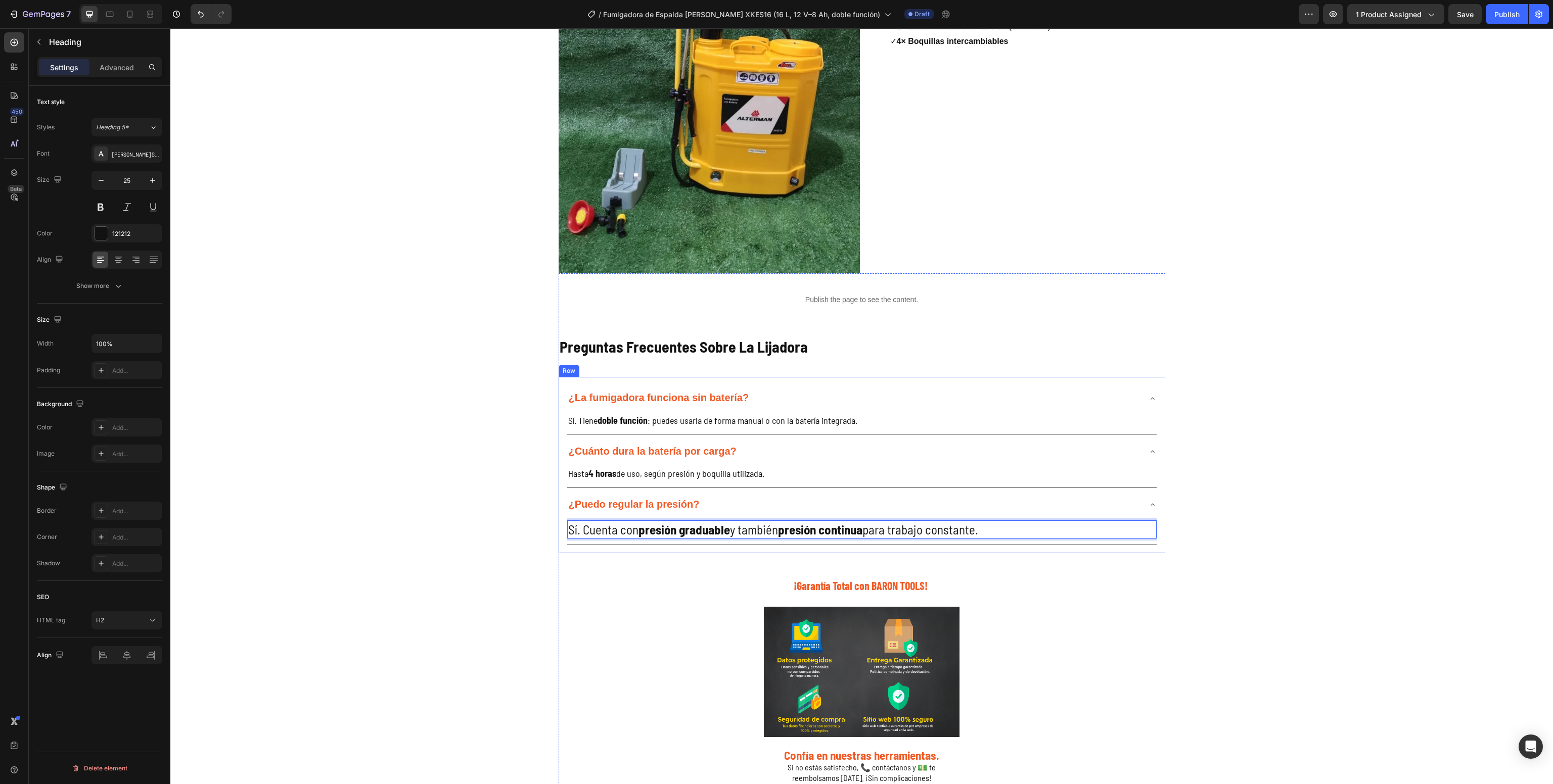
click at [794, 354] on span "Preguntas Frecuentes Sobre La Lijadora" at bounding box center [683, 346] width 248 height 18
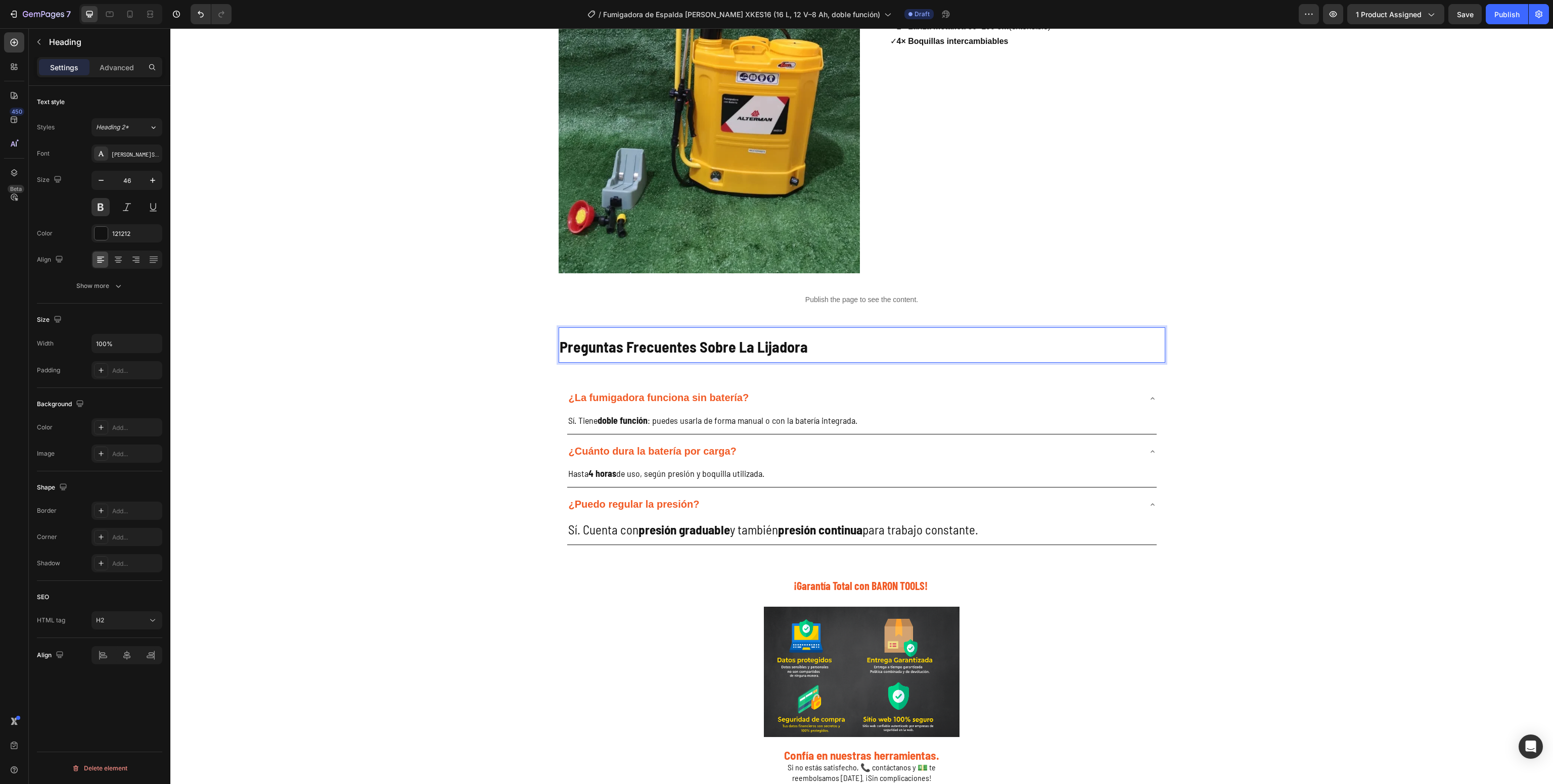
click at [799, 349] on p "Preguntas Frecuentes Sobre La Lijadora" at bounding box center [862, 346] width 605 height 34
click at [1045, 256] on div "[PERSON_NAME] todo lo que te Incluye Contenido – Fumigadora de Espalda [PERSON_…" at bounding box center [1014, 72] width 301 height 402
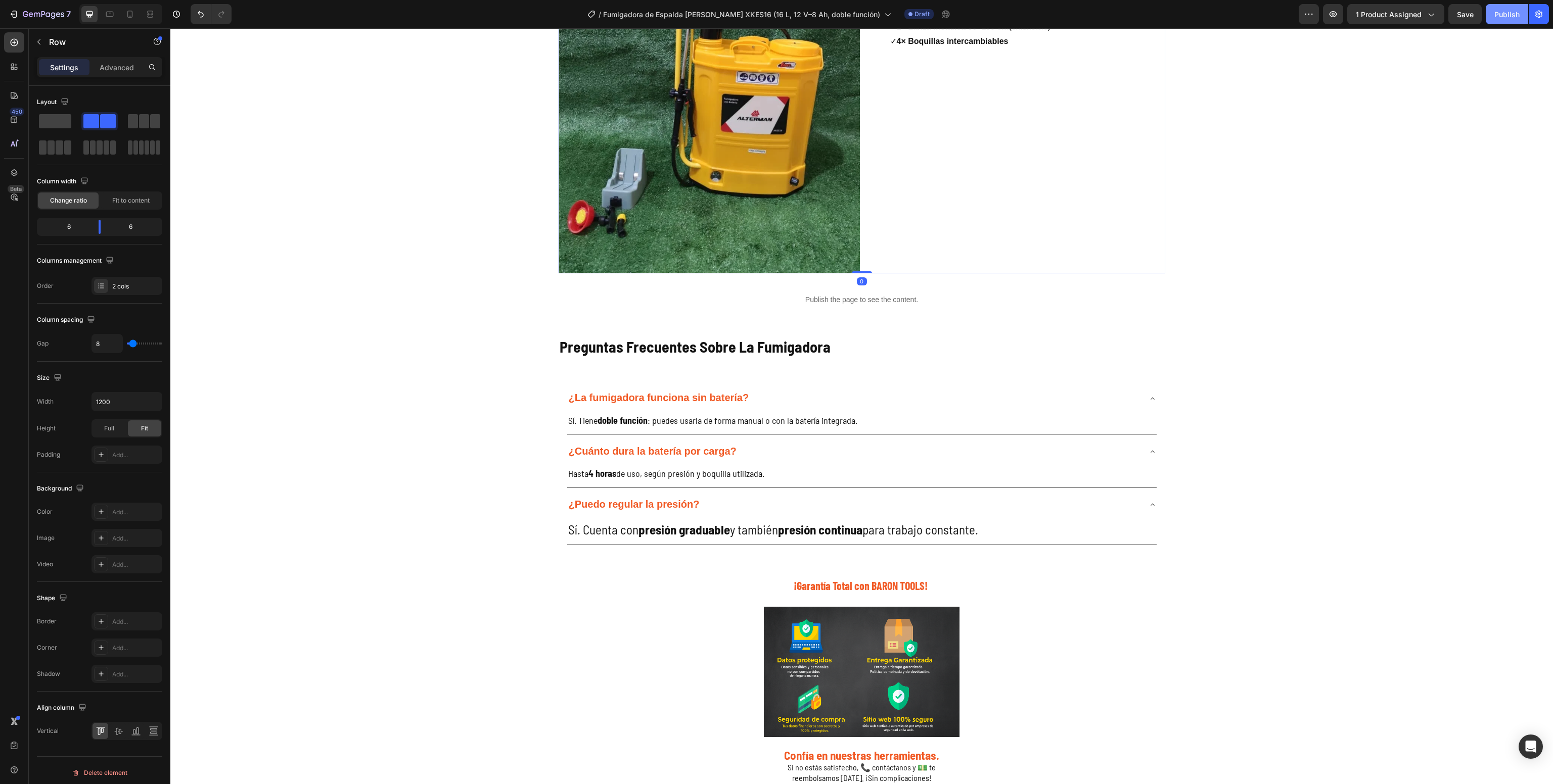
click at [1506, 13] on div "Publish" at bounding box center [1507, 14] width 26 height 10
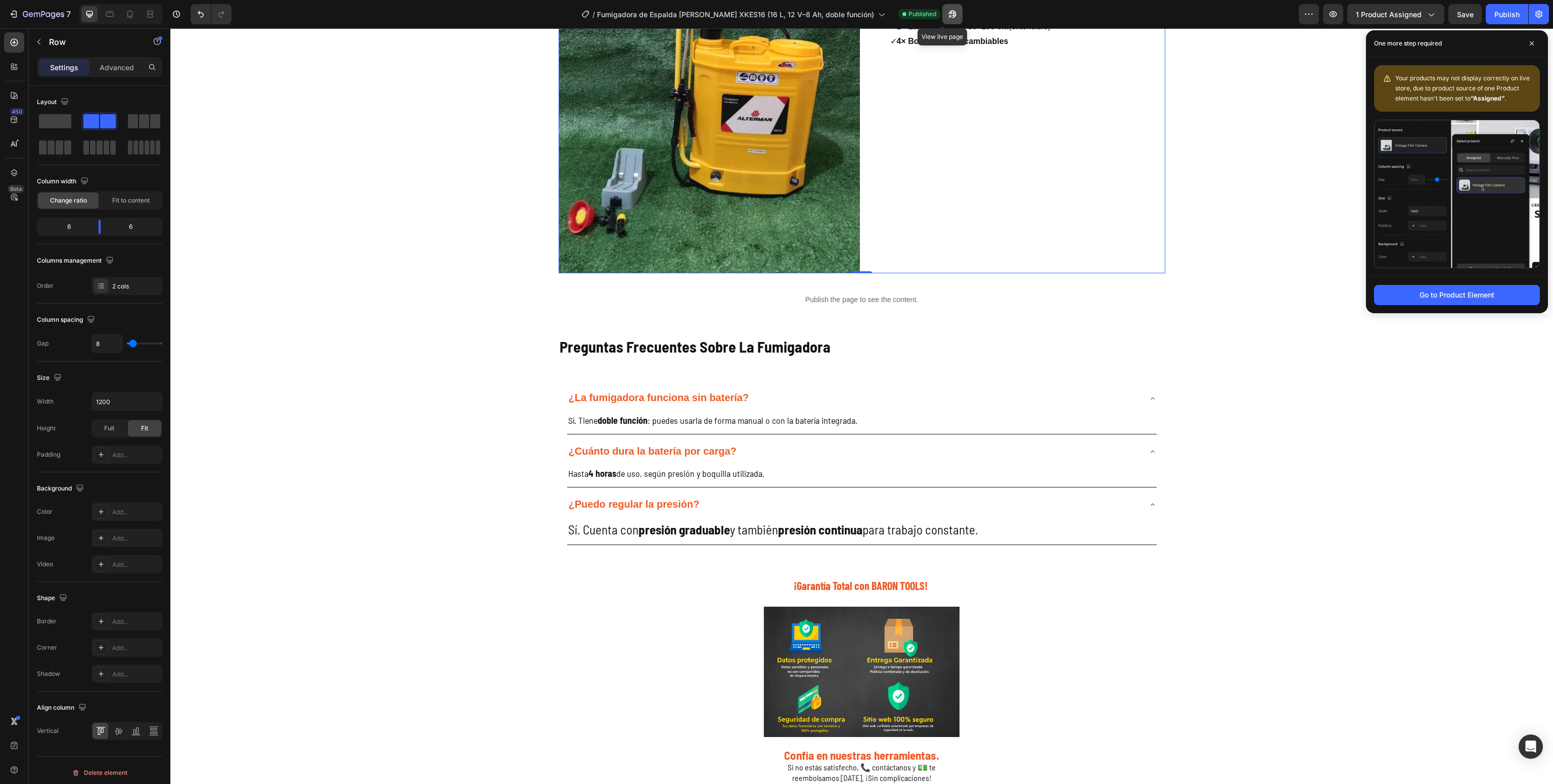
click at [942, 13] on button "button" at bounding box center [953, 15] width 21 height 20
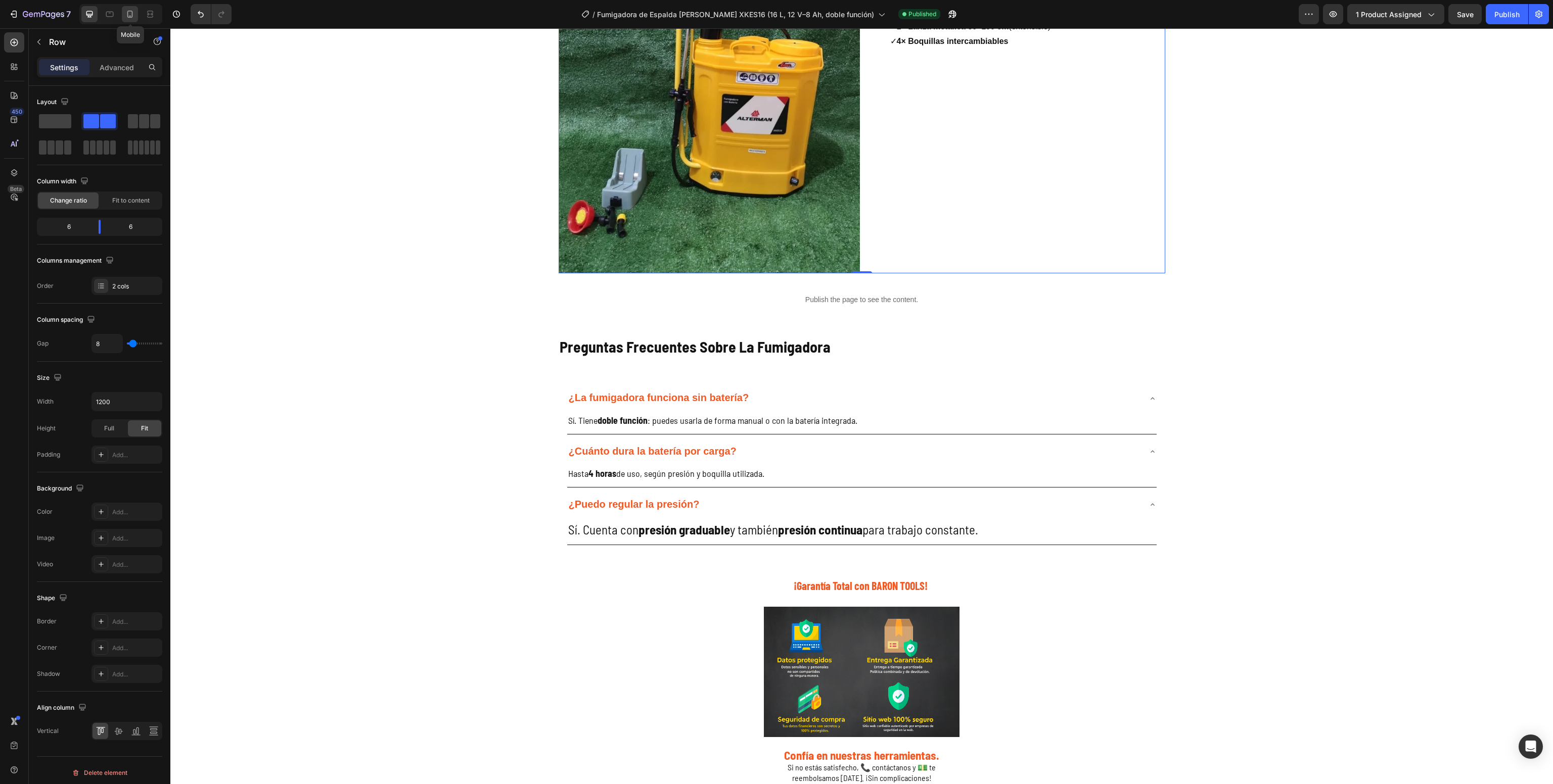
click at [130, 15] on icon at bounding box center [130, 14] width 10 height 10
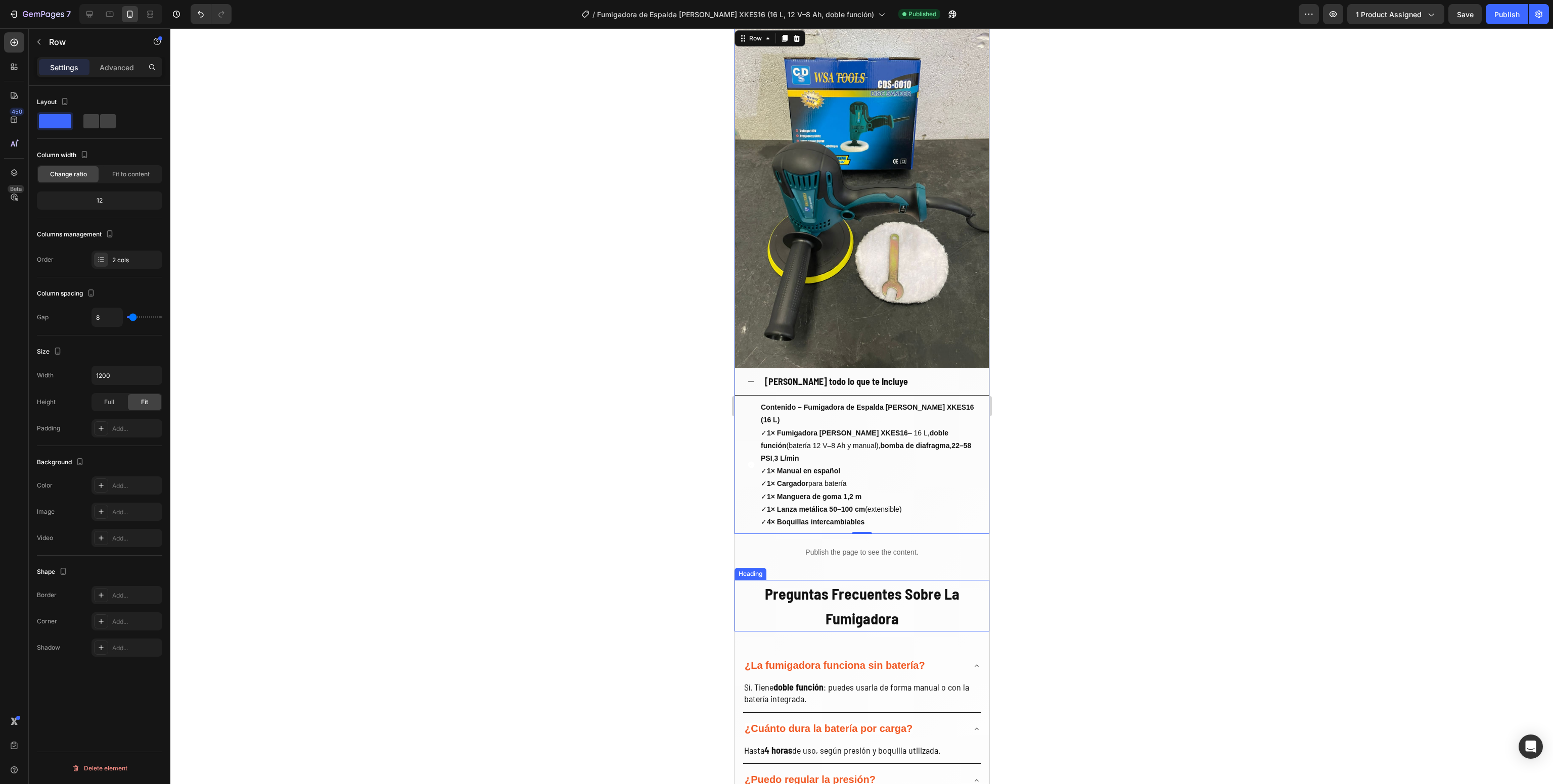
scroll to position [1597, 0]
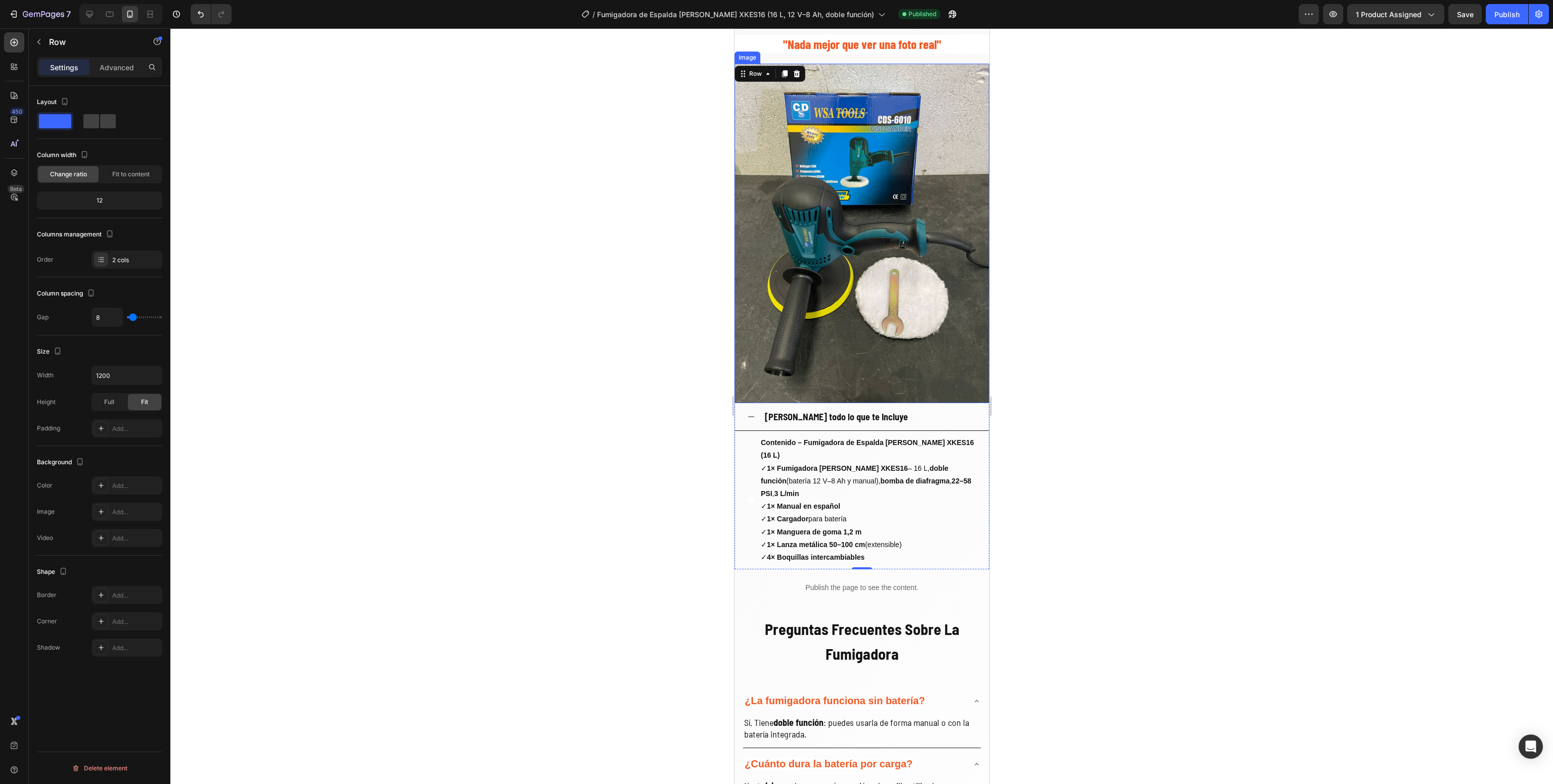
click at [869, 258] on img at bounding box center [861, 234] width 255 height 340
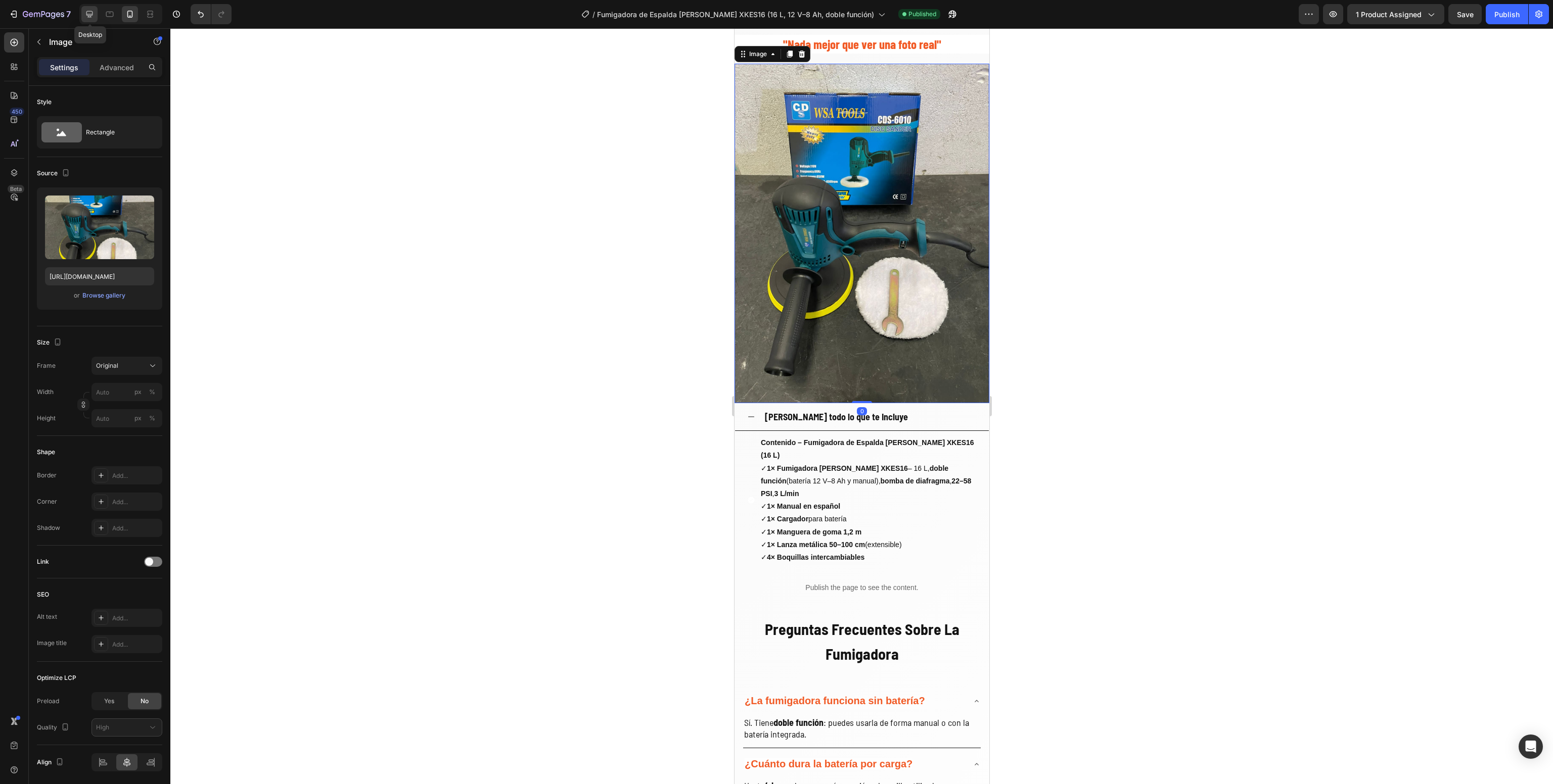
click at [86, 15] on icon at bounding box center [89, 14] width 10 height 10
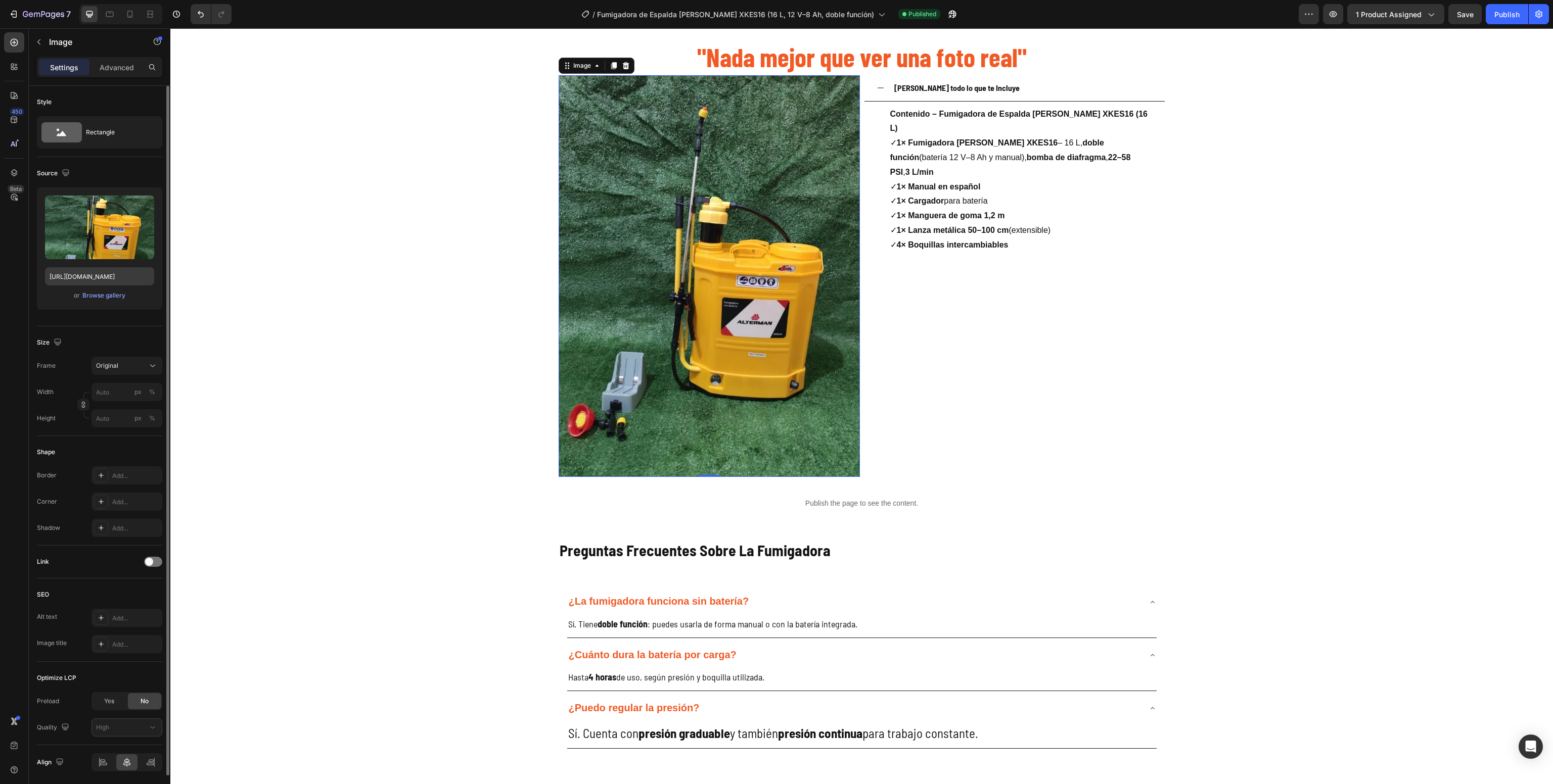
scroll to position [1736, 0]
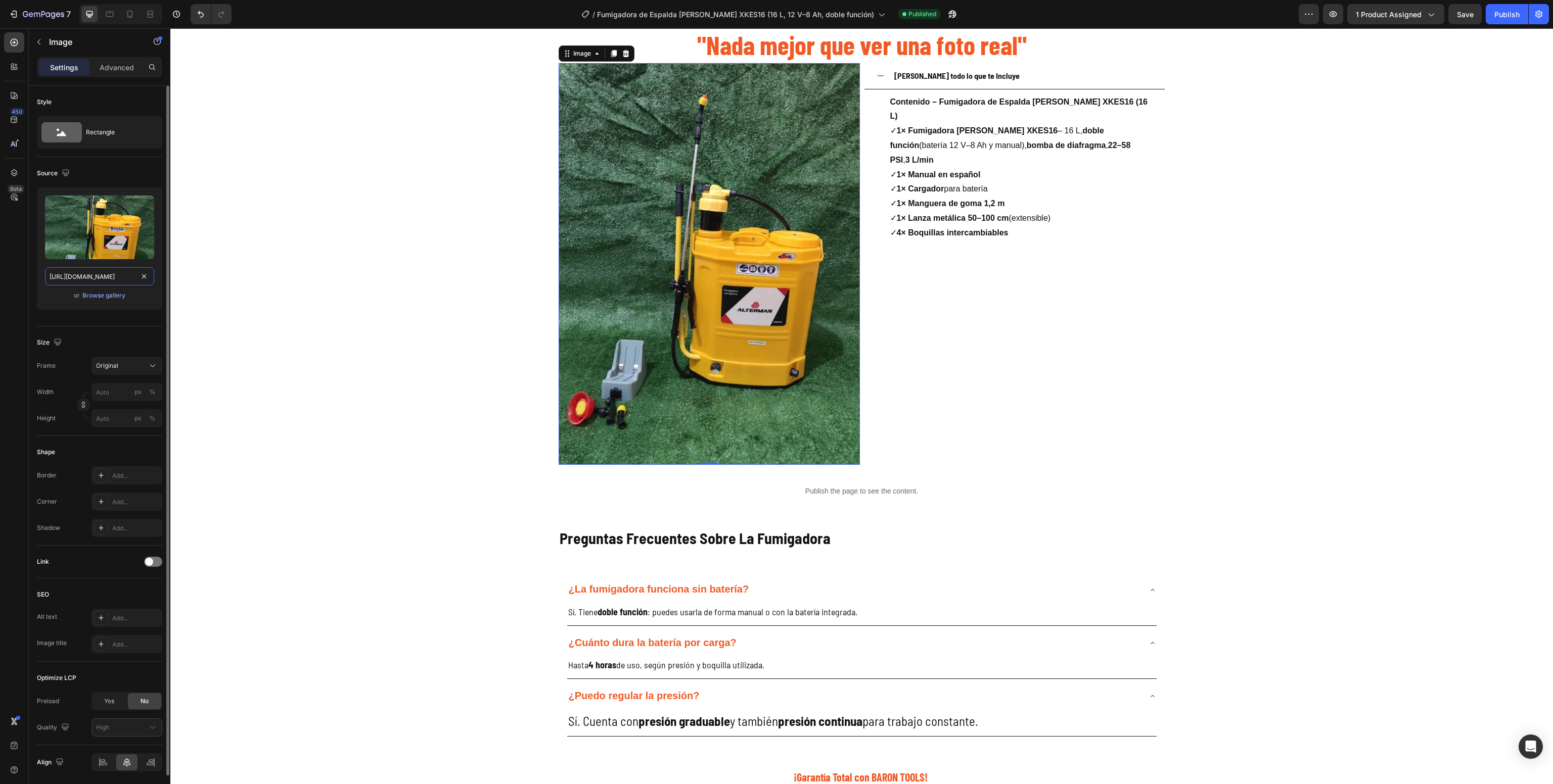
click at [94, 283] on input "[URL][DOMAIN_NAME]" at bounding box center [99, 276] width 109 height 18
type input "[URL][DOMAIN_NAME]"
click at [135, 17] on icon at bounding box center [130, 14] width 10 height 10
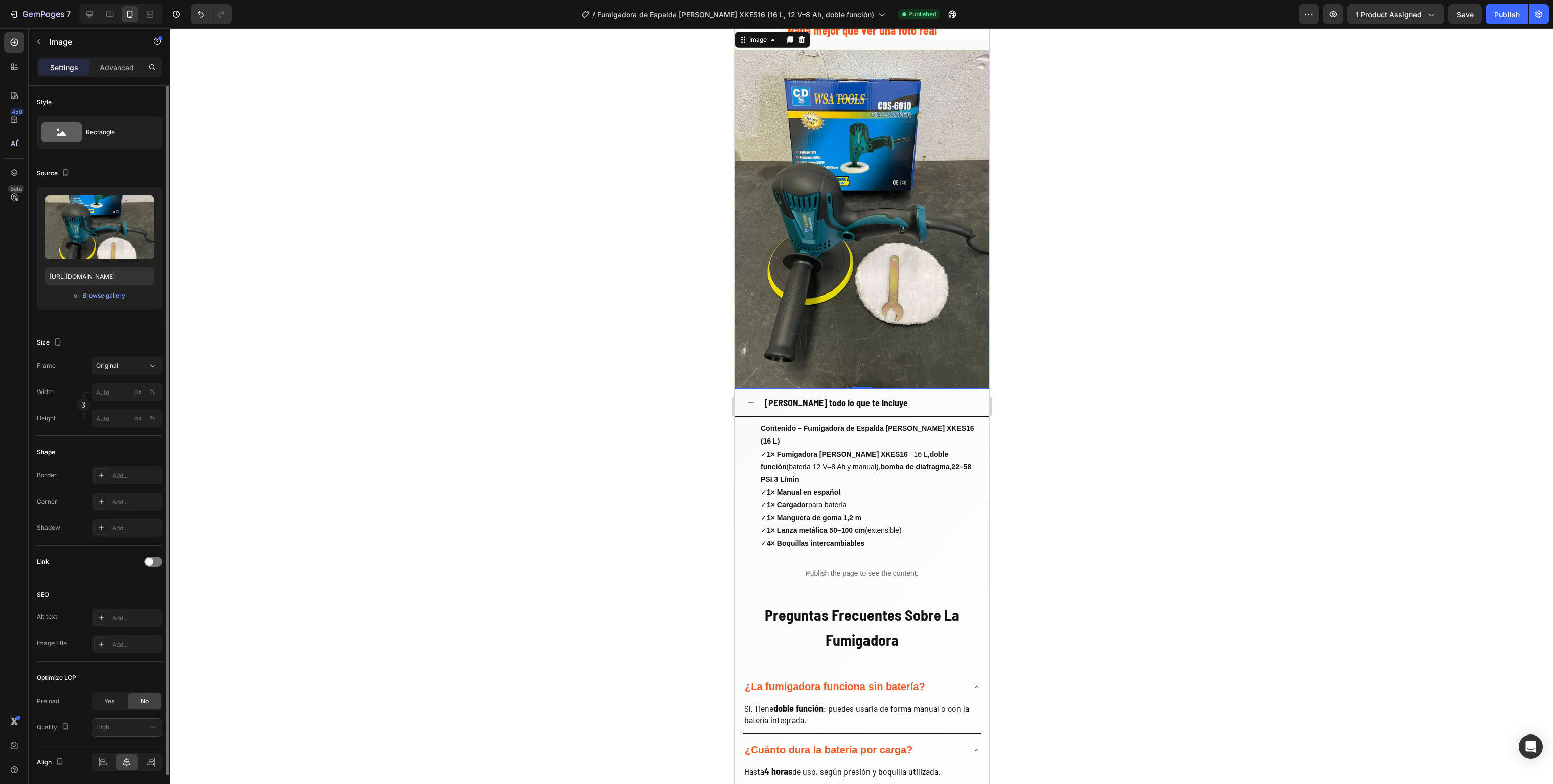
scroll to position [1597, 0]
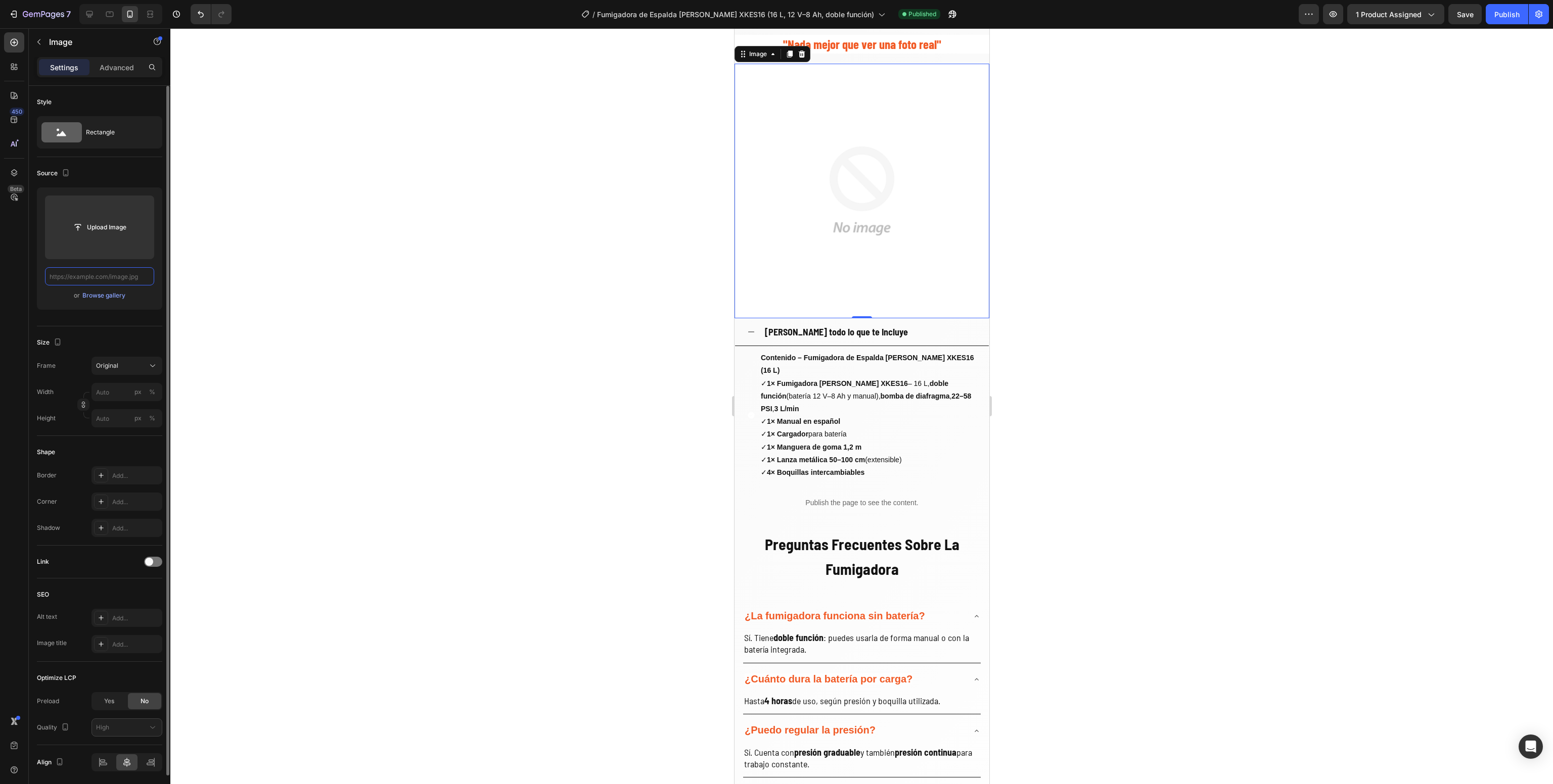
paste input "[URL][DOMAIN_NAME]"
type input "[URL][DOMAIN_NAME]"
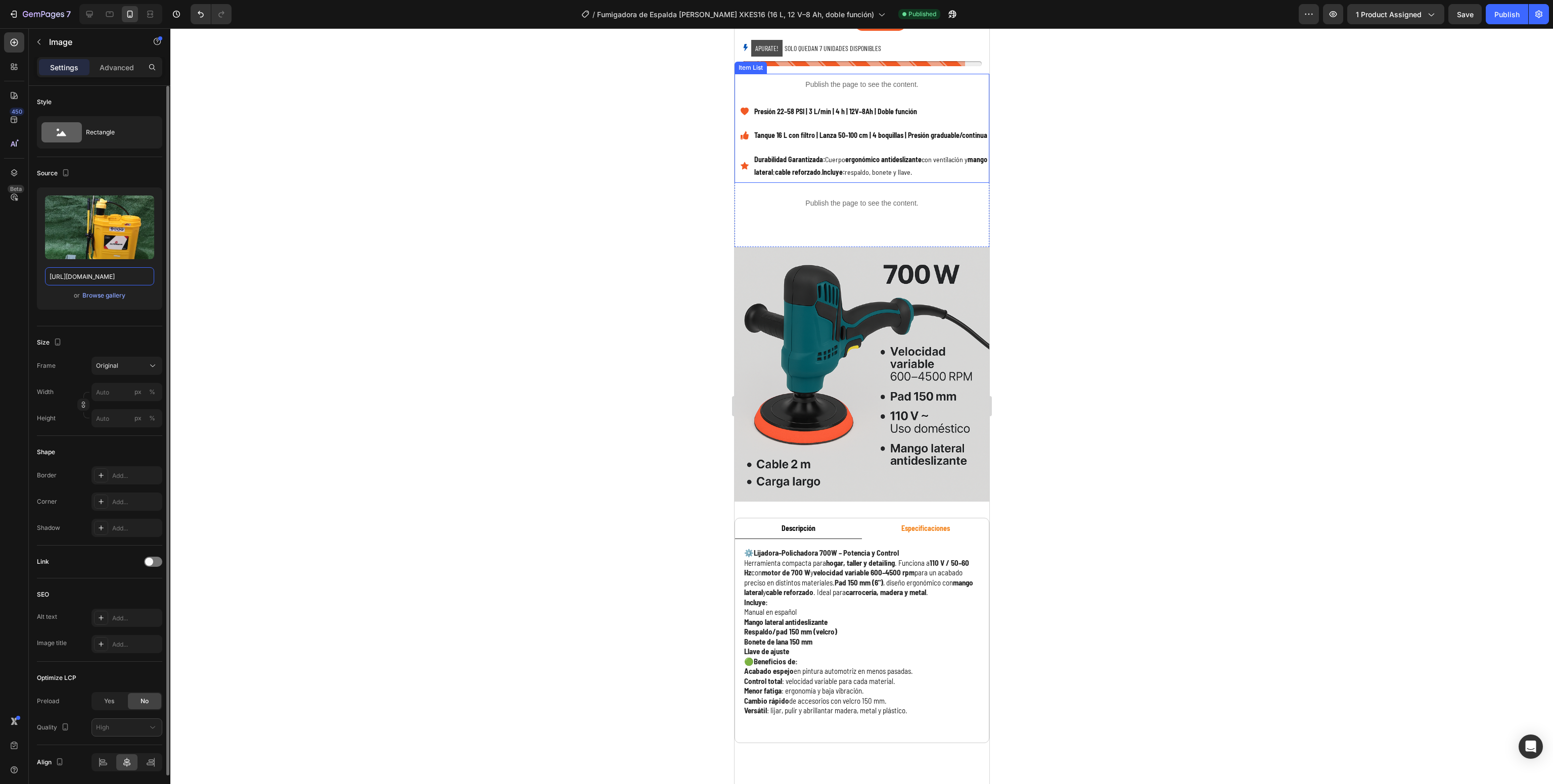
scroll to position [0, 0]
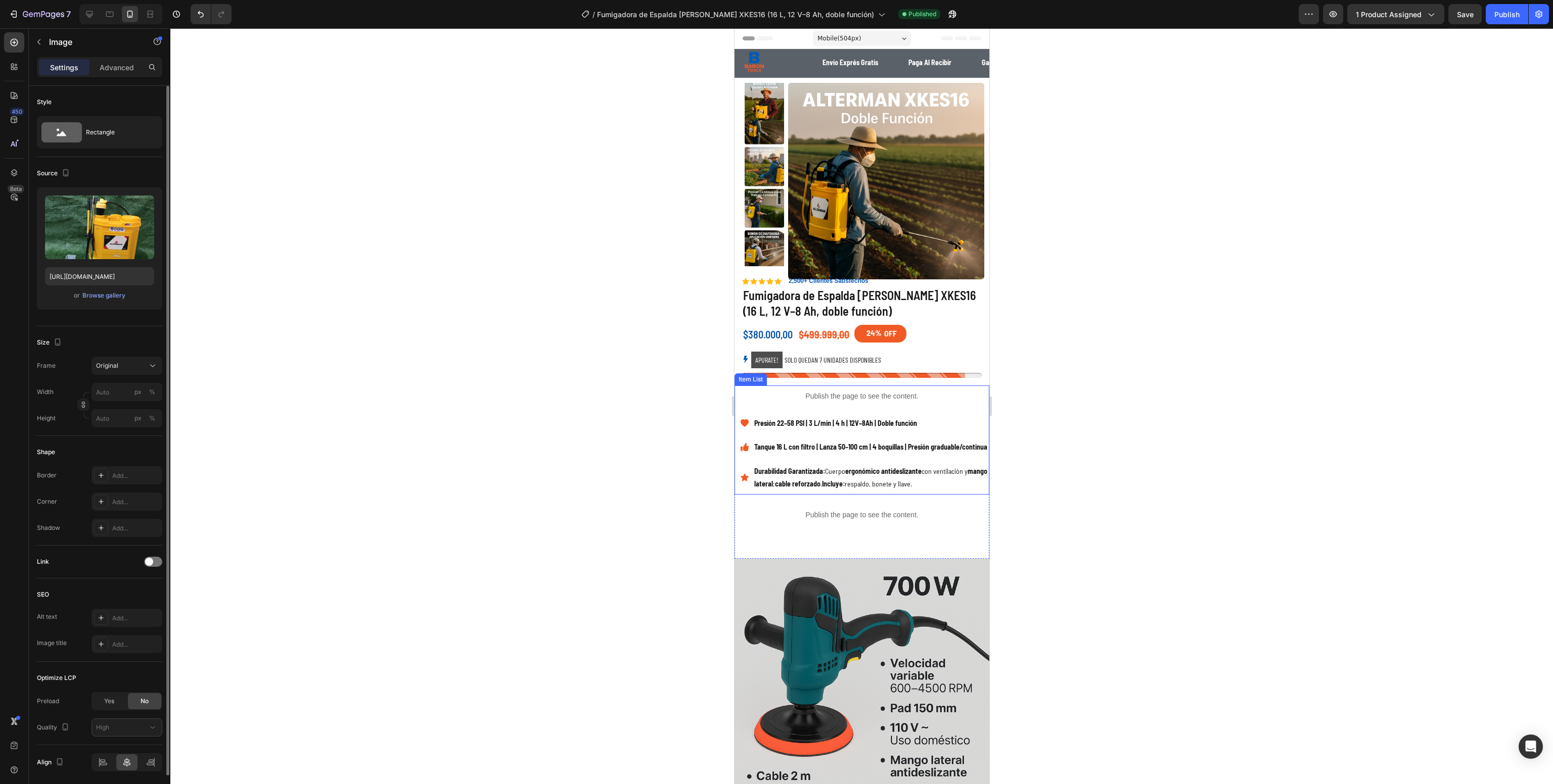
click at [845, 490] on p "Durabilidad Garantizada: Cuerpo ergonómico antideslizante con ventilación y man…" at bounding box center [870, 477] width 234 height 26
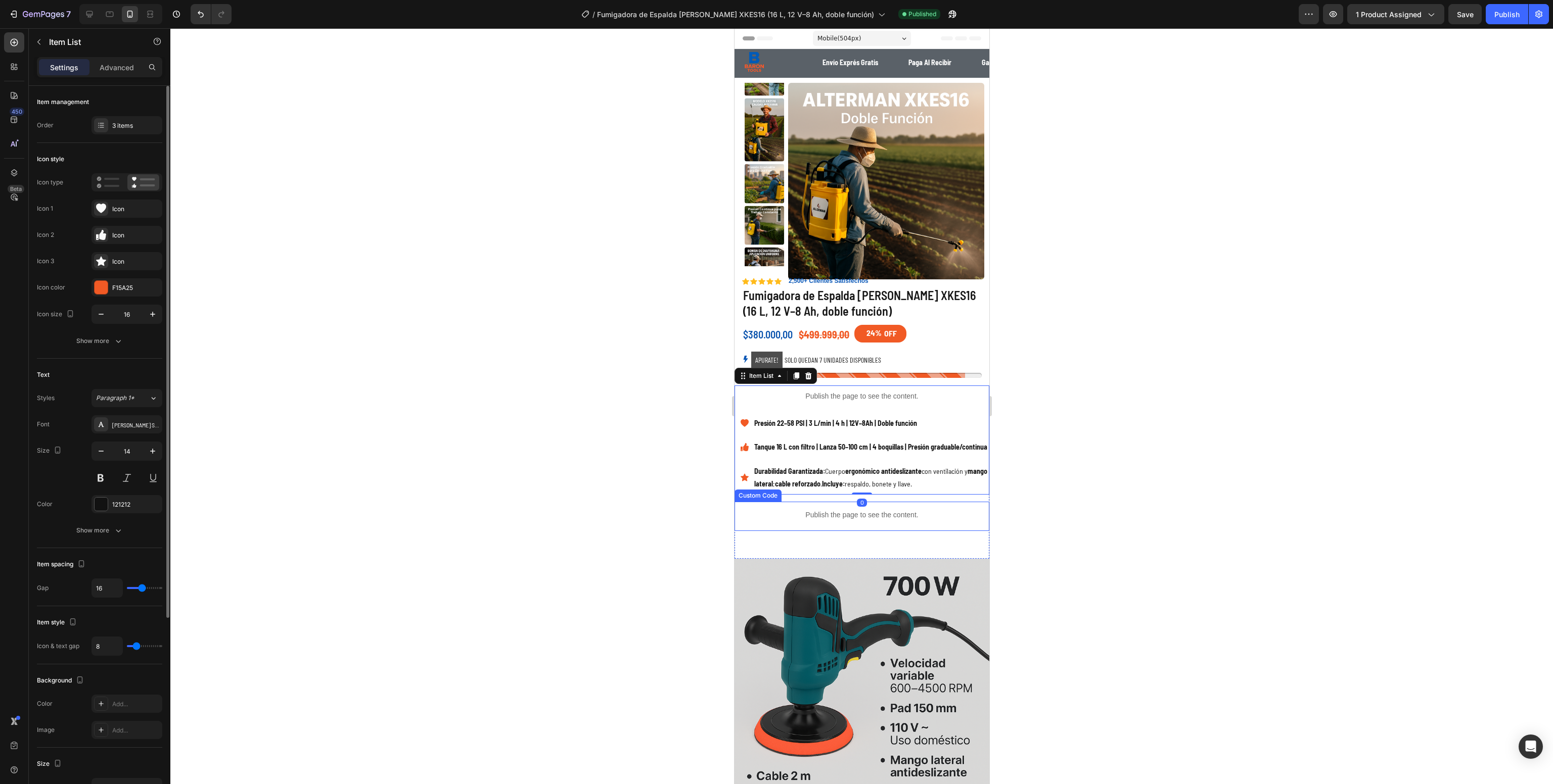
click at [804, 651] on img at bounding box center [861, 687] width 255 height 255
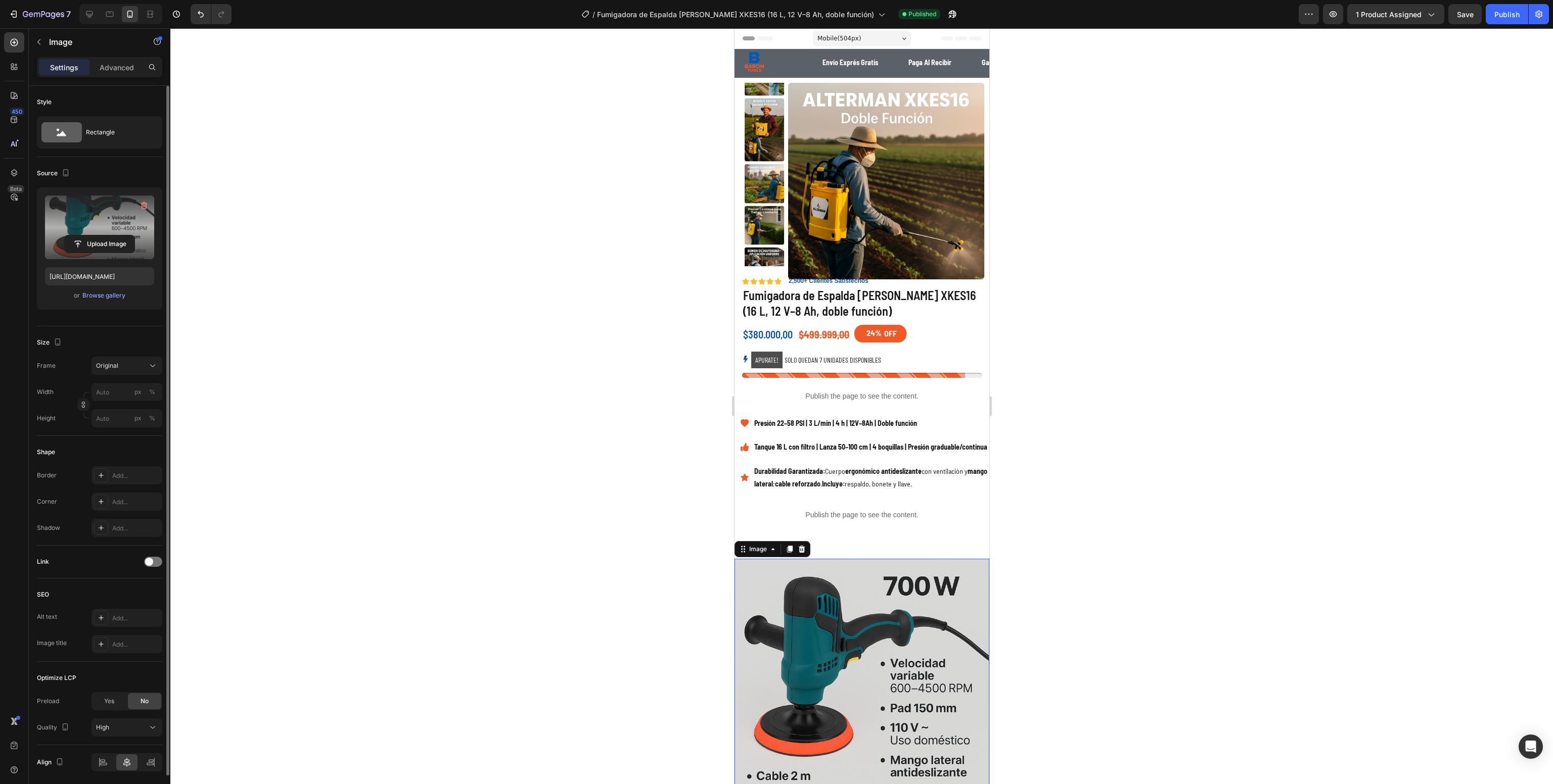
click at [99, 229] on label at bounding box center [99, 227] width 109 height 64
click at [99, 236] on input "file" at bounding box center [99, 244] width 70 height 17
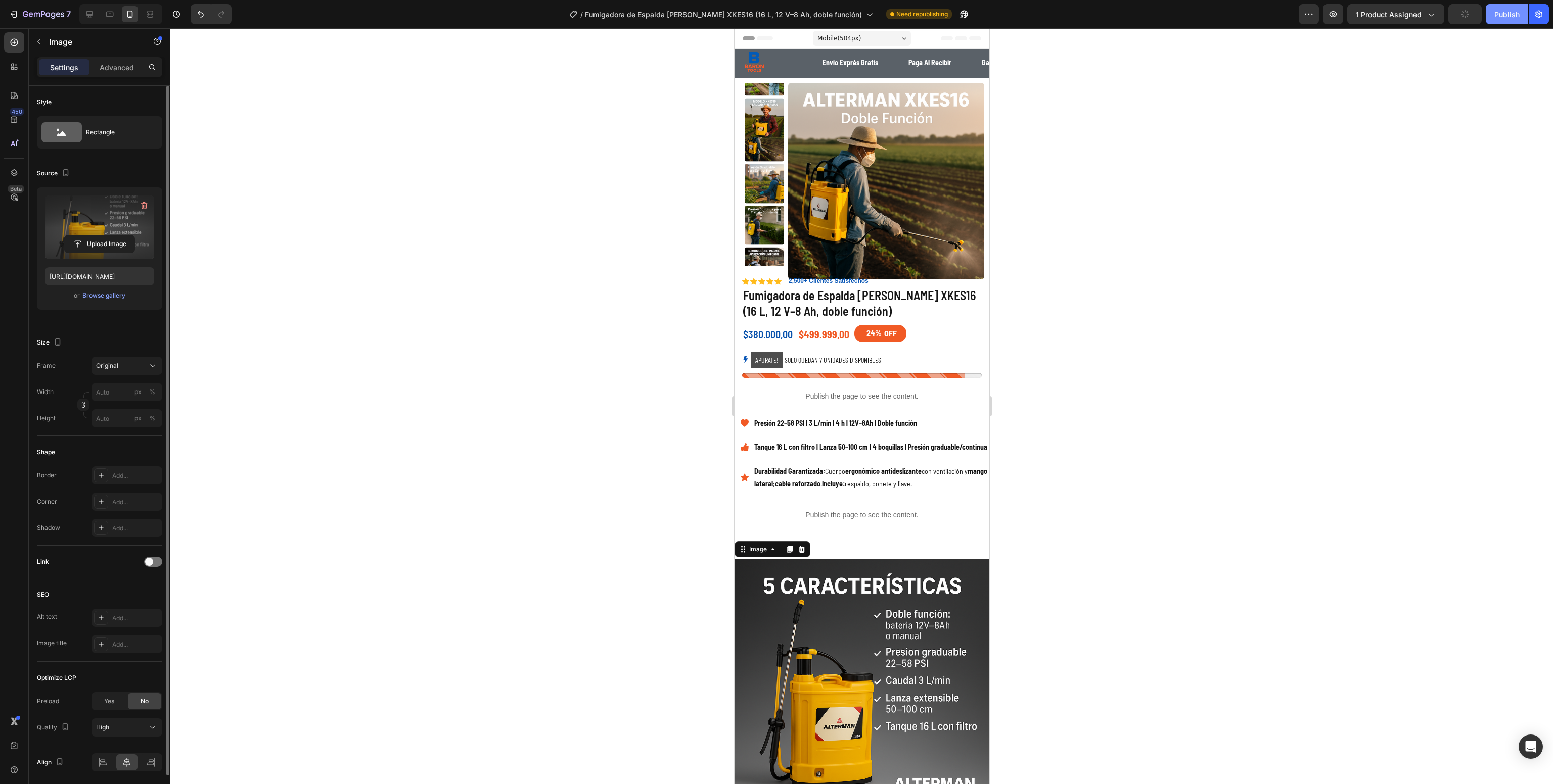
click at [1505, 11] on div "Publish" at bounding box center [1507, 14] width 26 height 10
